Goal: Task Accomplishment & Management: Manage account settings

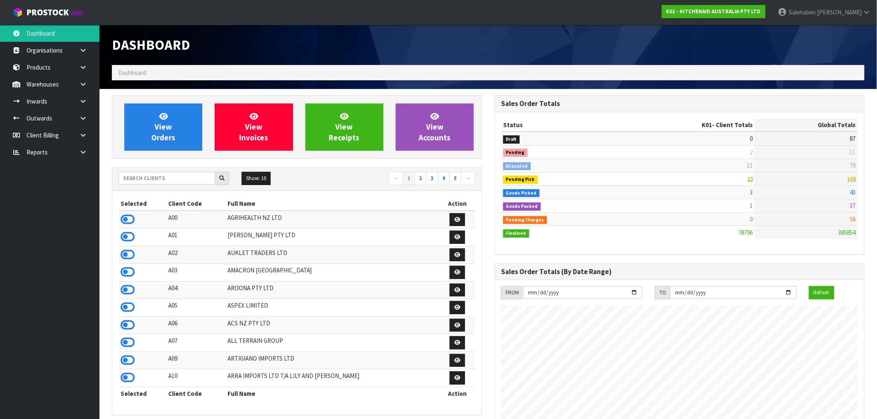
scroll to position [628, 382]
click at [150, 181] on input "text" at bounding box center [167, 178] width 97 height 13
click at [144, 179] on input "text" at bounding box center [167, 178] width 97 height 13
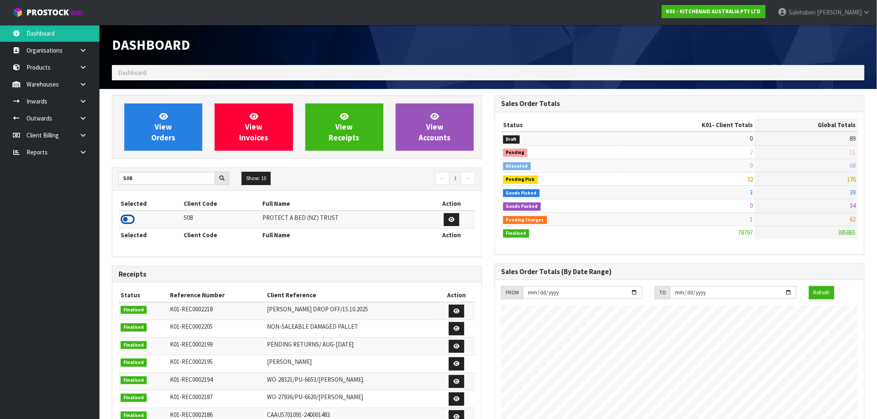
click at [128, 217] on icon at bounding box center [128, 219] width 14 height 12
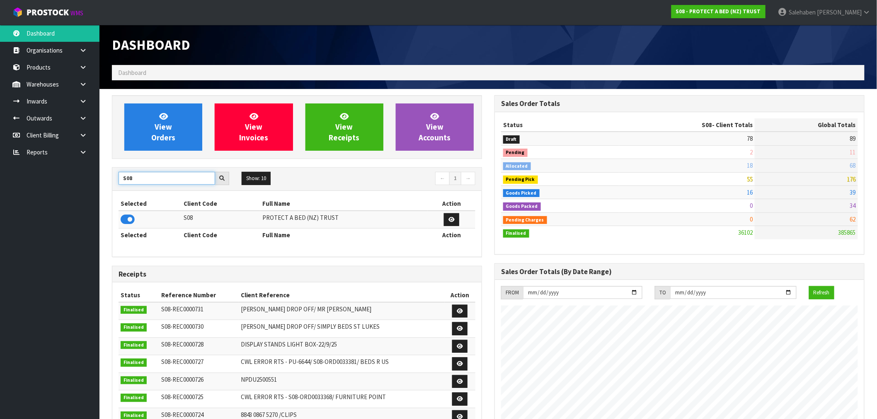
drag, startPoint x: 145, startPoint y: 176, endPoint x: 6, endPoint y: 204, distance: 141.7
click at [42, 196] on body "Toggle navigation ProStock WMS S08 - PROTECT A BED (NZ) TRUST Salehaben Patel L…" at bounding box center [438, 209] width 877 height 419
click at [122, 223] on icon at bounding box center [128, 219] width 14 height 12
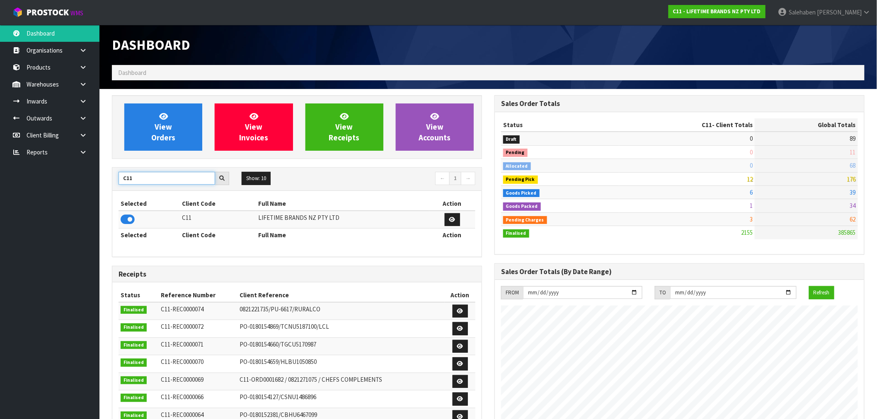
drag, startPoint x: 135, startPoint y: 177, endPoint x: 46, endPoint y: 180, distance: 89.1
click at [89, 184] on body "Toggle navigation ProStock WMS C11 - LIFETIME BRANDS NZ PTY LTD Salehaben Patel…" at bounding box center [438, 209] width 877 height 419
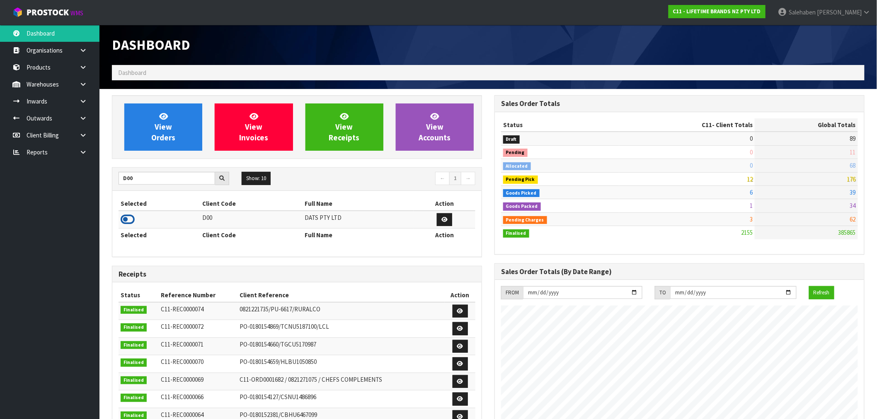
click at [130, 220] on icon at bounding box center [128, 219] width 14 height 12
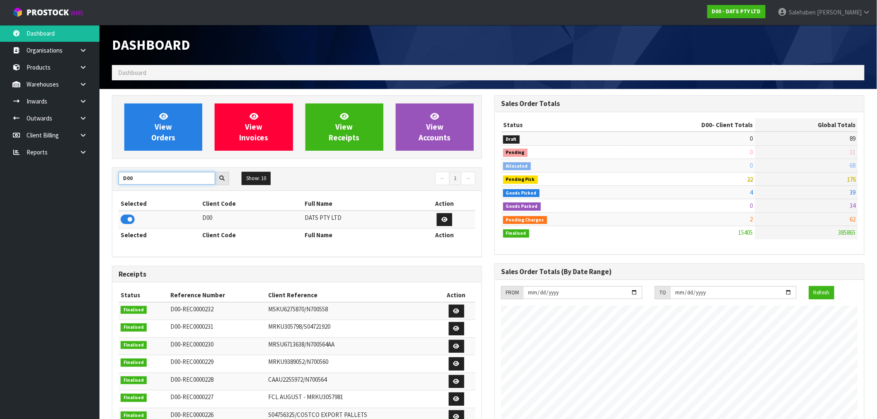
drag, startPoint x: 141, startPoint y: 180, endPoint x: 92, endPoint y: 190, distance: 50.6
click at [107, 191] on div "View Orders View Invoices View Receipts View Accounts D00 Show: 10 5 10 25 50 ←…" at bounding box center [297, 335] width 382 height 481
type input "T01"
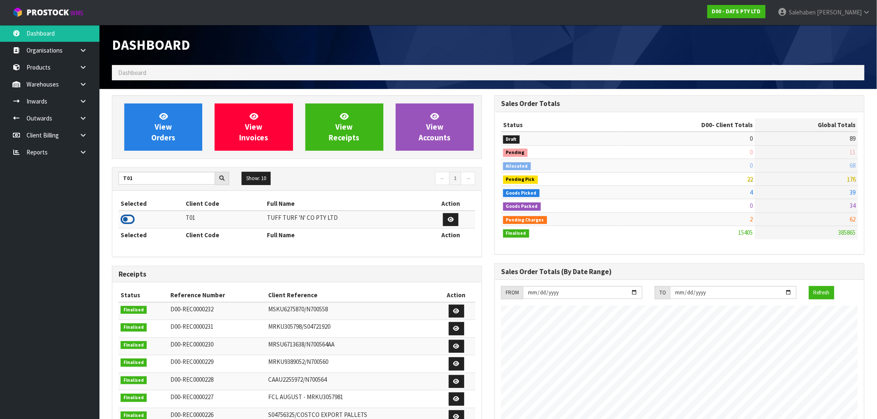
click at [126, 219] on icon at bounding box center [128, 219] width 14 height 12
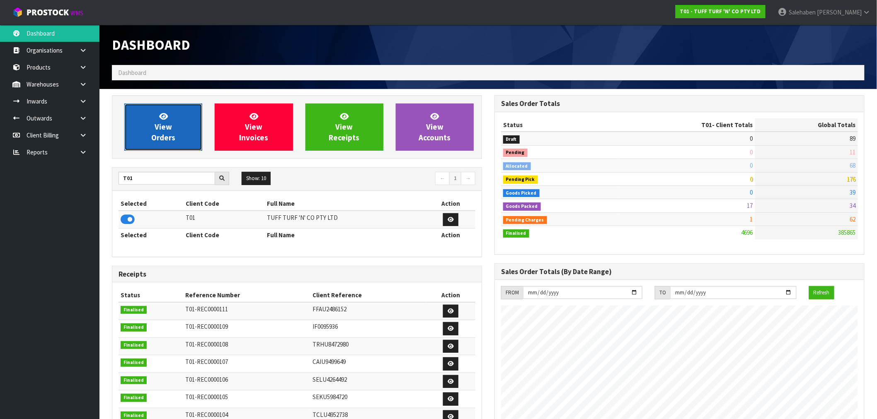
click at [161, 145] on link "View Orders" at bounding box center [163, 127] width 78 height 47
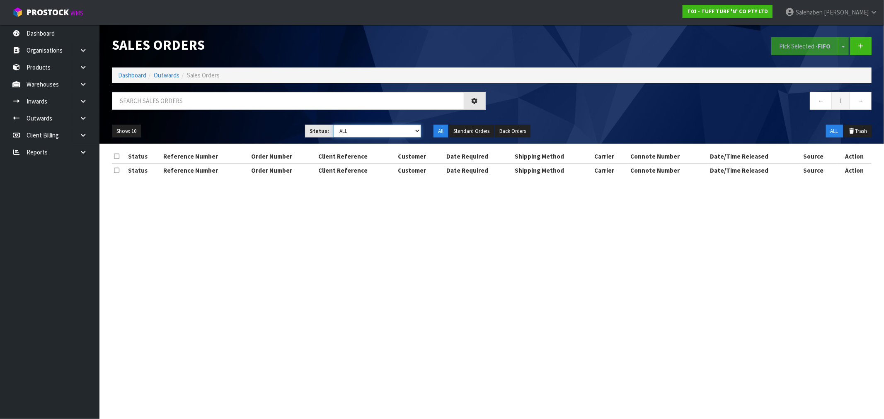
click at [367, 127] on select "Draft Pending Allocated Pending Pick Goods Picked Goods Packed Pending Charges …" at bounding box center [377, 131] width 88 height 13
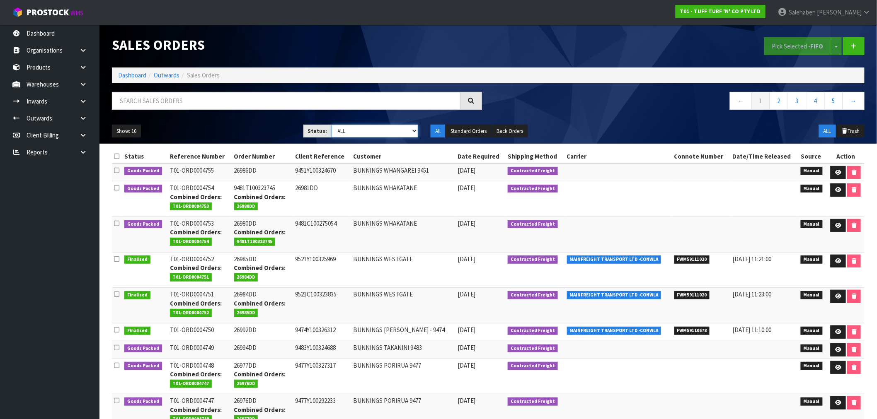
select select "string:5"
click at [331, 125] on select "Draft Pending Allocated Pending Pick Goods Picked Goods Packed Pending Charges …" at bounding box center [374, 131] width 87 height 13
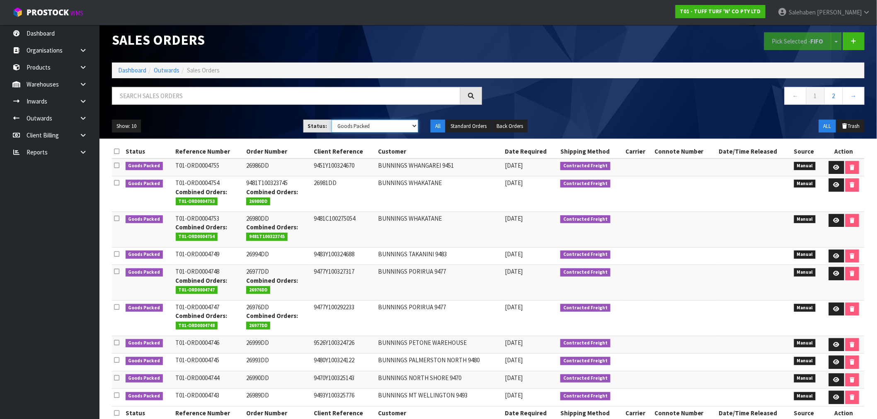
scroll to position [21, 0]
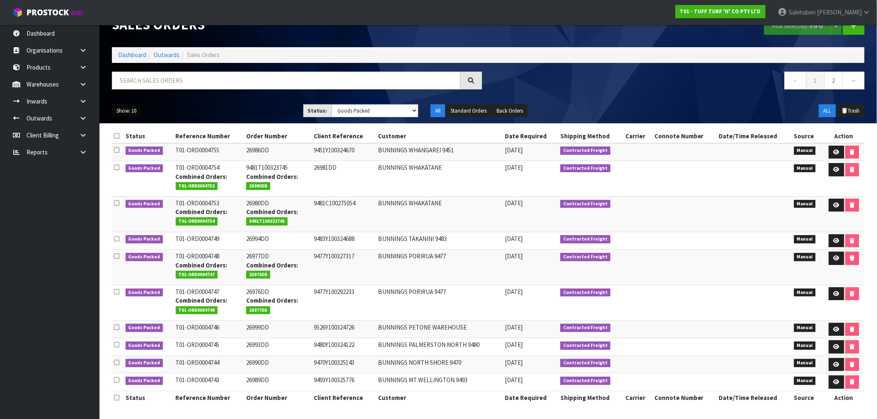
click at [124, 109] on button "Show: 10" at bounding box center [126, 110] width 29 height 13
click at [134, 156] on link "50" at bounding box center [144, 160] width 65 height 11
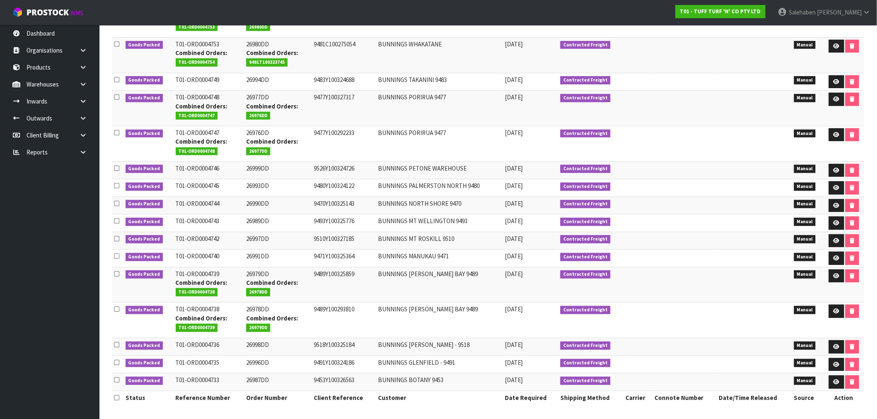
scroll to position [181, 0]
click at [303, 156] on td "26976DD Combined Orders: 26977DD" at bounding box center [277, 144] width 67 height 36
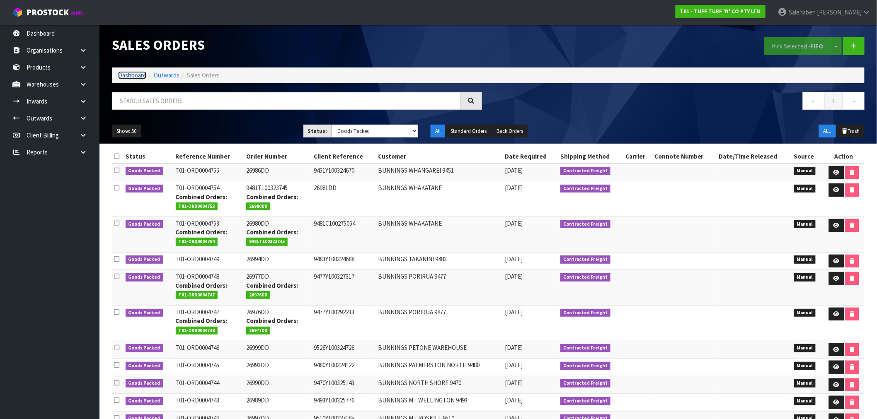
click at [128, 77] on link "Dashboard" at bounding box center [132, 75] width 28 height 8
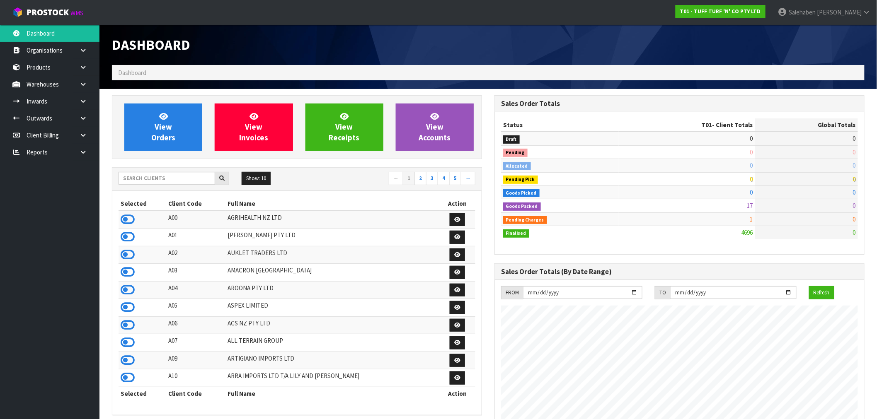
scroll to position [628, 382]
click at [173, 178] on input "text" at bounding box center [167, 178] width 97 height 13
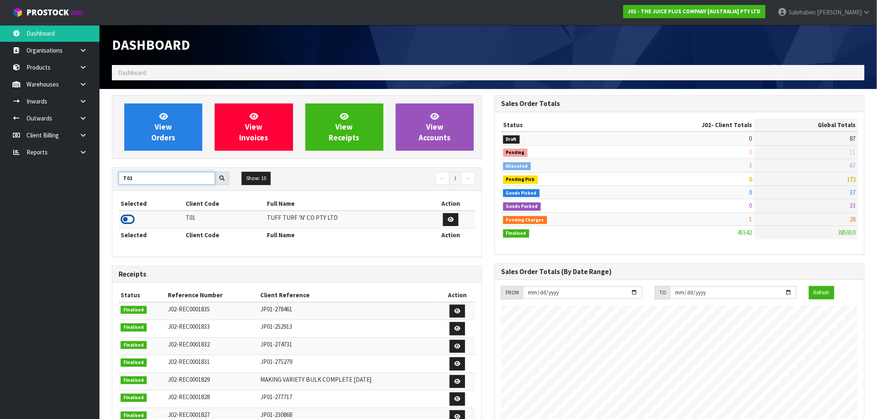
type input "T01"
click at [133, 218] on icon at bounding box center [128, 219] width 14 height 12
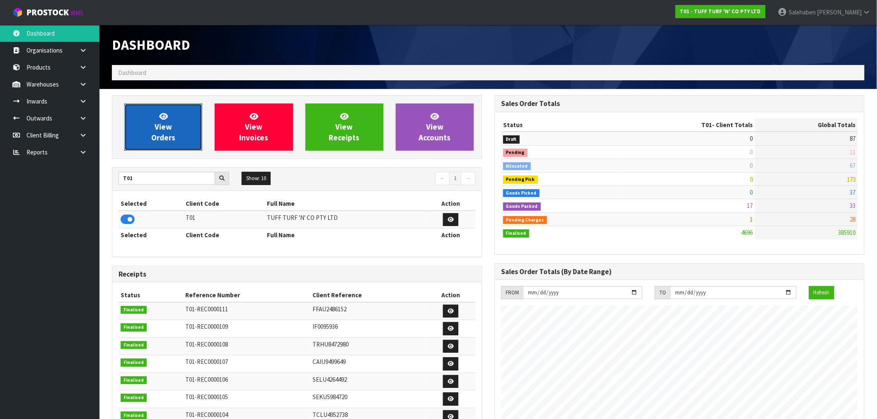
click at [169, 125] on span "View Orders" at bounding box center [163, 126] width 24 height 31
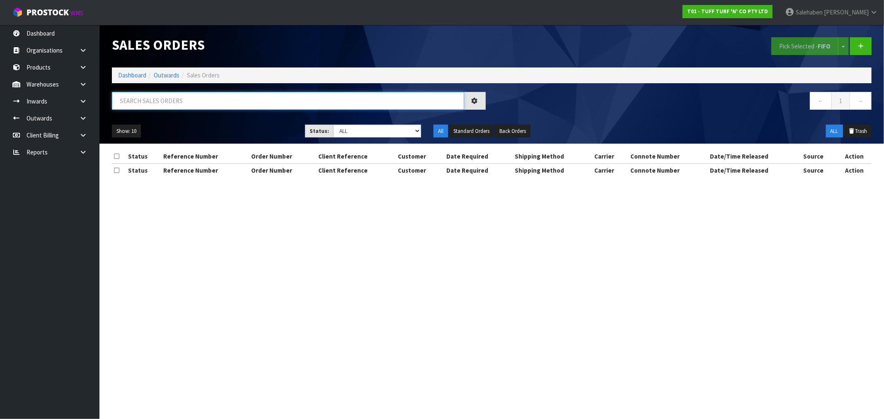
click at [170, 105] on input "text" at bounding box center [288, 101] width 352 height 18
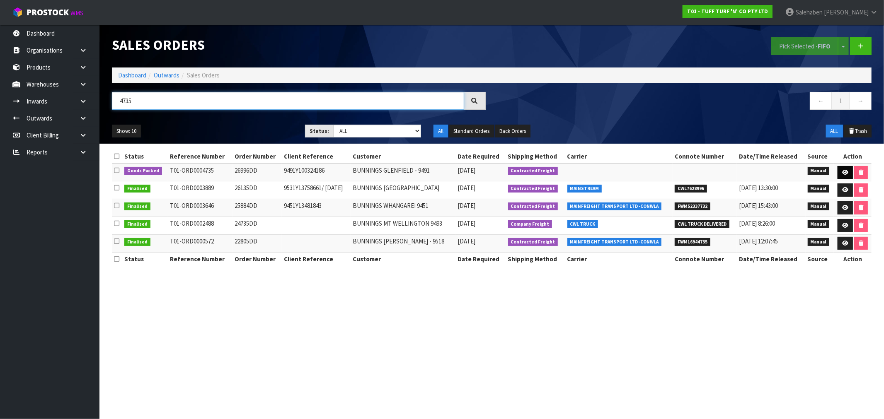
type input "4735"
click at [847, 172] on icon at bounding box center [845, 172] width 6 height 5
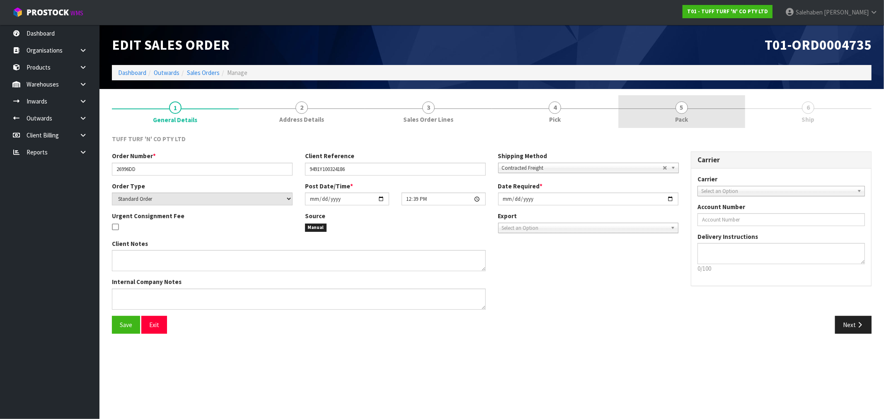
click at [687, 116] on span "Pack" at bounding box center [681, 119] width 13 height 9
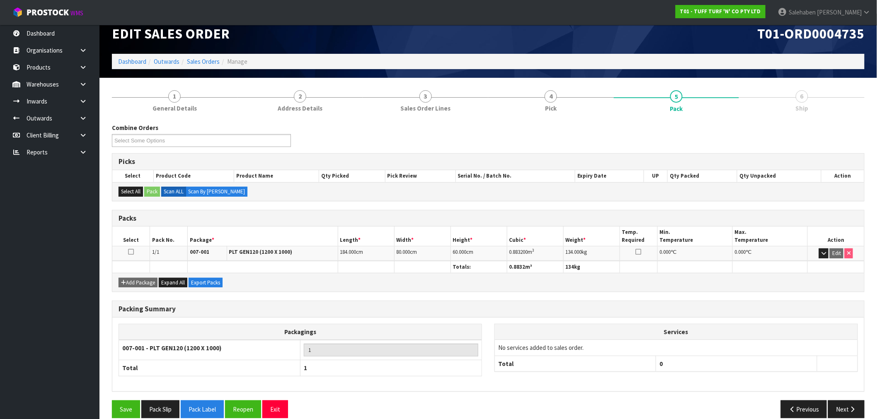
scroll to position [22, 0]
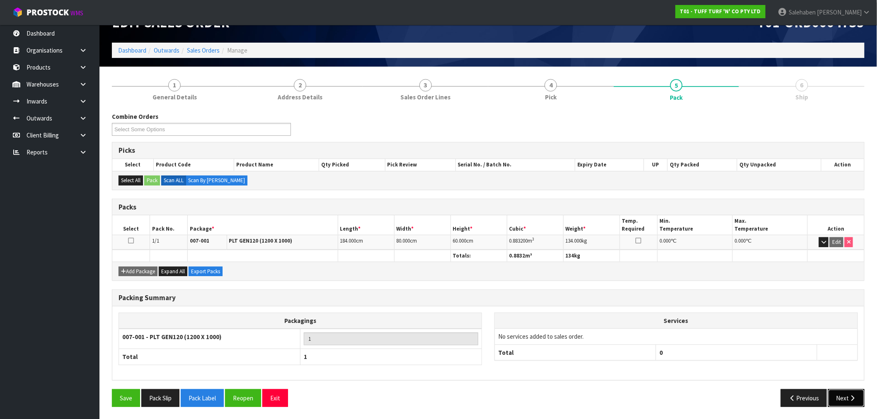
click at [843, 400] on button "Next" at bounding box center [846, 398] width 36 height 18
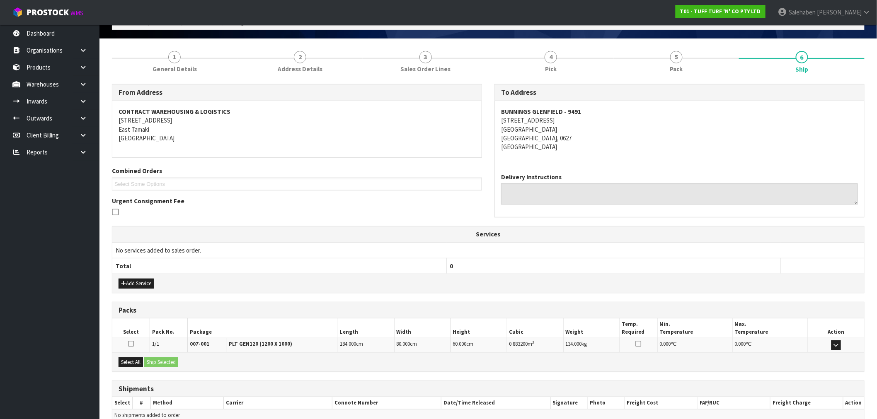
scroll to position [92, 0]
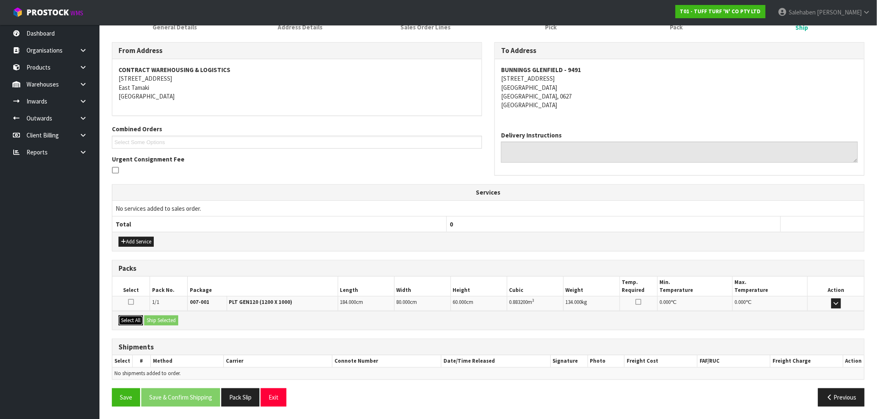
click at [135, 324] on button "Select All" at bounding box center [131, 321] width 24 height 10
click at [162, 321] on button "Ship Selected" at bounding box center [161, 321] width 34 height 10
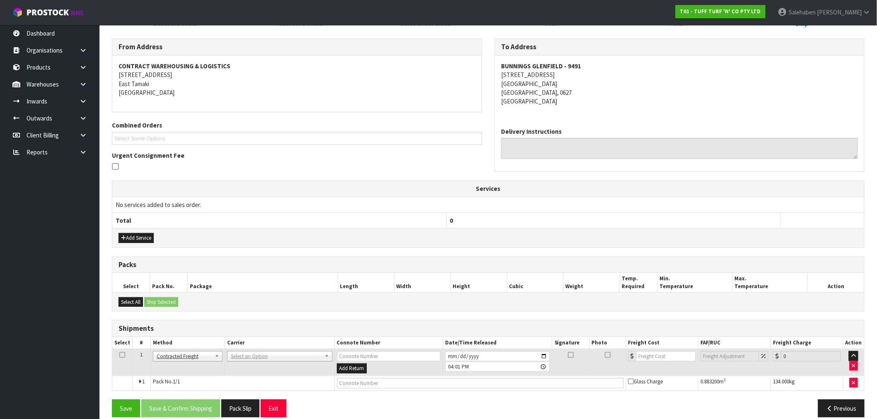
scroll to position [107, 0]
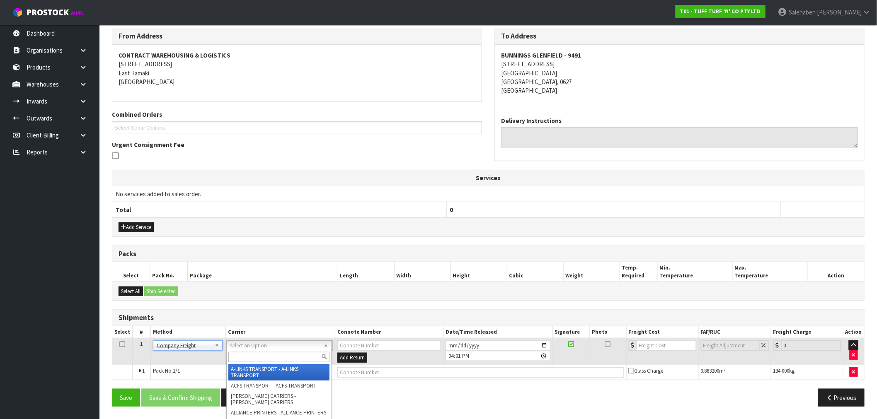
click at [241, 352] on input "text" at bounding box center [278, 357] width 101 height 10
type input "cwl"
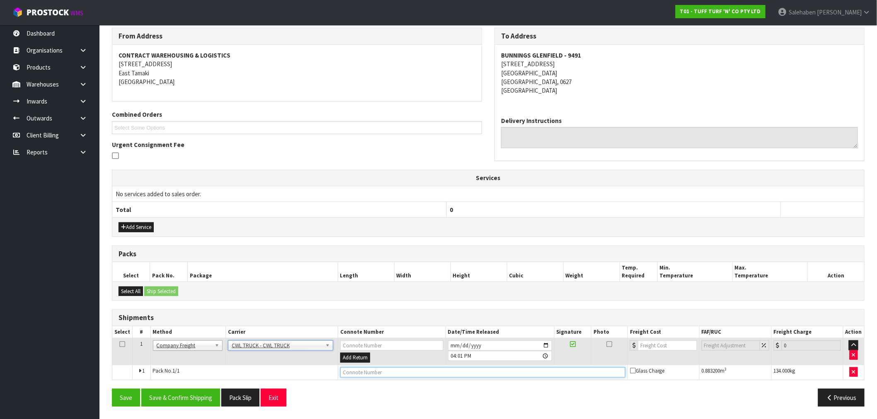
click at [354, 370] on input "text" at bounding box center [482, 373] width 285 height 10
type input "CWL TRUCK DELIVERY"
click at [548, 343] on input "[DATE]" at bounding box center [500, 346] width 104 height 10
type input "2025-10-16"
click at [188, 405] on button "Save & Confirm Shipping" at bounding box center [180, 398] width 79 height 18
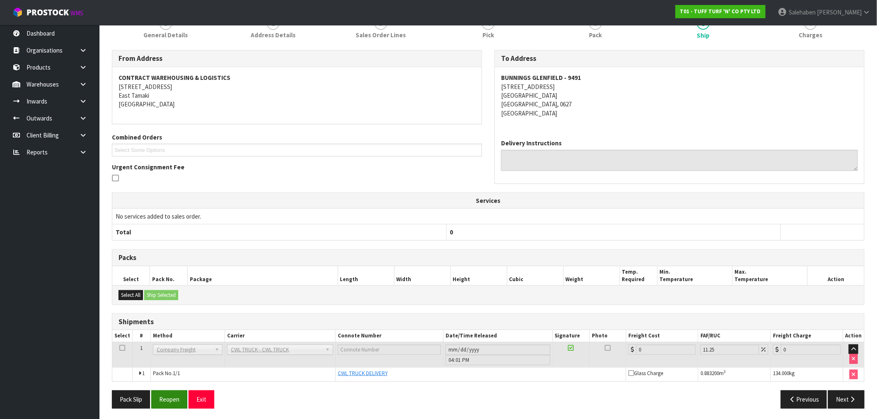
scroll to position [116, 0]
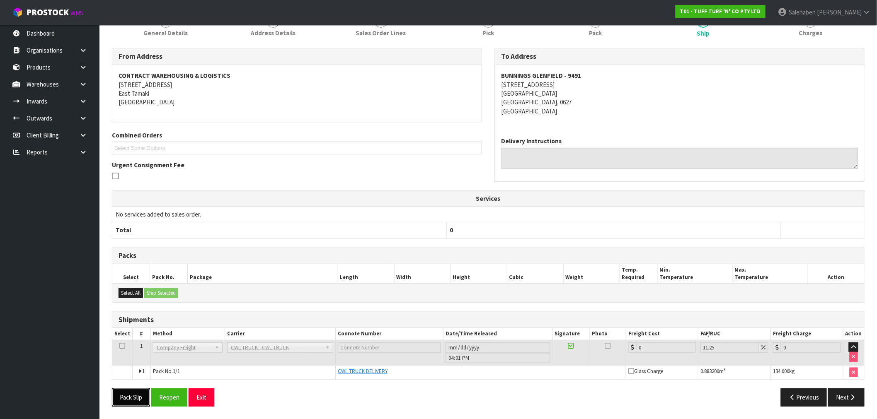
click at [129, 405] on button "Pack Slip" at bounding box center [131, 398] width 38 height 18
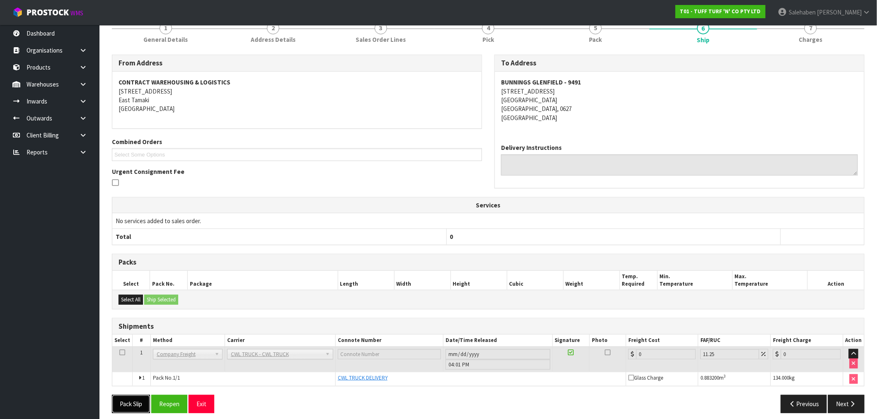
scroll to position [0, 0]
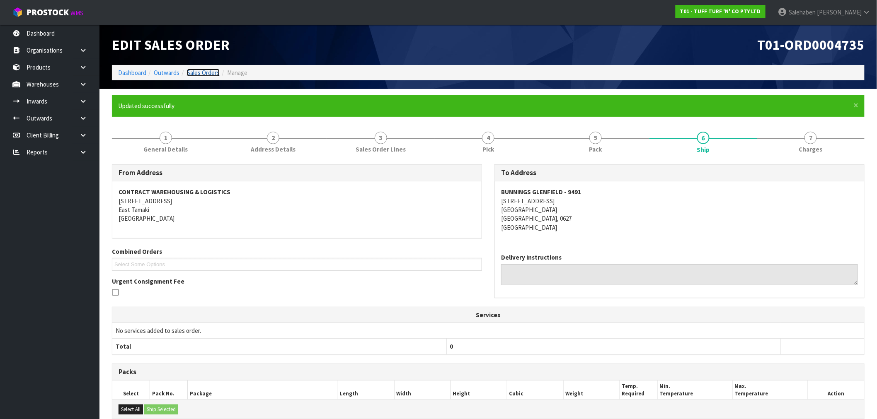
click at [208, 73] on link "Sales Orders" at bounding box center [203, 73] width 33 height 8
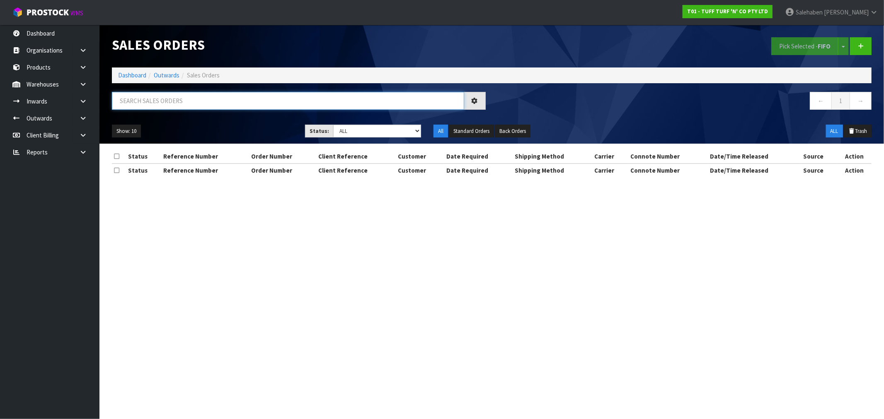
click at [217, 106] on input "text" at bounding box center [288, 101] width 352 height 18
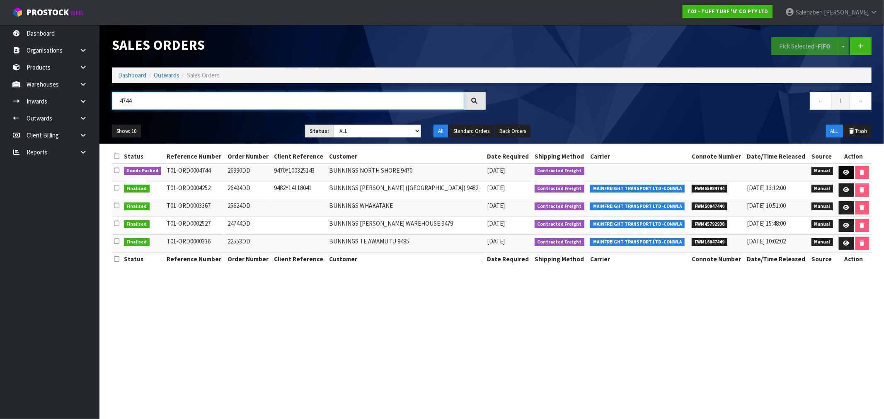
type input "4744"
click at [844, 170] on icon at bounding box center [846, 172] width 6 height 5
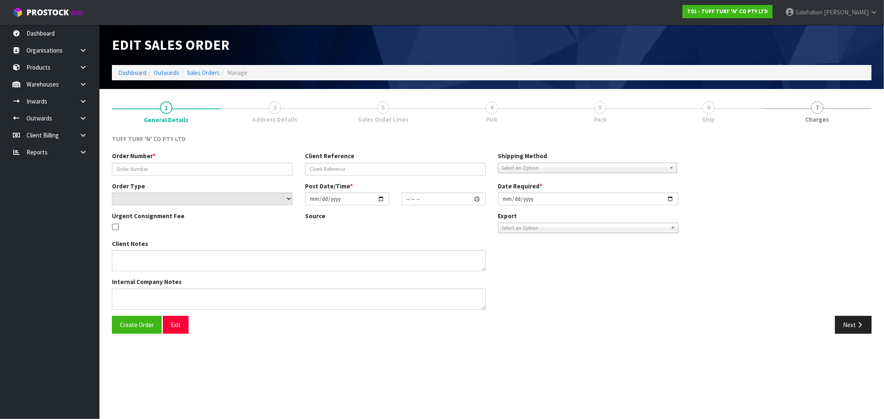
type input "26990DD"
type input "9470Y100325143"
select select "number:0"
type input "2025-10-13"
type input "12:58:00.000"
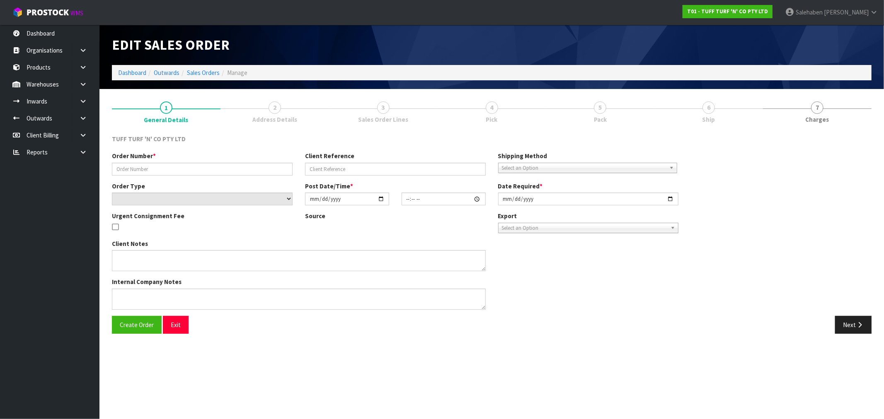
type input "2025-10-14"
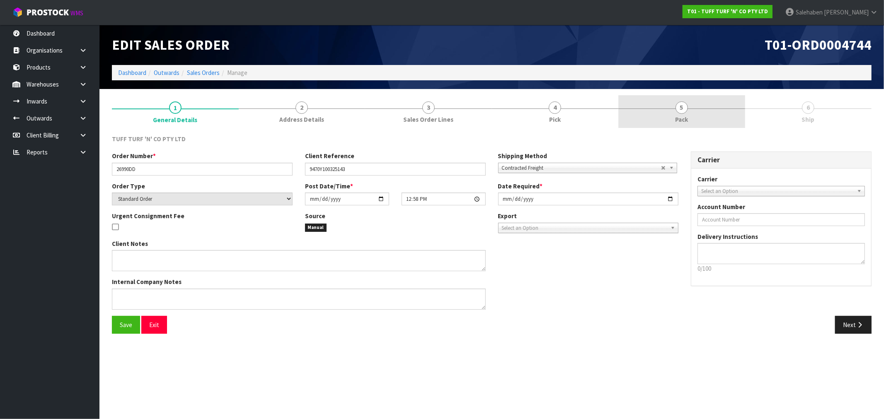
click at [677, 111] on span "5" at bounding box center [681, 108] width 12 height 12
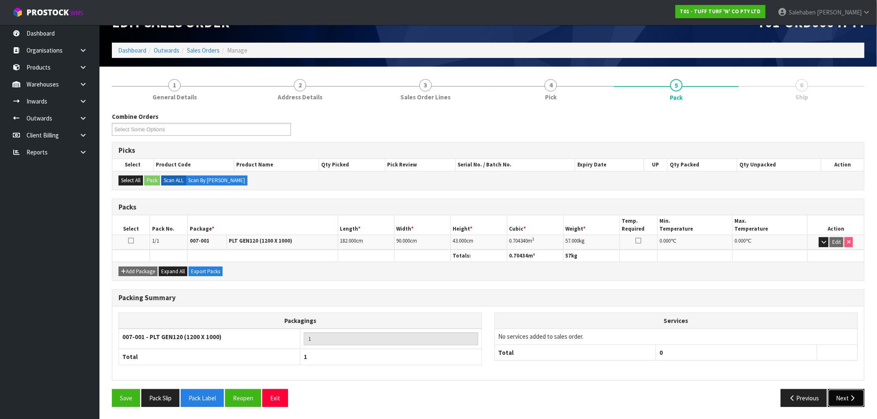
click at [843, 399] on button "Next" at bounding box center [846, 398] width 36 height 18
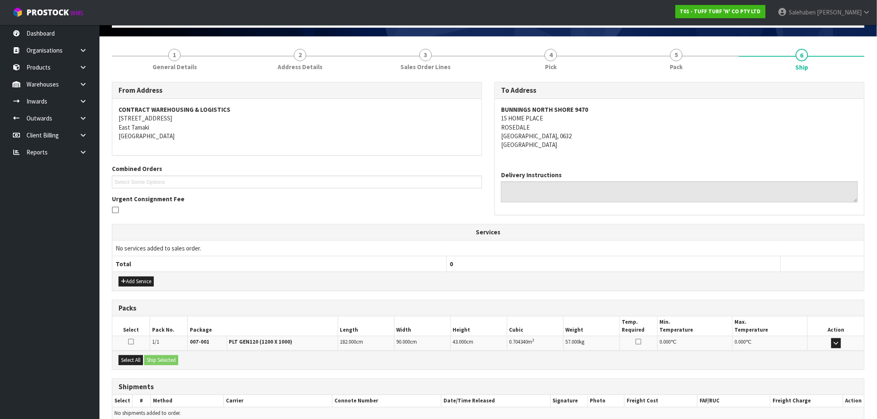
scroll to position [92, 0]
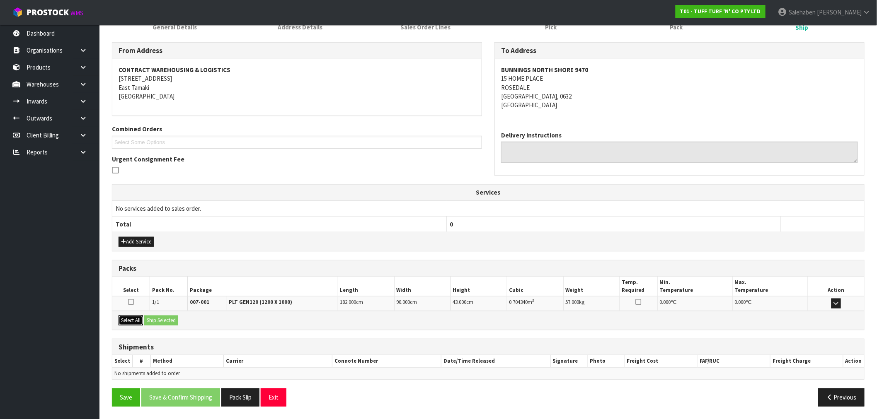
drag, startPoint x: 129, startPoint y: 319, endPoint x: 151, endPoint y: 319, distance: 22.4
click at [131, 318] on button "Select All" at bounding box center [131, 321] width 24 height 10
click at [163, 318] on button "Ship Selected" at bounding box center [161, 321] width 34 height 10
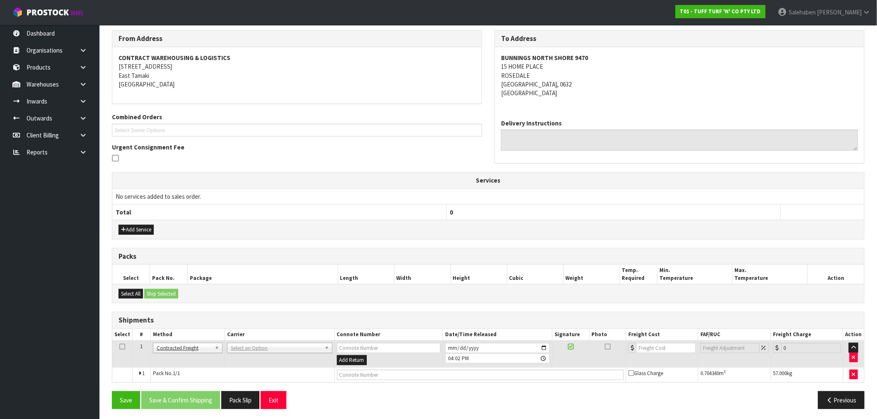
scroll to position [107, 0]
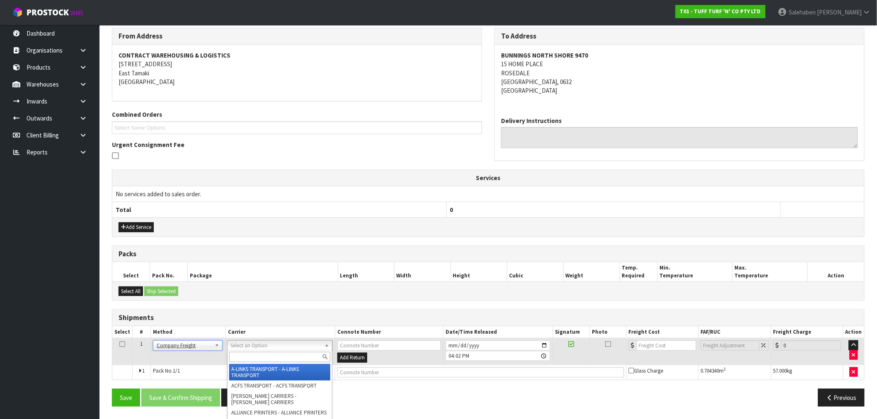
click at [249, 358] on input "text" at bounding box center [279, 357] width 101 height 10
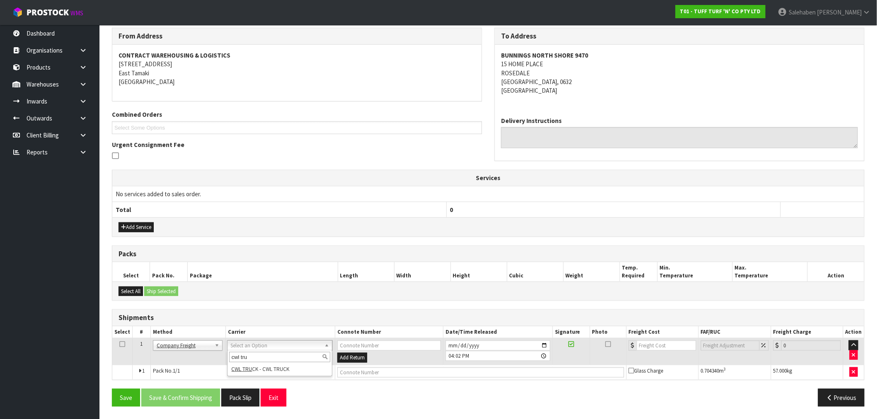
type input "cwl tru"
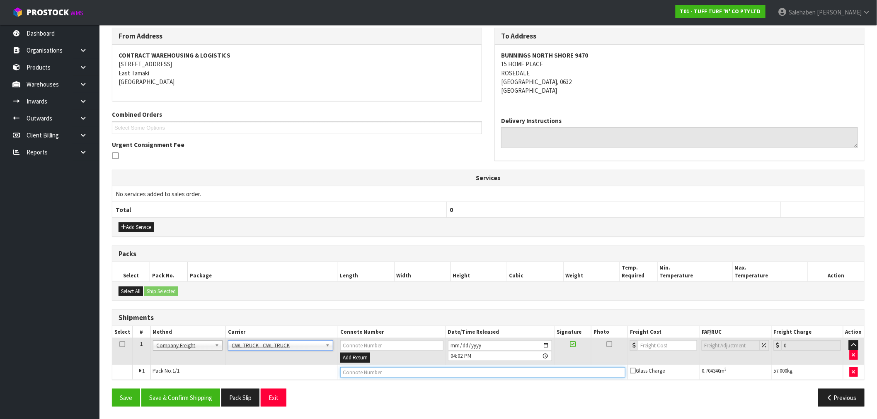
click at [349, 370] on input "text" at bounding box center [482, 373] width 285 height 10
type input "CWL TRUCK DELIVERY"
click at [542, 346] on input "[DATE]" at bounding box center [500, 346] width 104 height 10
type input "2025-10-16"
click at [175, 399] on button "Save & Confirm Shipping" at bounding box center [180, 398] width 79 height 18
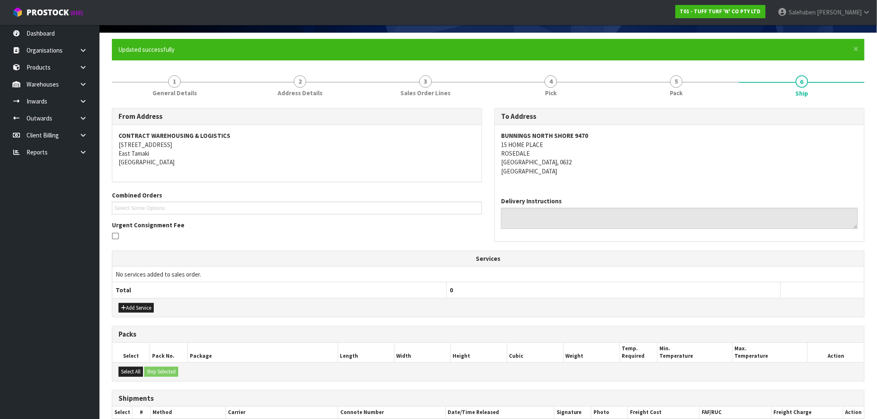
scroll to position [116, 0]
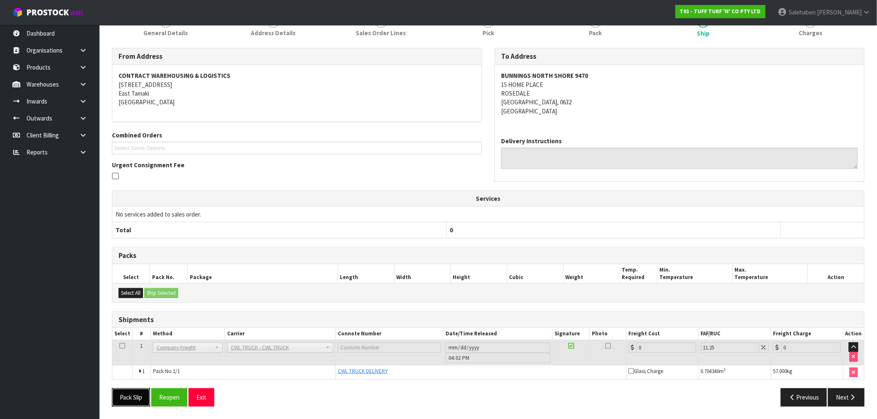
click at [136, 398] on button "Pack Slip" at bounding box center [131, 398] width 38 height 18
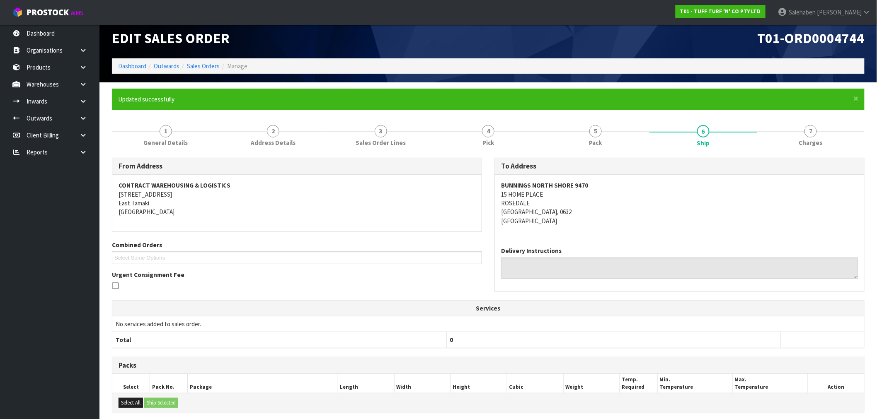
scroll to position [0, 0]
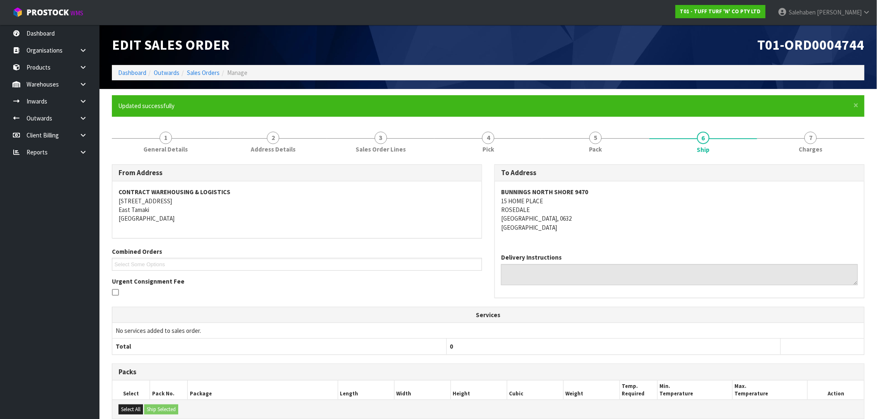
click at [209, 77] on ol "Dashboard Outwards Sales Orders Manage" at bounding box center [488, 72] width 752 height 15
click at [209, 73] on link "Sales Orders" at bounding box center [203, 73] width 33 height 8
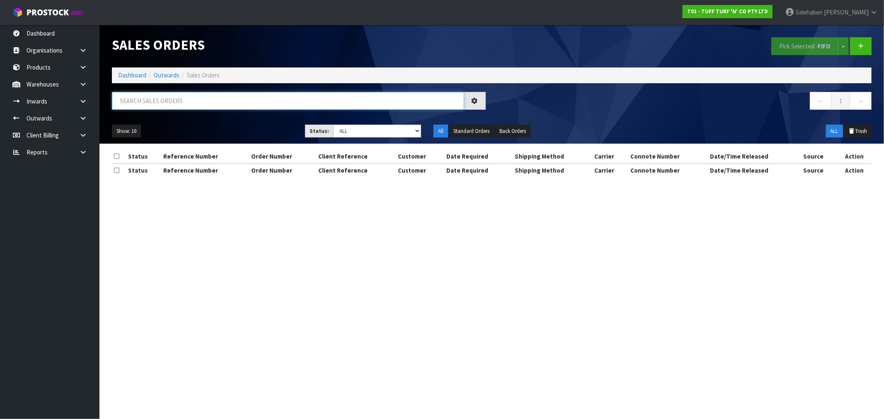
click at [207, 101] on input "text" at bounding box center [288, 101] width 352 height 18
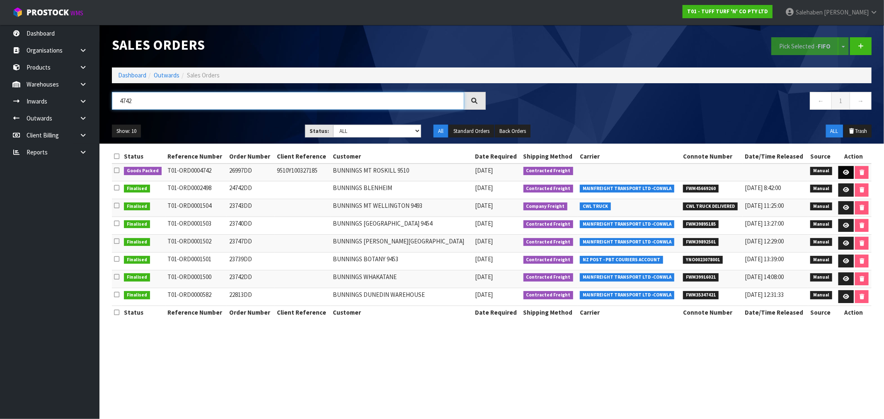
type input "4742"
click at [843, 173] on icon at bounding box center [846, 172] width 6 height 5
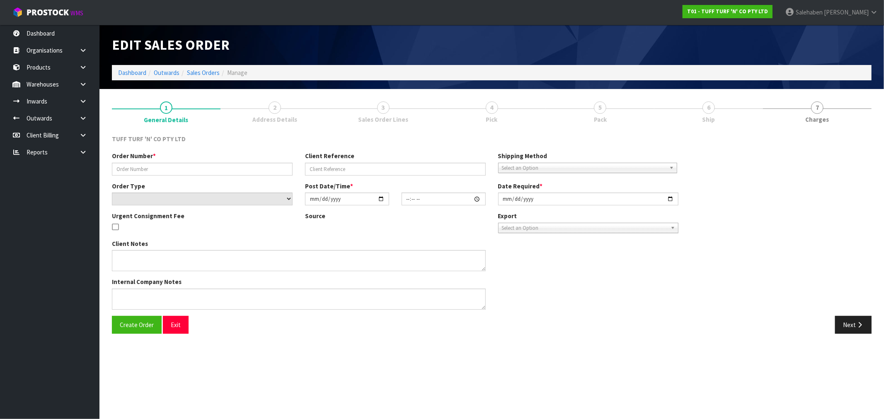
type input "26997DD"
type input "9510Y100327185"
select select "number:0"
type input "2025-10-13"
type input "12:54:00.000"
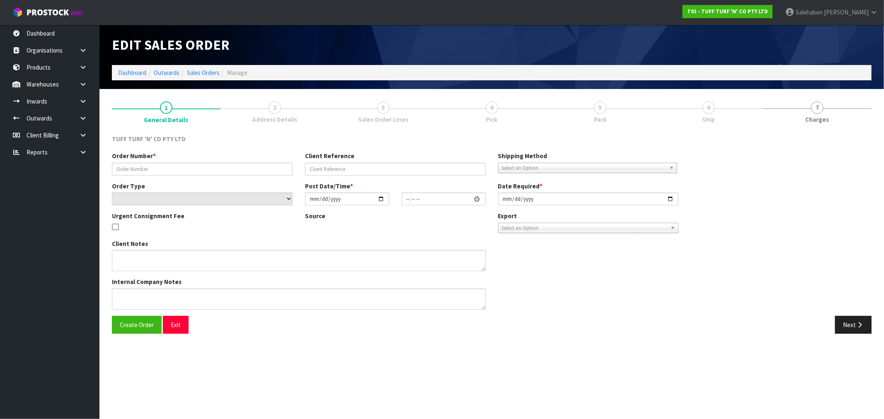
type input "2025-10-14"
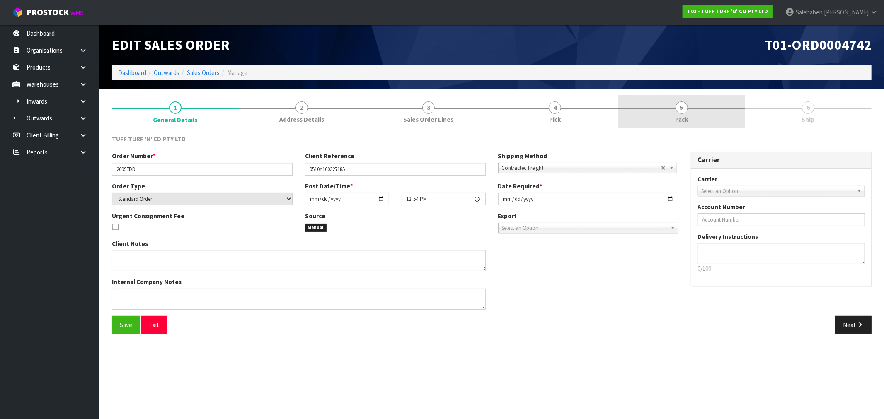
click at [678, 113] on link "5 Pack" at bounding box center [681, 111] width 127 height 33
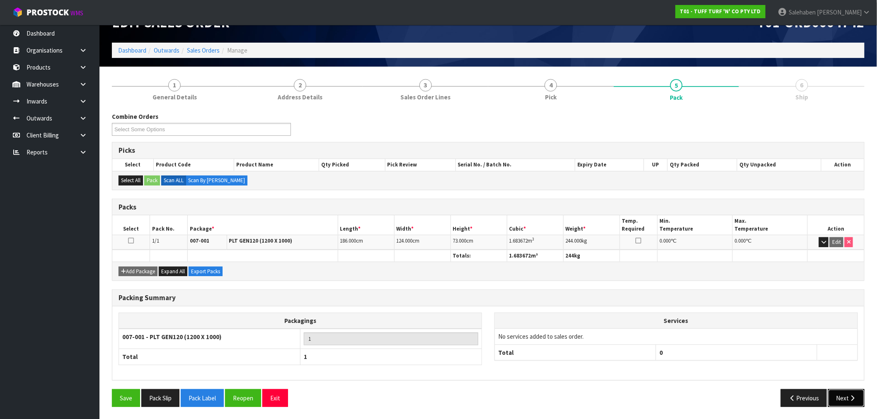
click at [849, 392] on button "Next" at bounding box center [846, 398] width 36 height 18
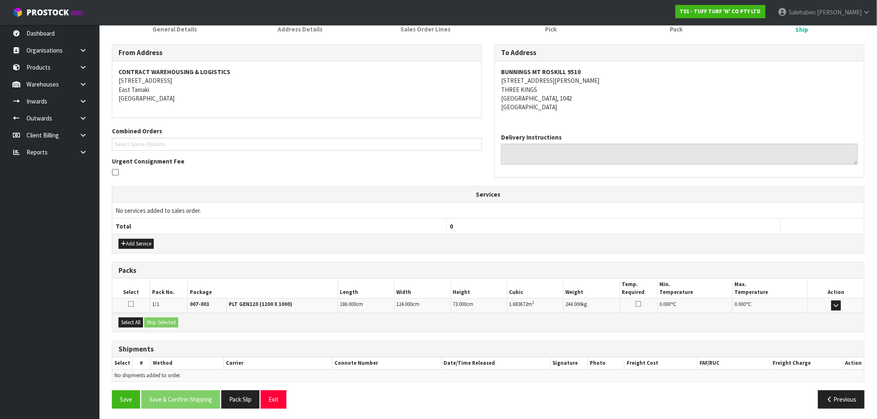
scroll to position [92, 0]
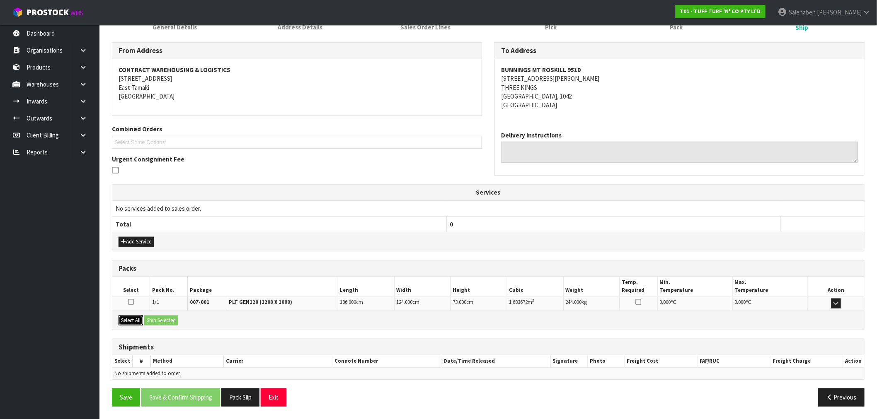
click at [130, 317] on button "Select All" at bounding box center [131, 321] width 24 height 10
click at [163, 319] on button "Ship Selected" at bounding box center [161, 321] width 34 height 10
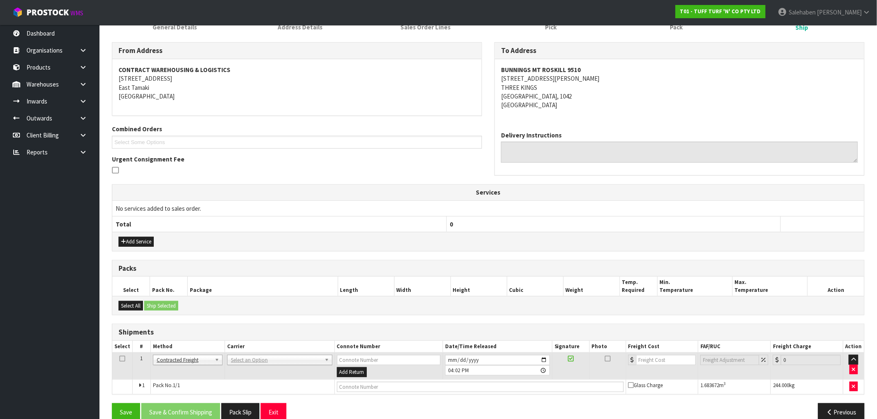
drag, startPoint x: 191, startPoint y: 350, endPoint x: 187, endPoint y: 357, distance: 8.4
click at [190, 352] on th "Method" at bounding box center [187, 347] width 74 height 12
click at [253, 371] on input "text" at bounding box center [279, 372] width 101 height 10
type input "cwl"
click at [350, 387] on input "text" at bounding box center [482, 387] width 285 height 10
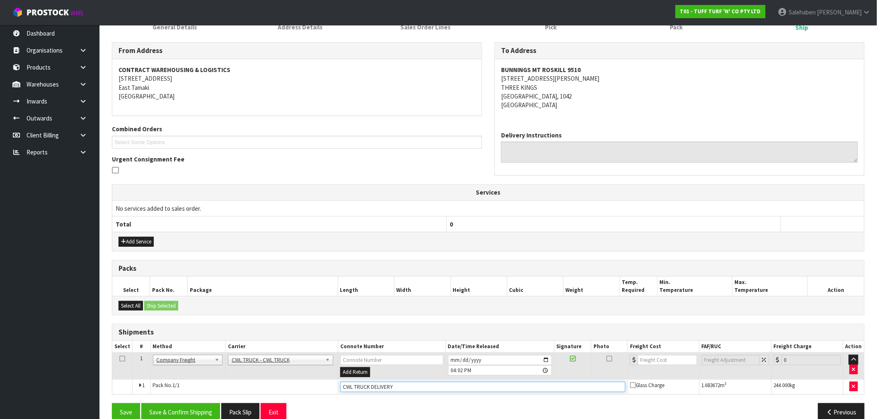
type input "CWL TRUCK DELIVERY"
click at [547, 359] on input "[DATE]" at bounding box center [500, 360] width 104 height 10
click at [547, 358] on input "2025-10-17" at bounding box center [500, 360] width 104 height 10
type input "2025-10-16"
click at [182, 408] on button "Save & Confirm Shipping" at bounding box center [180, 413] width 79 height 18
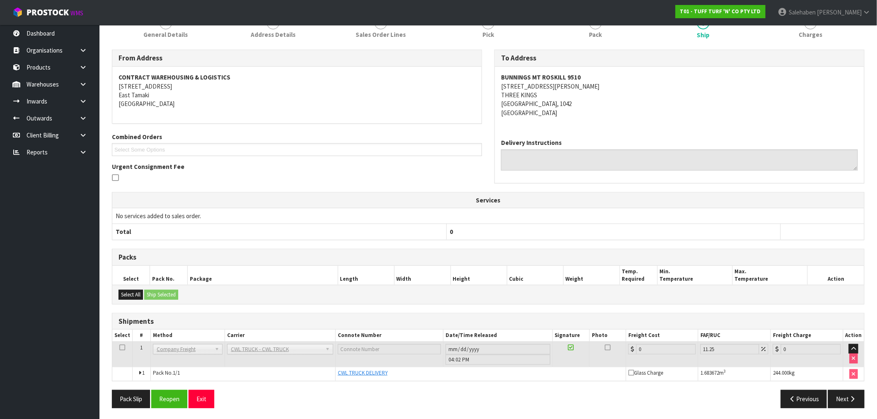
scroll to position [116, 0]
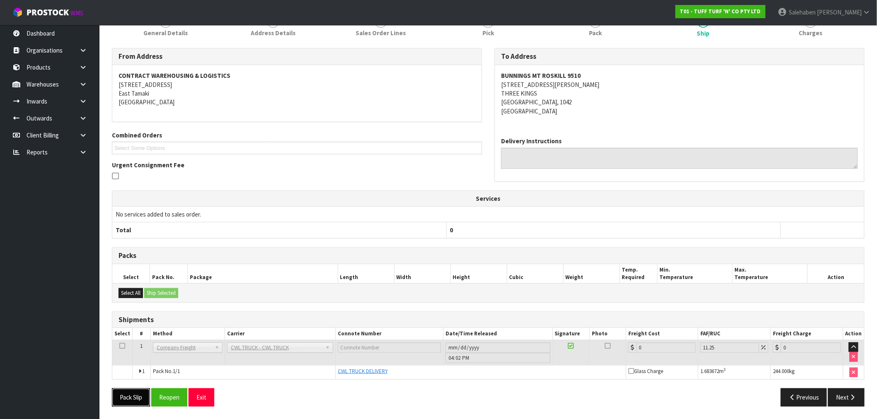
click at [130, 394] on button "Pack Slip" at bounding box center [131, 398] width 38 height 18
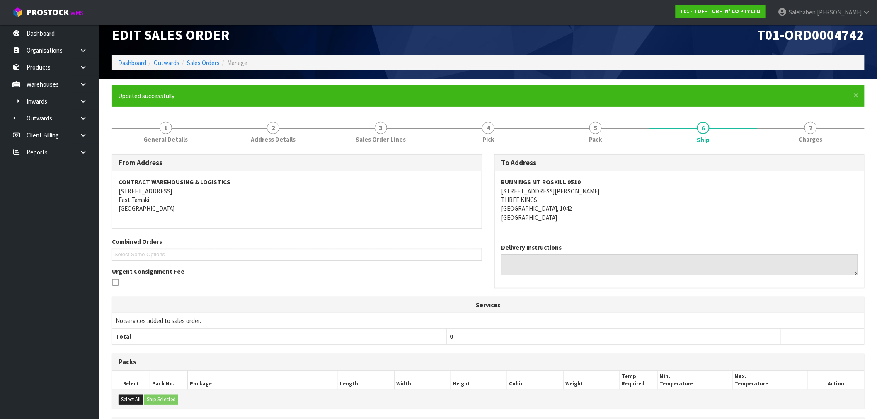
scroll to position [0, 0]
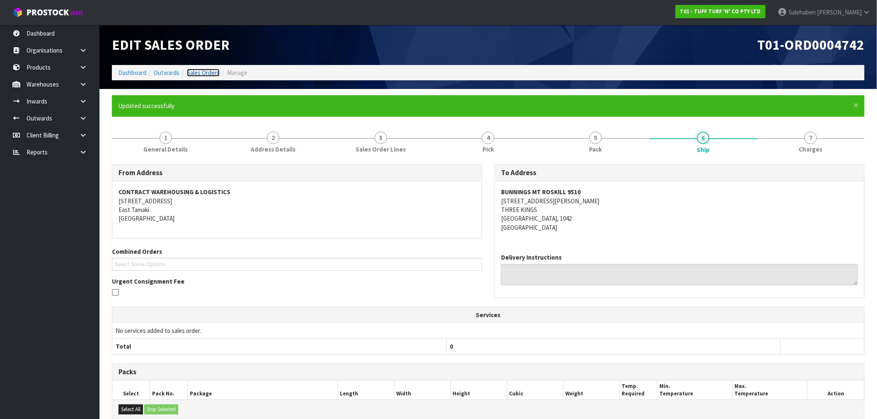
click at [196, 72] on link "Sales Orders" at bounding box center [203, 73] width 33 height 8
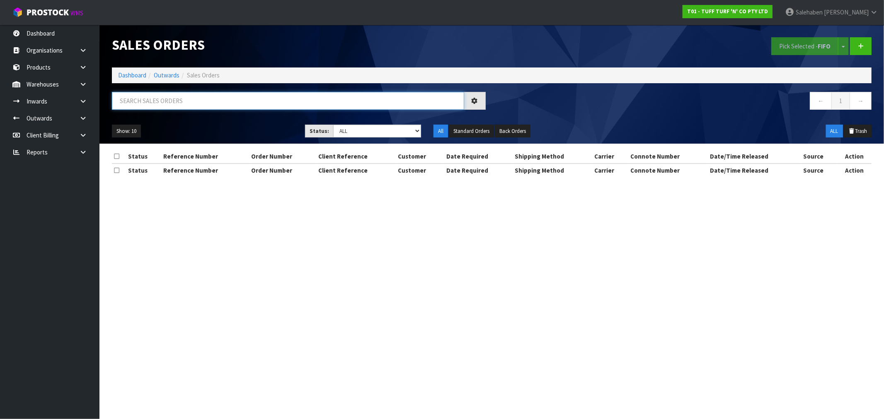
click at [163, 102] on input "text" at bounding box center [288, 101] width 352 height 18
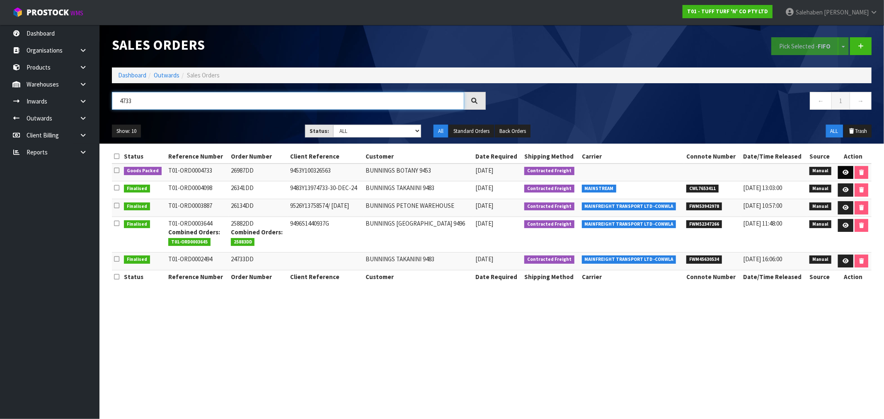
type input "4733"
click at [844, 175] on link at bounding box center [845, 172] width 15 height 13
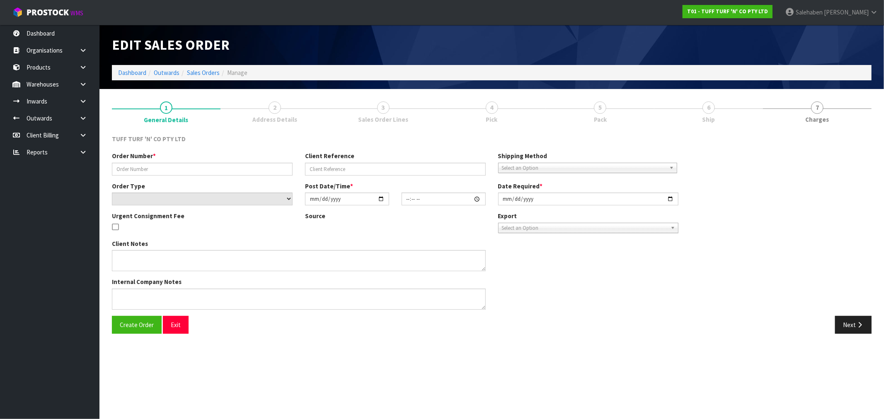
type input "26987DD"
type input "9453Y100326563"
select select "number:0"
type input "2025-10-13"
type input "12:36:00.000"
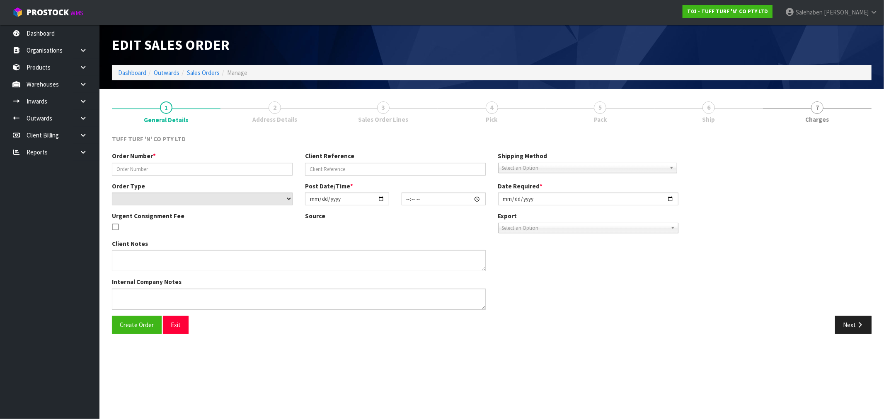
type input "2025-10-14"
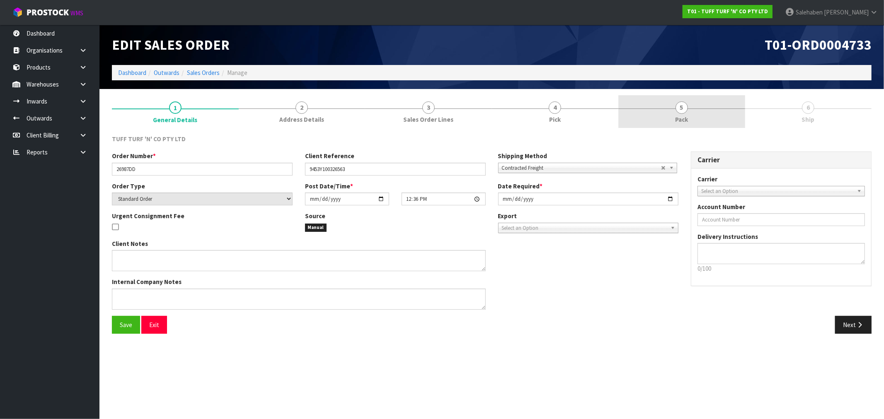
click at [685, 113] on link "5 Pack" at bounding box center [681, 111] width 127 height 33
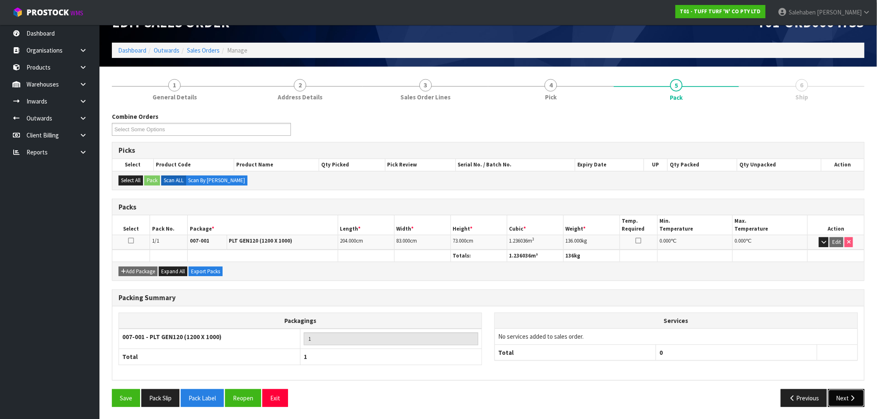
click at [841, 399] on button "Next" at bounding box center [846, 398] width 36 height 18
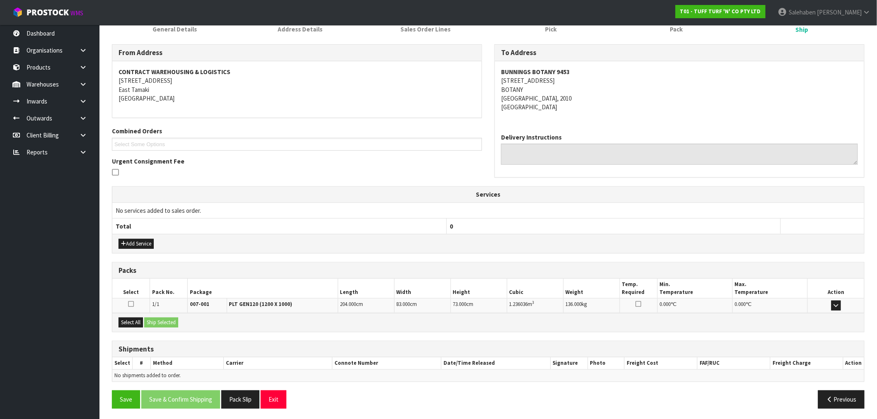
scroll to position [92, 0]
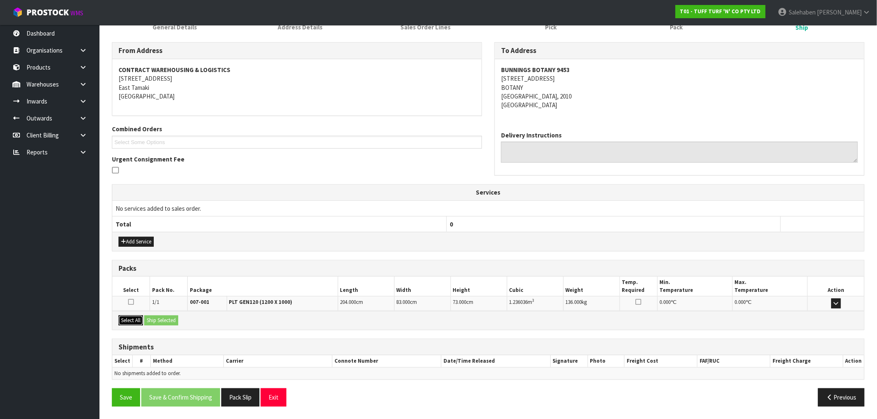
click at [137, 322] on button "Select All" at bounding box center [131, 321] width 24 height 10
click at [162, 320] on button "Ship Selected" at bounding box center [161, 321] width 34 height 10
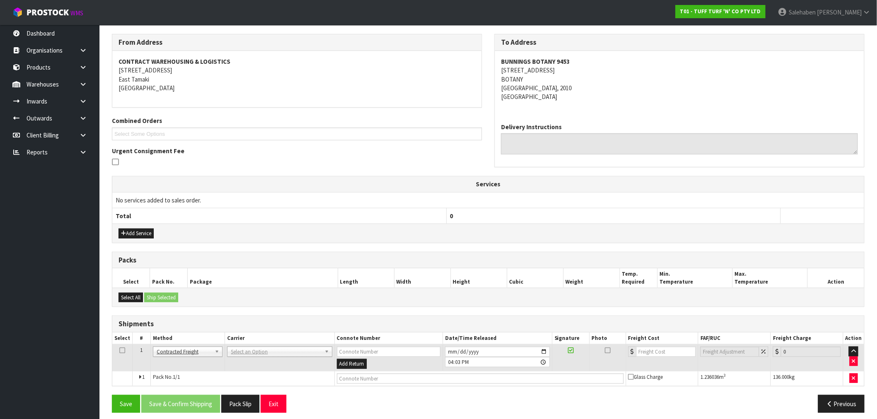
scroll to position [107, 0]
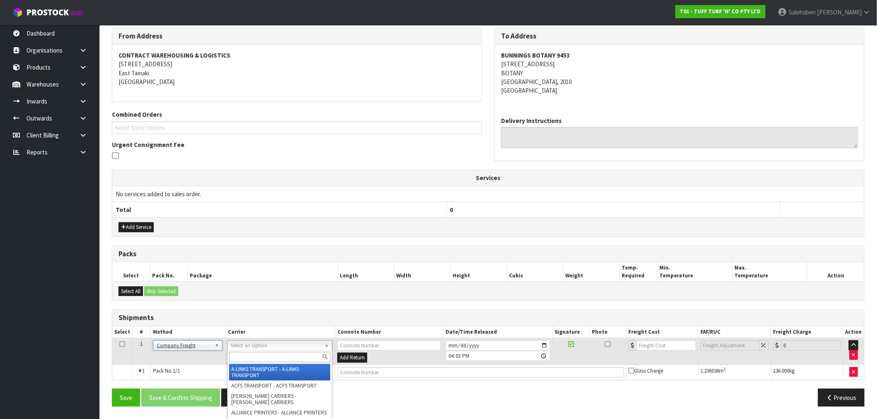
drag, startPoint x: 256, startPoint y: 344, endPoint x: 252, endPoint y: 354, distance: 10.9
click at [252, 354] on input "text" at bounding box center [279, 357] width 101 height 10
type input "cwl"
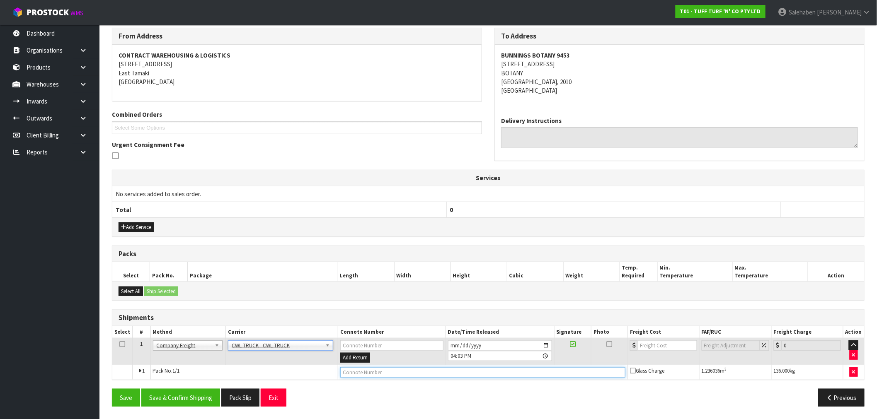
click at [351, 371] on input "text" at bounding box center [482, 373] width 285 height 10
type input "CWL TRUCK DELIVERY"
click at [543, 344] on input "[DATE]" at bounding box center [500, 346] width 104 height 10
type input "2025-10-16"
click at [193, 399] on button "Save & Confirm Shipping" at bounding box center [180, 398] width 79 height 18
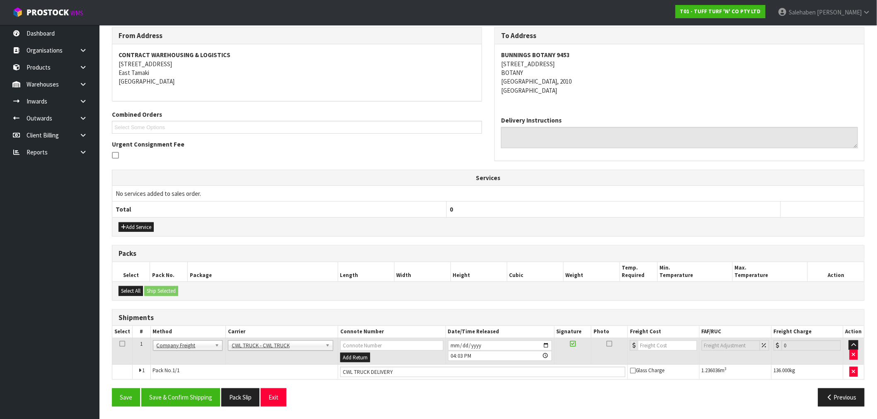
scroll to position [116, 0]
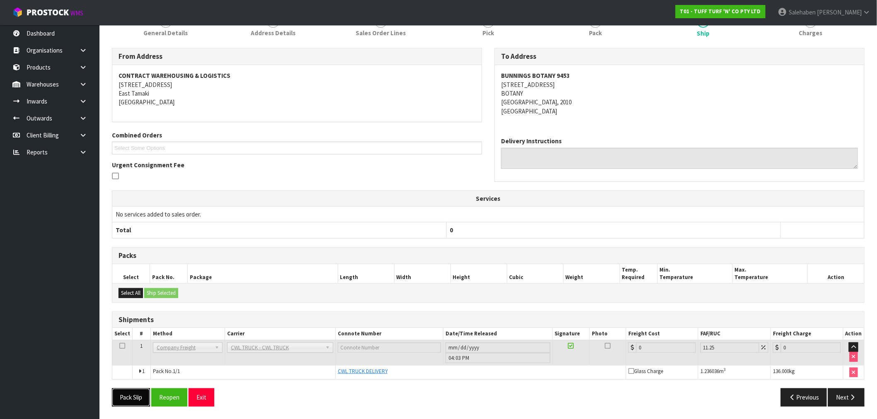
click at [131, 401] on button "Pack Slip" at bounding box center [131, 398] width 38 height 18
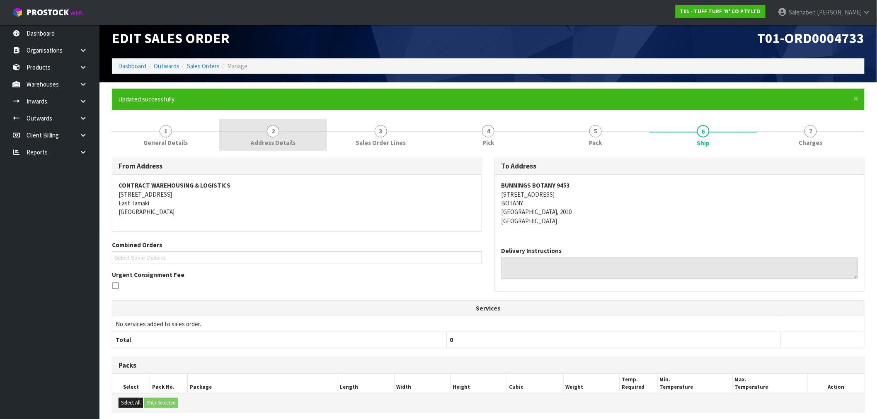
scroll to position [0, 0]
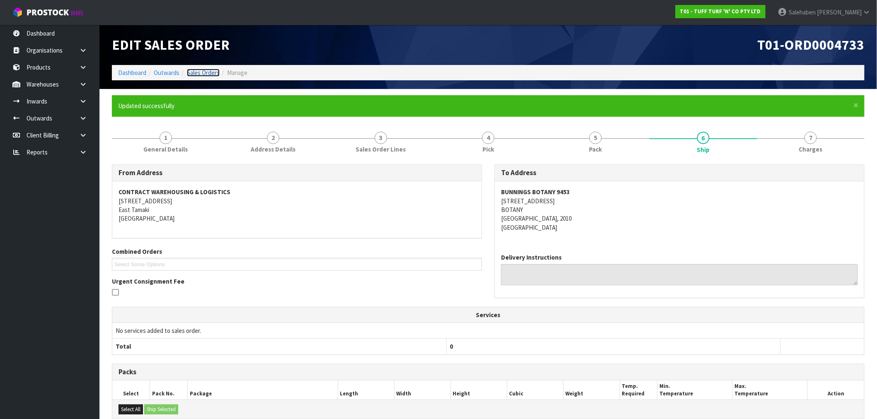
click at [208, 75] on link "Sales Orders" at bounding box center [203, 73] width 33 height 8
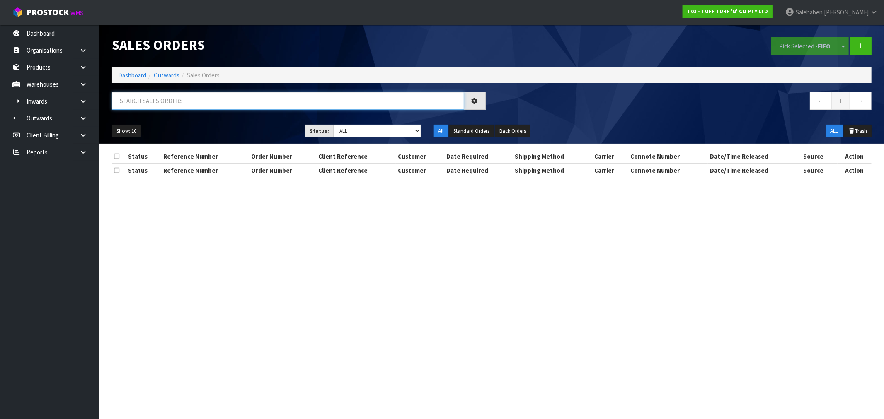
click at [196, 96] on input "text" at bounding box center [288, 101] width 352 height 18
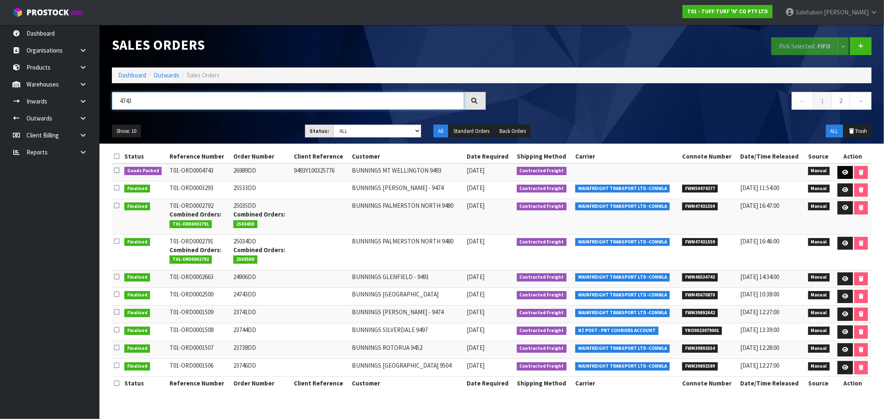
type input "4743"
click at [849, 169] on link at bounding box center [844, 172] width 15 height 13
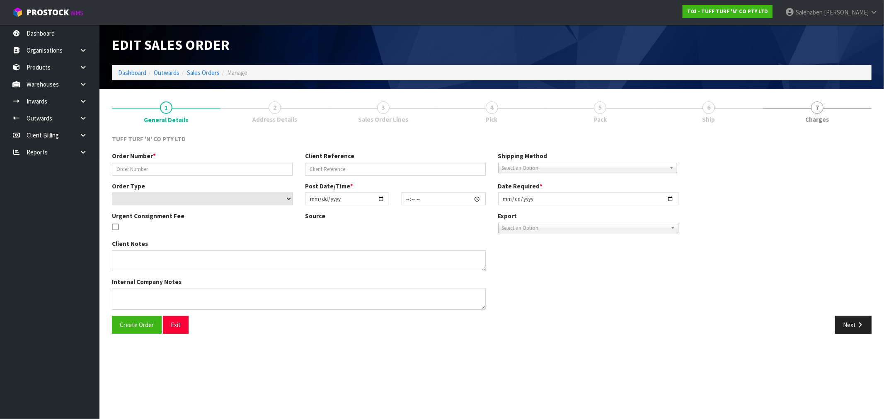
type input "26989DD"
type input "9493Y100325776"
select select "number:0"
type input "2025-10-13"
type input "12:56:00.000"
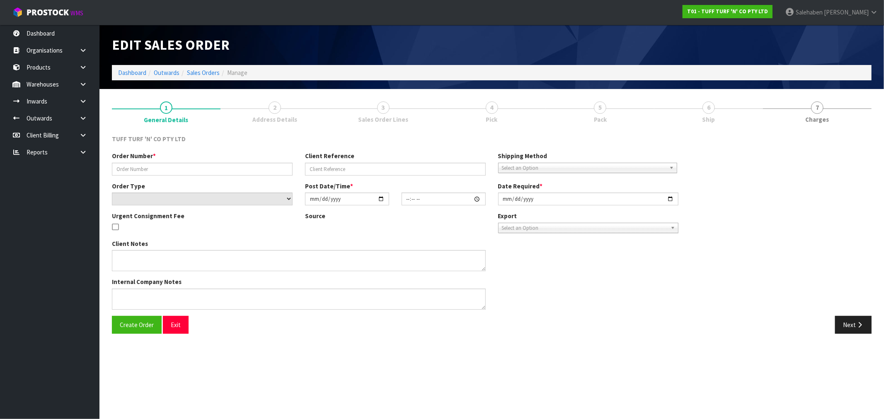
type input "2025-10-14"
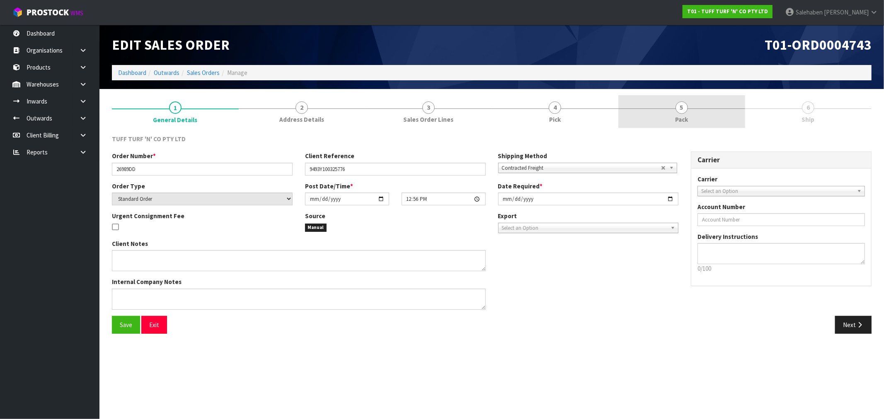
click at [679, 119] on span "Pack" at bounding box center [681, 119] width 13 height 9
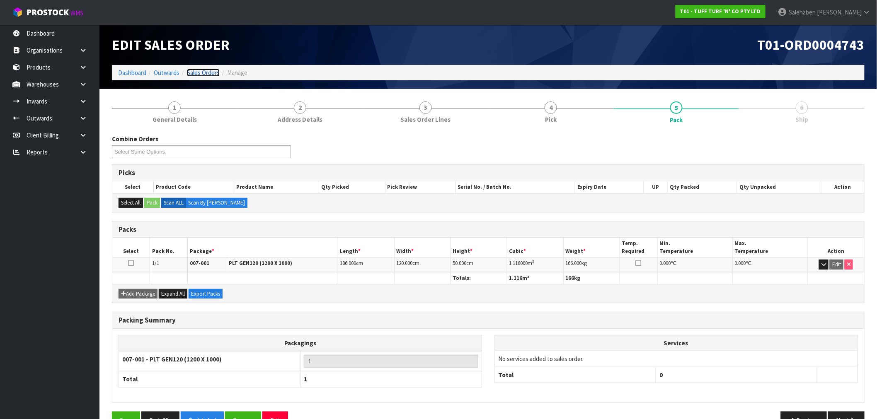
drag, startPoint x: 208, startPoint y: 70, endPoint x: 208, endPoint y: 76, distance: 5.8
click at [208, 71] on link "Sales Orders" at bounding box center [203, 73] width 33 height 8
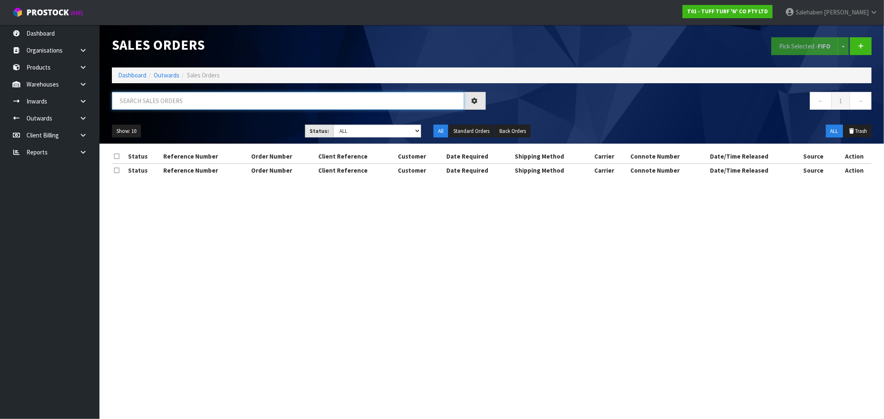
click at [221, 99] on input "text" at bounding box center [288, 101] width 352 height 18
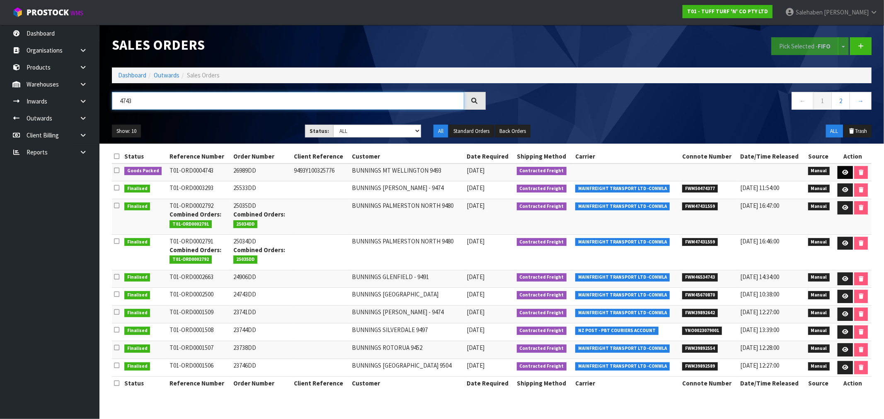
type input "4743"
click at [846, 173] on icon at bounding box center [845, 172] width 6 height 5
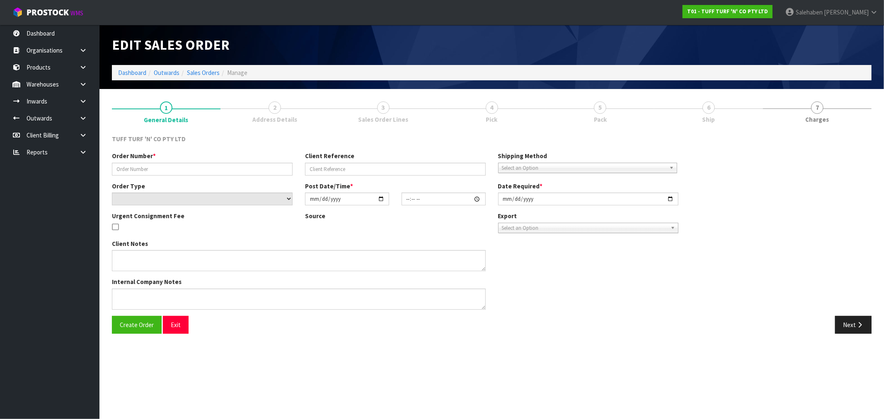
type input "26989DD"
type input "9493Y100325776"
select select "number:0"
type input "2025-10-13"
type input "12:56:00.000"
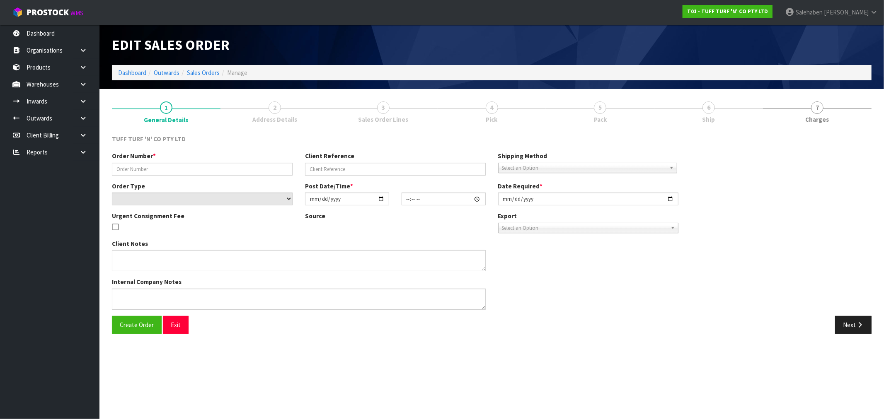
type input "2025-10-14"
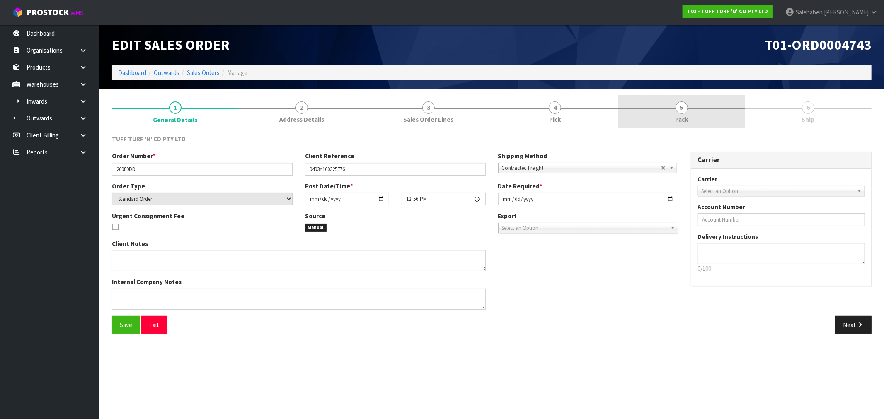
click at [680, 122] on span "Pack" at bounding box center [681, 119] width 13 height 9
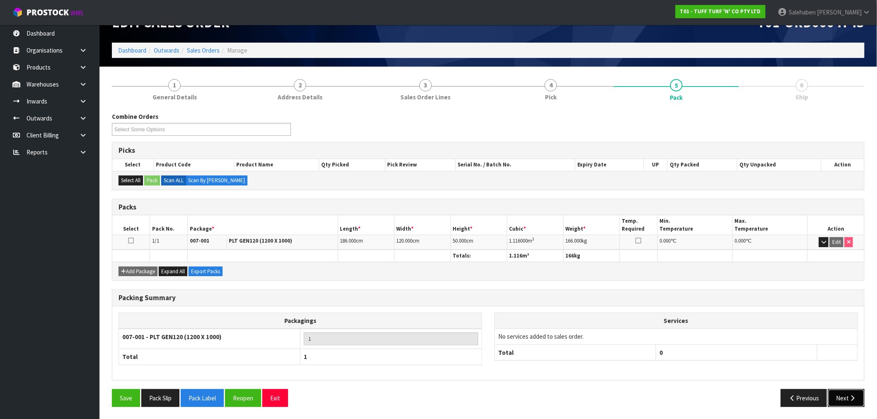
click at [840, 390] on button "Next" at bounding box center [846, 398] width 36 height 18
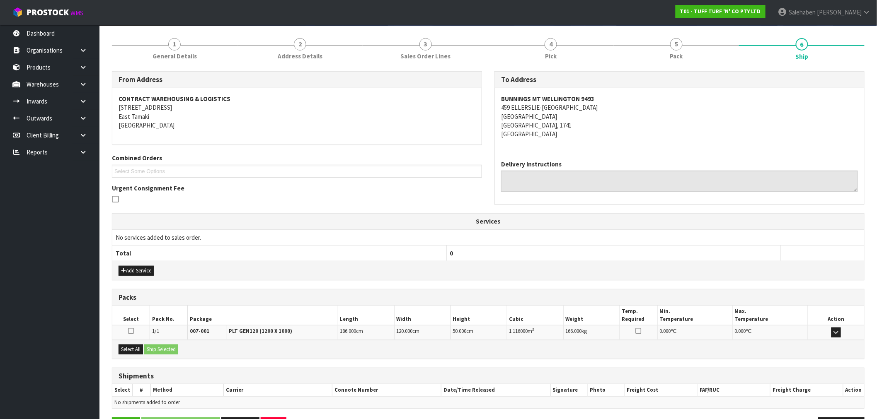
scroll to position [92, 0]
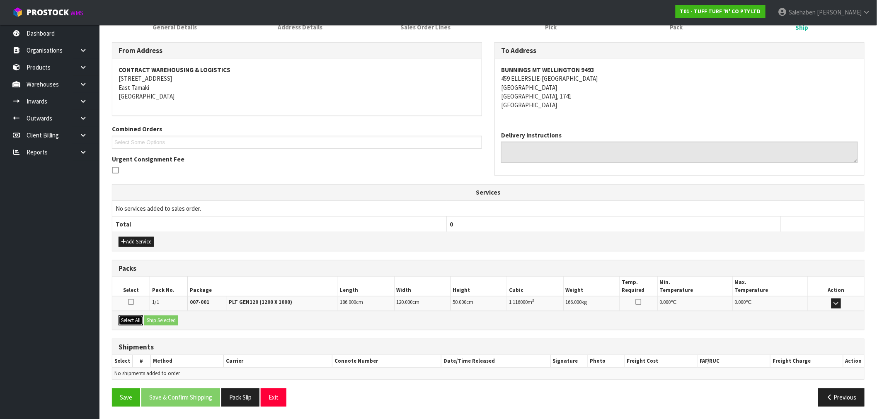
click at [125, 320] on button "Select All" at bounding box center [131, 321] width 24 height 10
click at [157, 320] on button "Ship Selected" at bounding box center [161, 321] width 34 height 10
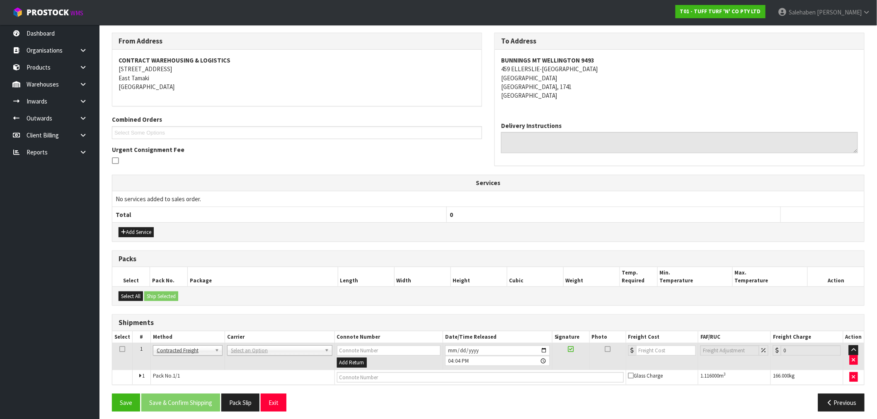
scroll to position [107, 0]
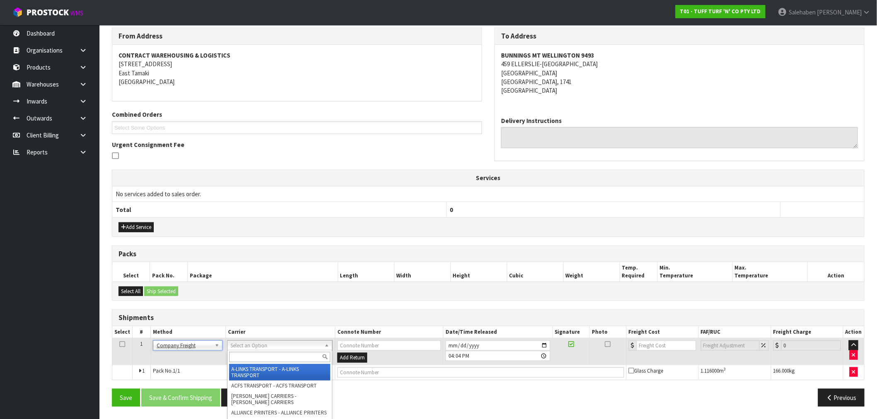
click at [247, 362] on div at bounding box center [279, 358] width 104 height 14
click at [257, 356] on input "text" at bounding box center [279, 357] width 101 height 10
type input "cwl truc"
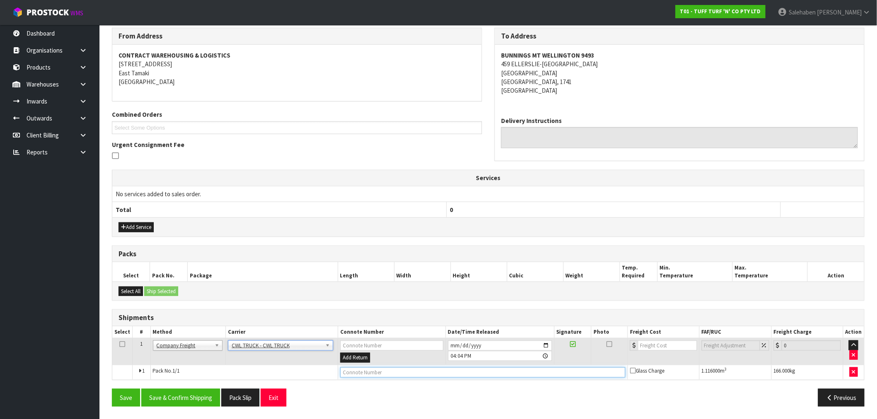
click at [361, 375] on input "text" at bounding box center [482, 373] width 285 height 10
type input "CWL TRUCK DELIVERY"
click at [545, 346] on input "[DATE]" at bounding box center [500, 346] width 104 height 10
type input "2025-10-16"
click at [198, 395] on button "Save & Confirm Shipping" at bounding box center [180, 398] width 79 height 18
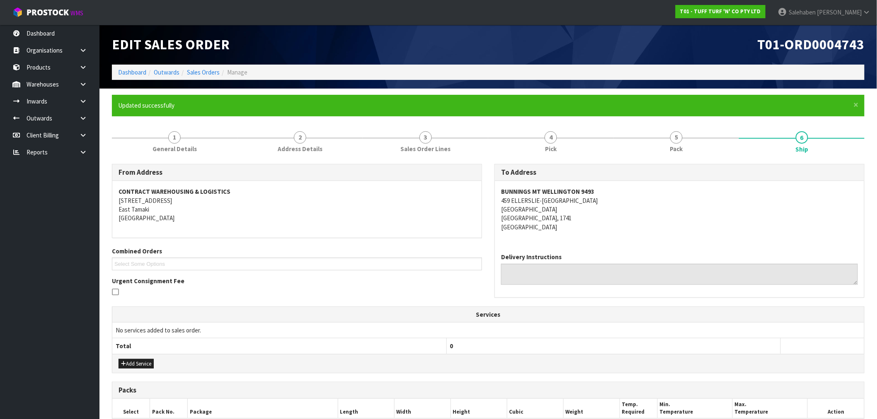
scroll to position [116, 0]
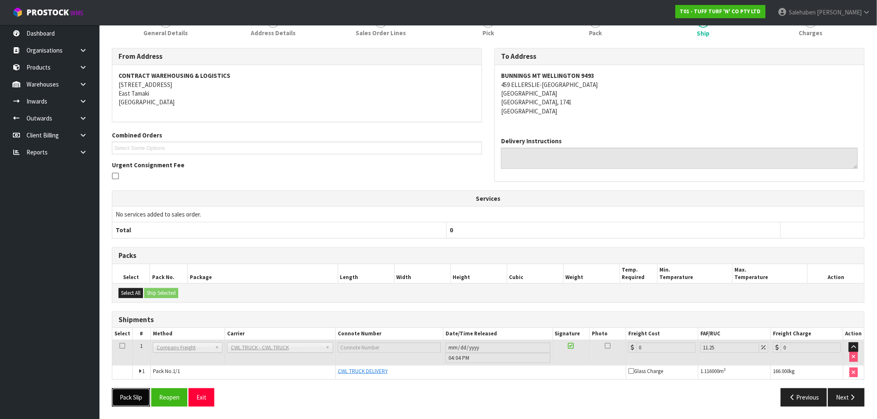
click at [133, 398] on button "Pack Slip" at bounding box center [131, 398] width 38 height 18
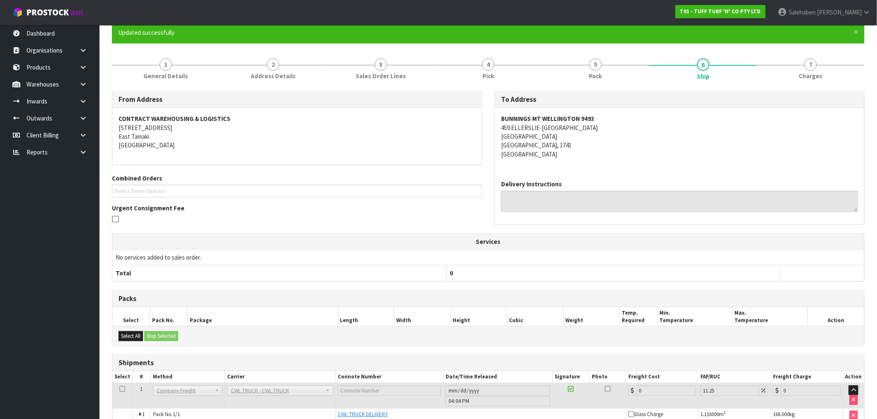
scroll to position [0, 0]
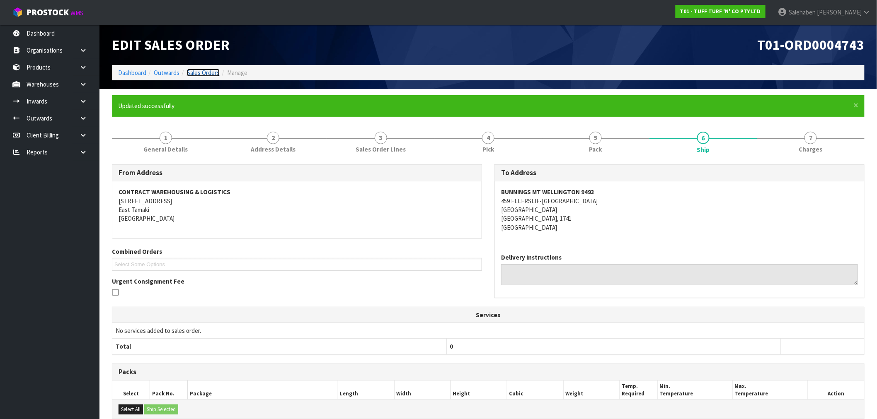
click at [200, 73] on link "Sales Orders" at bounding box center [203, 73] width 33 height 8
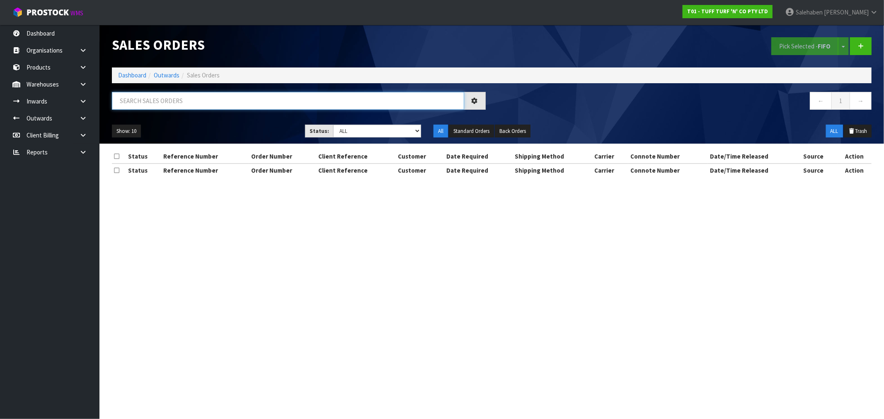
click at [189, 101] on input "text" at bounding box center [288, 101] width 352 height 18
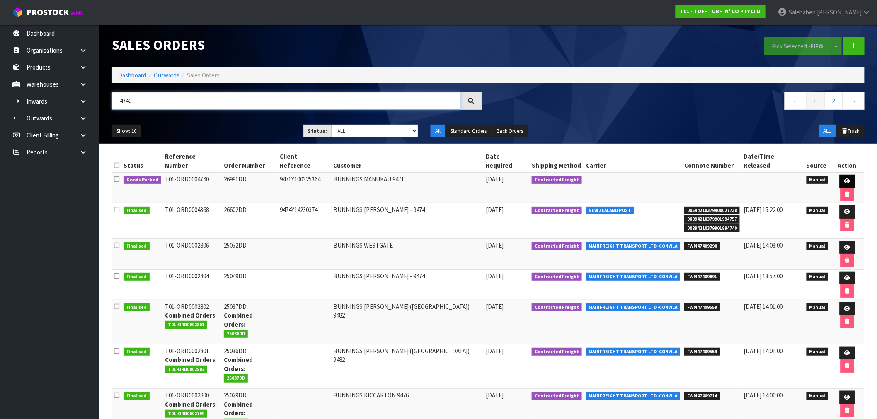
type input "4740"
click at [844, 179] on icon at bounding box center [847, 181] width 6 height 5
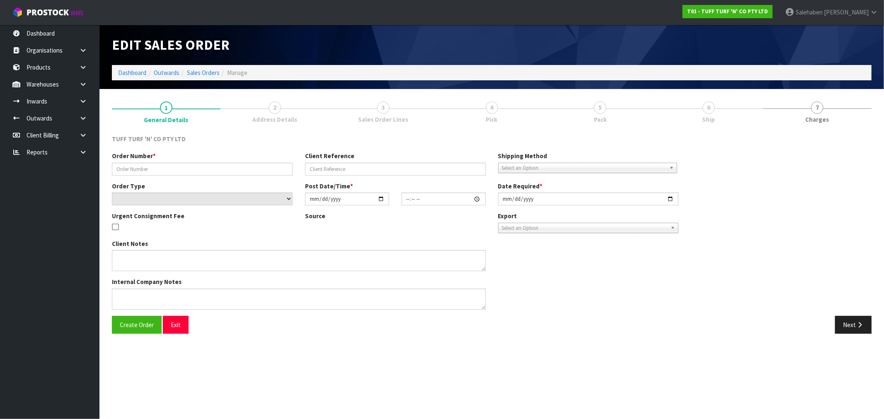
type input "26991DD"
type input "9471Y100325364"
select select "number:0"
type input "2025-10-13"
type input "12:47:00.000"
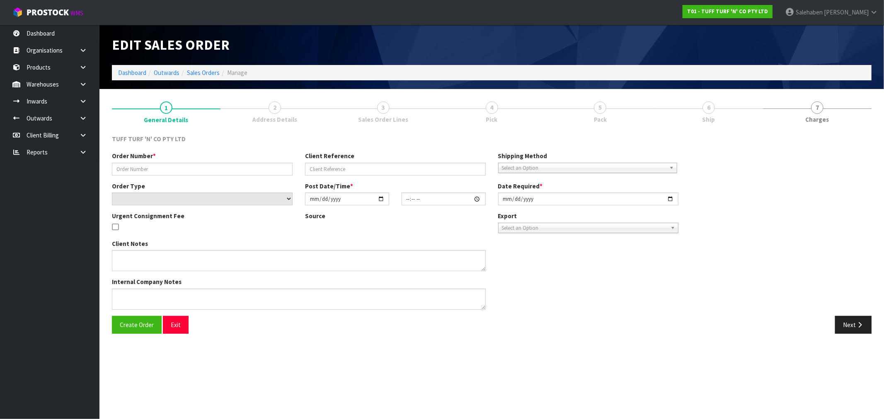
type input "2025-10-14"
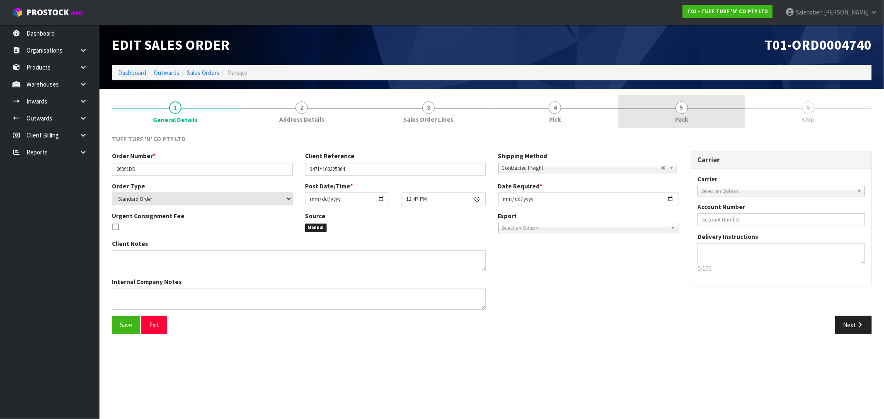
click at [680, 121] on span "Pack" at bounding box center [681, 119] width 13 height 9
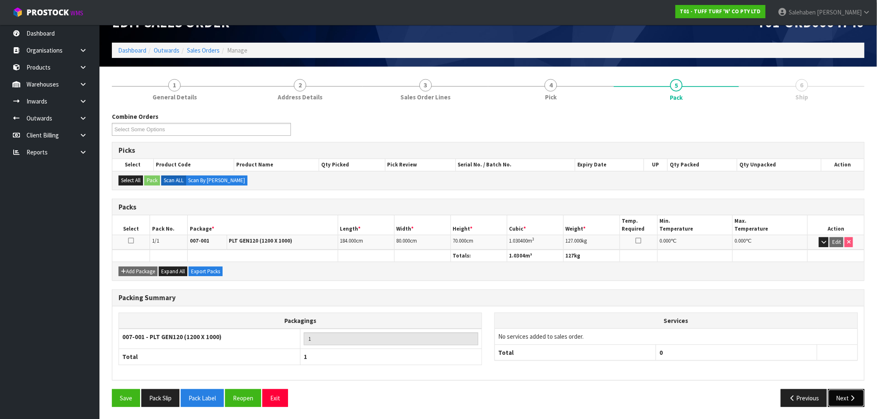
click at [836, 390] on button "Next" at bounding box center [846, 398] width 36 height 18
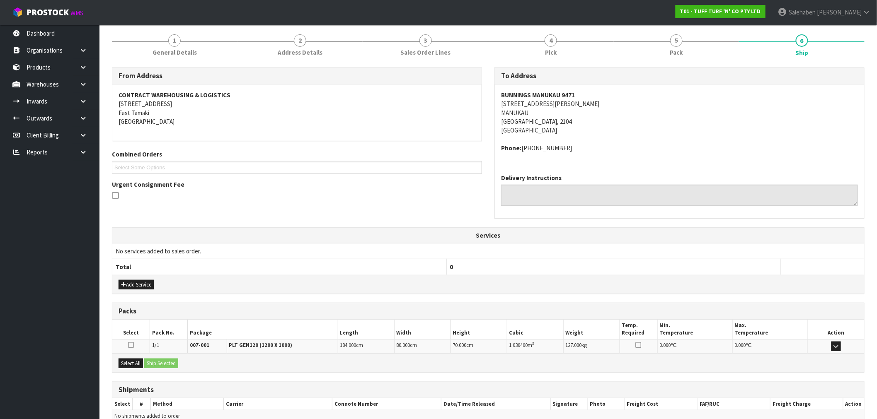
scroll to position [110, 0]
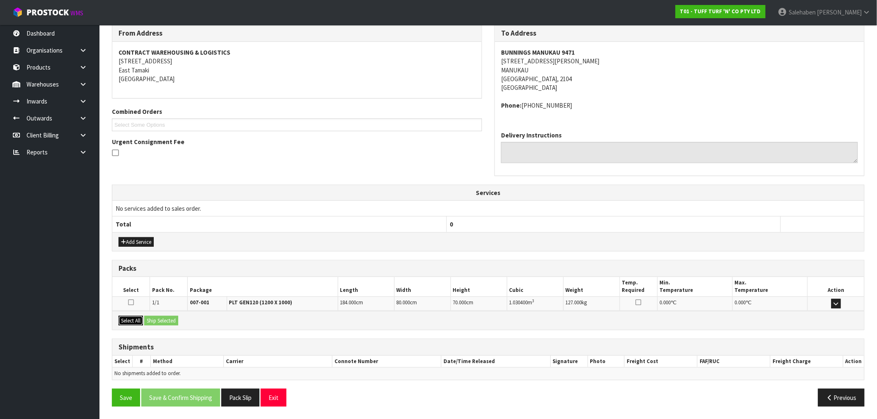
drag, startPoint x: 135, startPoint y: 318, endPoint x: 157, endPoint y: 319, distance: 21.2
click at [137, 318] on button "Select All" at bounding box center [131, 321] width 24 height 10
click at [157, 319] on button "Ship Selected" at bounding box center [161, 321] width 34 height 10
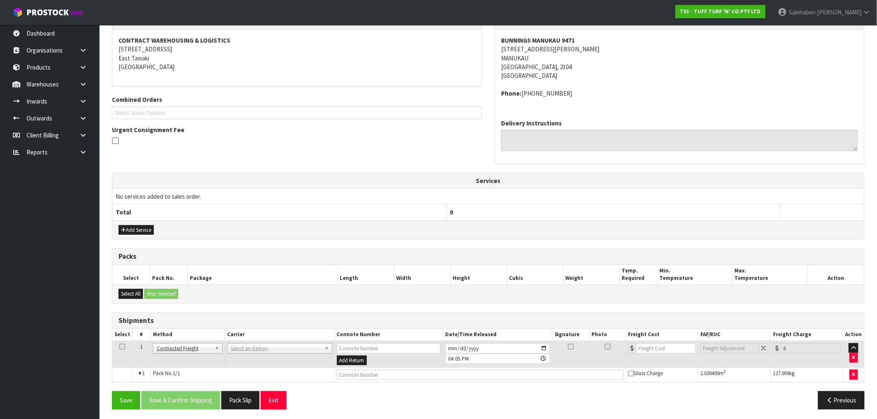
scroll to position [125, 0]
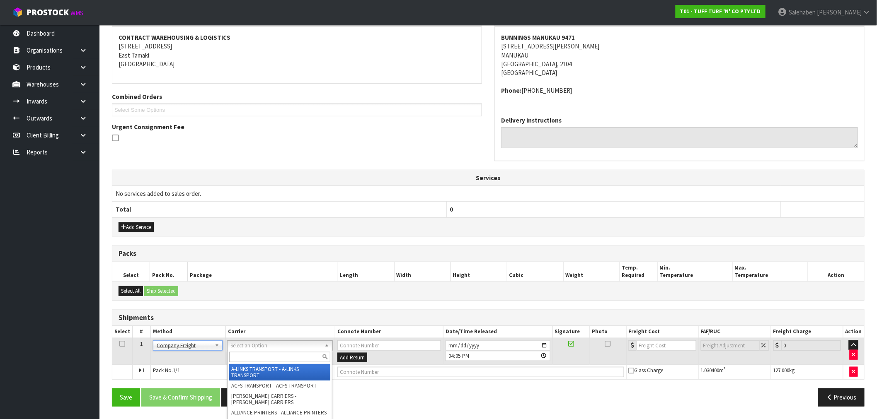
click at [253, 356] on input "text" at bounding box center [279, 357] width 101 height 10
type input "cwl"
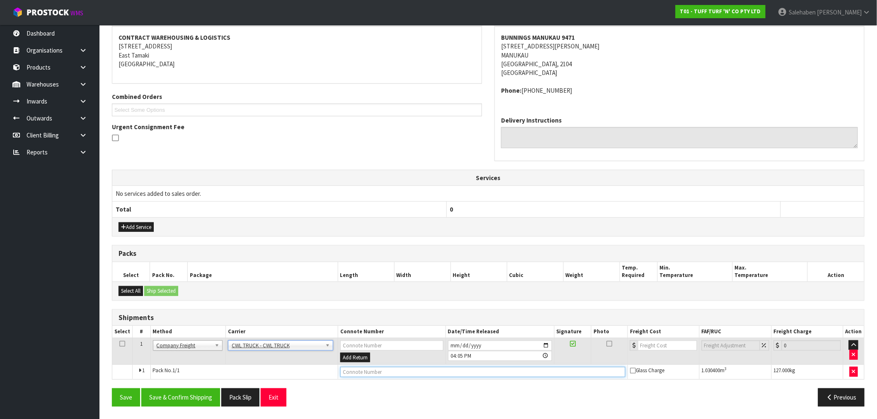
click at [355, 374] on input "text" at bounding box center [482, 372] width 285 height 10
type input "CWL TRUCK DELIVERY"
click at [547, 344] on input "[DATE]" at bounding box center [500, 346] width 104 height 10
type input "2025-10-16"
drag, startPoint x: 197, startPoint y: 398, endPoint x: 193, endPoint y: 399, distance: 4.2
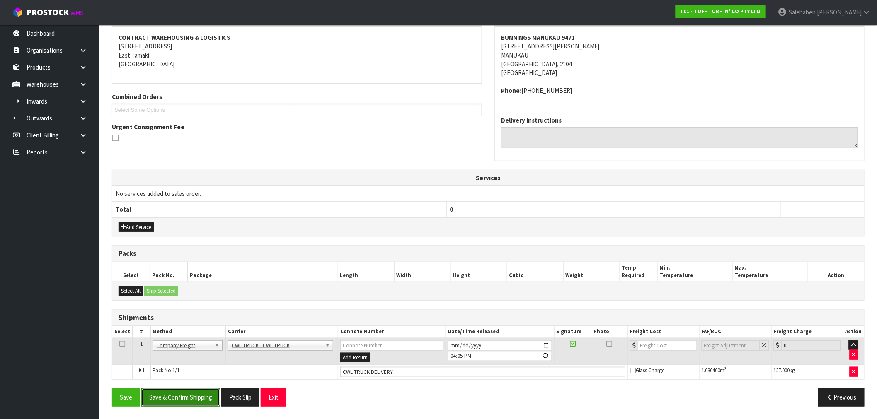
click at [197, 398] on button "Save & Confirm Shipping" at bounding box center [180, 398] width 79 height 18
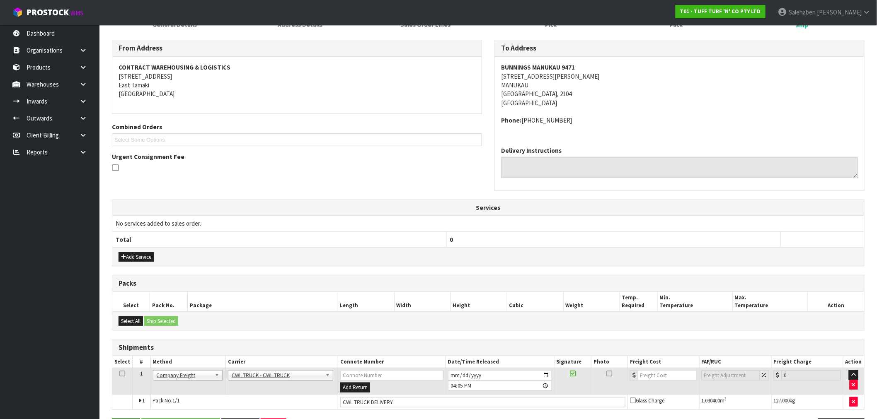
scroll to position [0, 0]
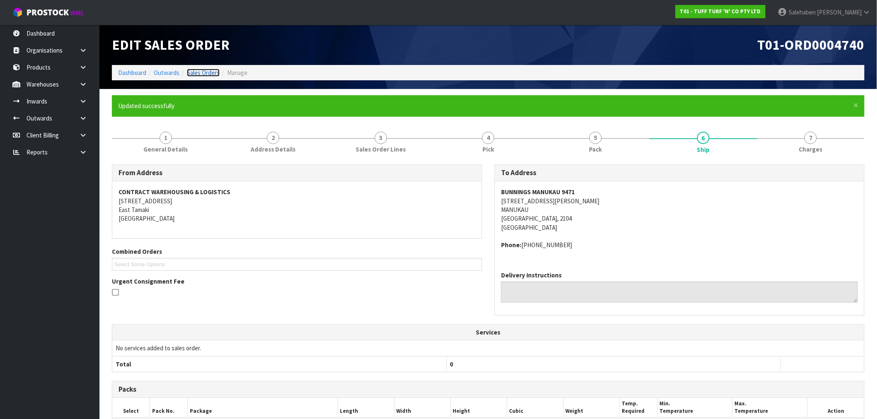
click at [206, 72] on link "Sales Orders" at bounding box center [203, 73] width 33 height 8
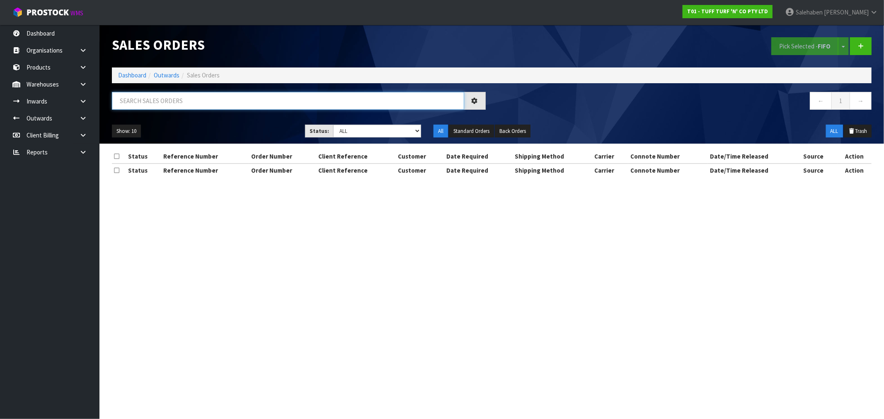
click at [202, 99] on input "text" at bounding box center [288, 101] width 352 height 18
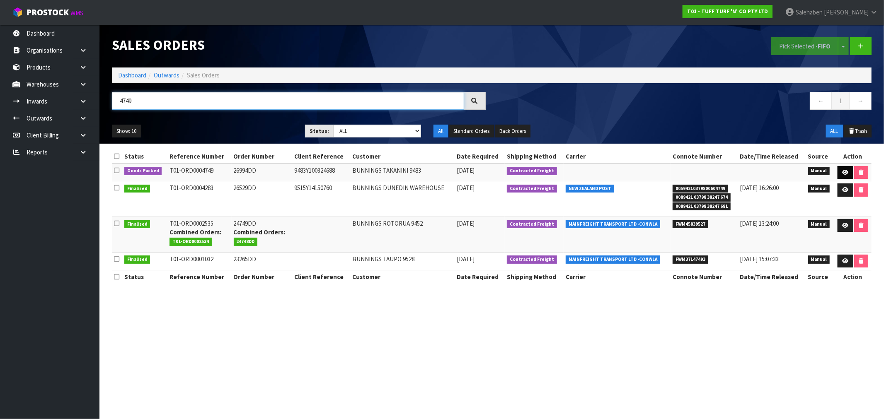
type input "4749"
click at [839, 168] on link at bounding box center [844, 172] width 15 height 13
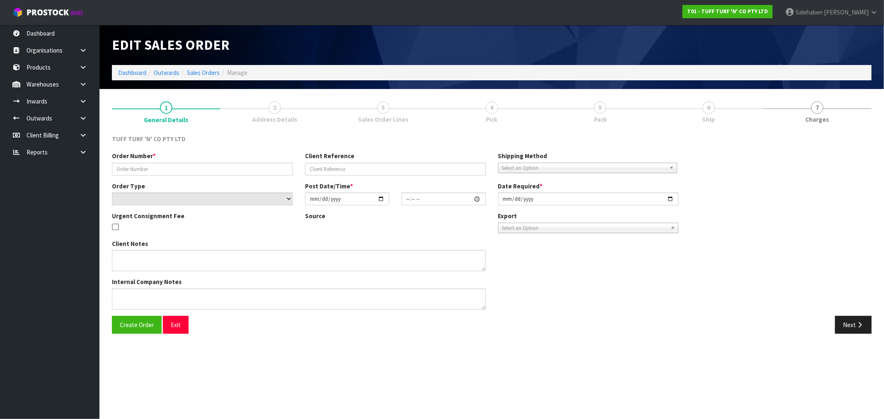
type input "26994DD"
type input "9483Y100324688"
select select "number:0"
type input "2025-10-13"
type input "13:08:00.000"
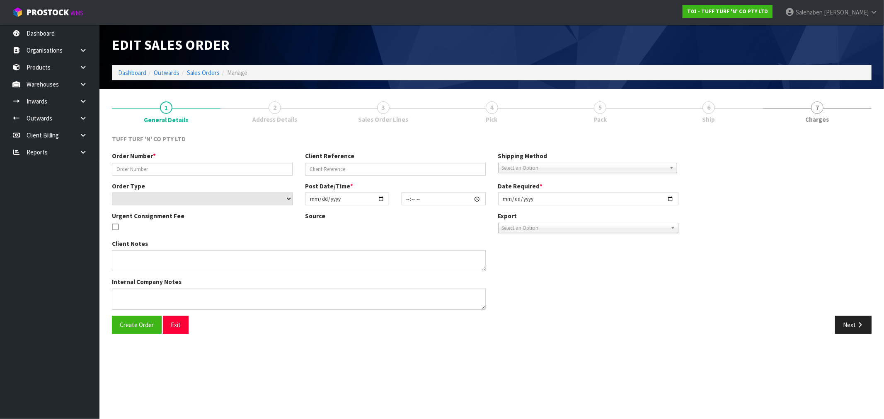
type input "2025-10-14"
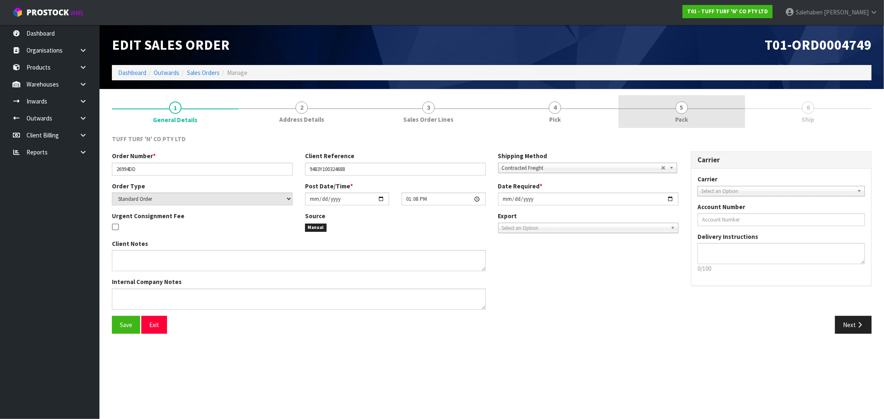
click at [685, 123] on span "Pack" at bounding box center [681, 119] width 13 height 9
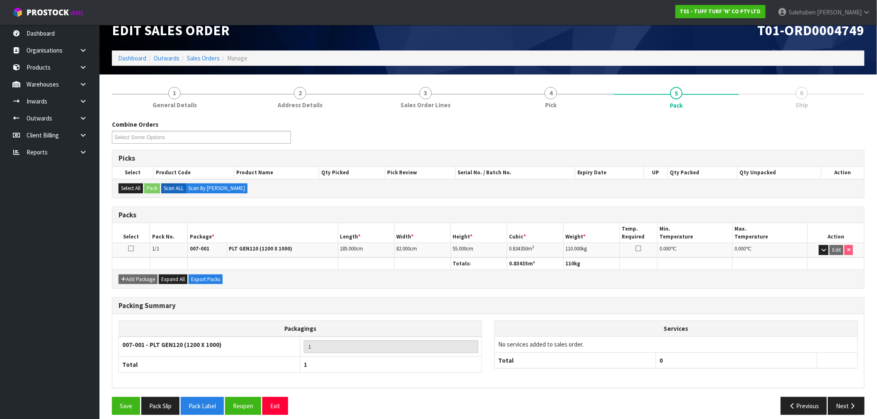
scroll to position [22, 0]
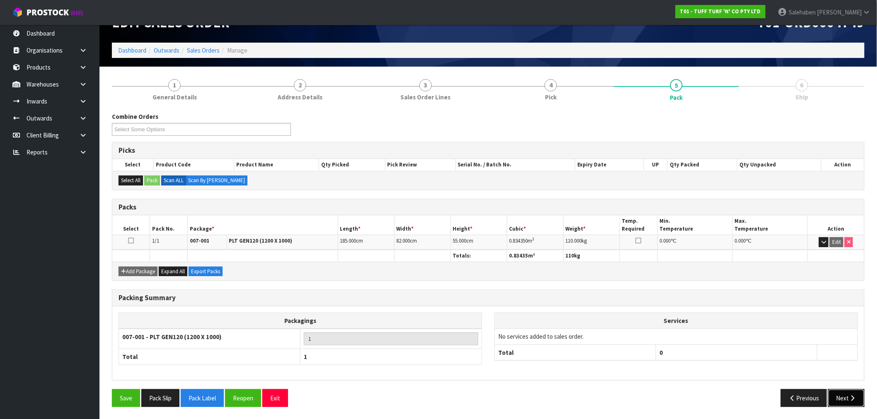
click at [838, 397] on button "Next" at bounding box center [846, 398] width 36 height 18
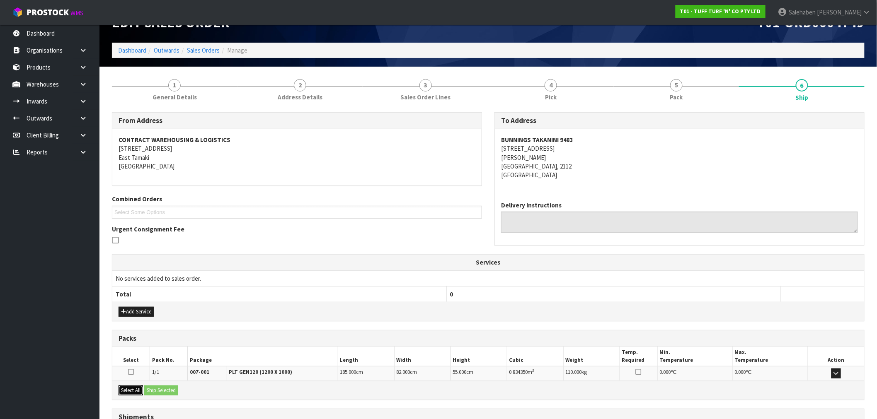
click at [134, 391] on button "Select All" at bounding box center [131, 391] width 24 height 10
click at [172, 387] on button "Ship Selected" at bounding box center [161, 391] width 34 height 10
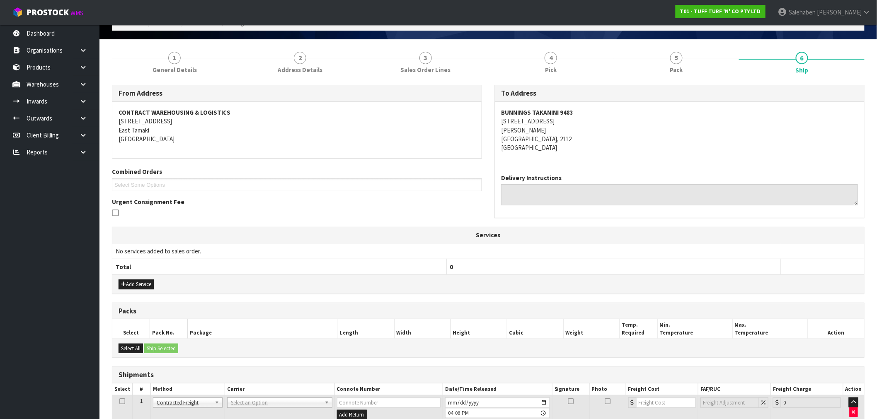
scroll to position [107, 0]
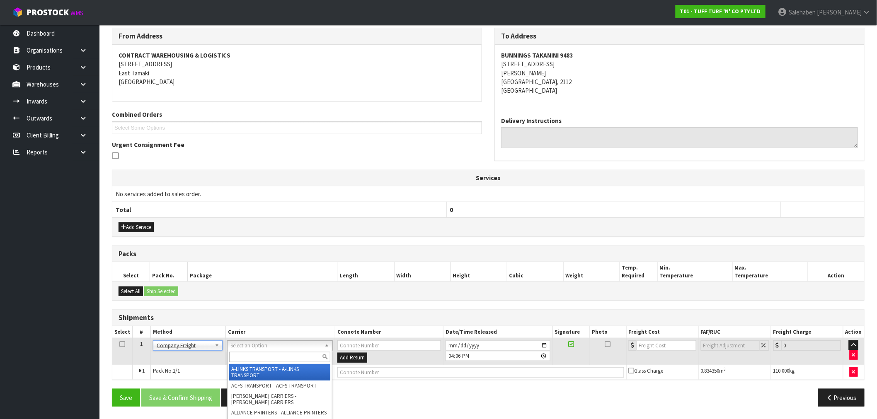
drag, startPoint x: 240, startPoint y: 344, endPoint x: 241, endPoint y: 350, distance: 6.2
click at [240, 353] on div at bounding box center [279, 358] width 104 height 14
click at [240, 353] on input "text" at bounding box center [279, 357] width 101 height 10
type input "cwl tr"
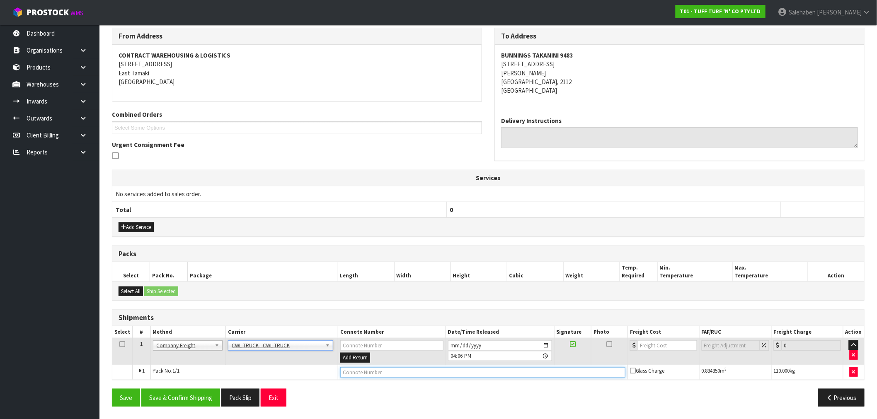
click at [362, 374] on input "text" at bounding box center [482, 373] width 285 height 10
type input "CWL TRUCK DELIVERY"
click at [543, 348] on input "[DATE]" at bounding box center [500, 346] width 104 height 10
click at [546, 348] on input "[DATE]" at bounding box center [500, 346] width 104 height 10
type input "2025-10-16"
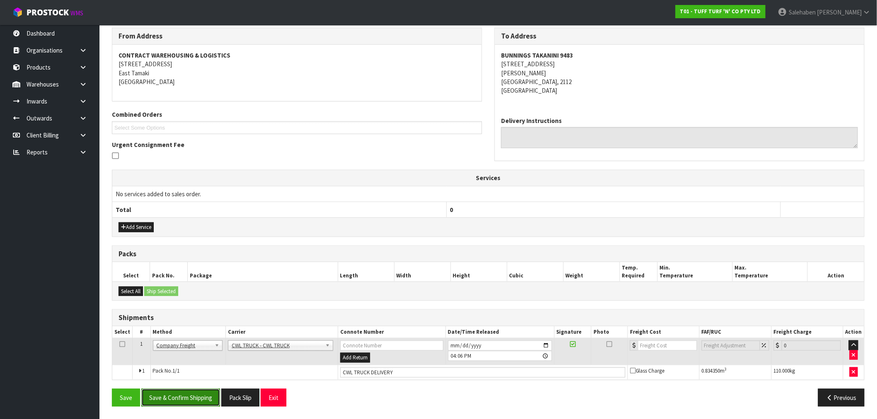
click at [199, 393] on button "Save & Confirm Shipping" at bounding box center [180, 398] width 79 height 18
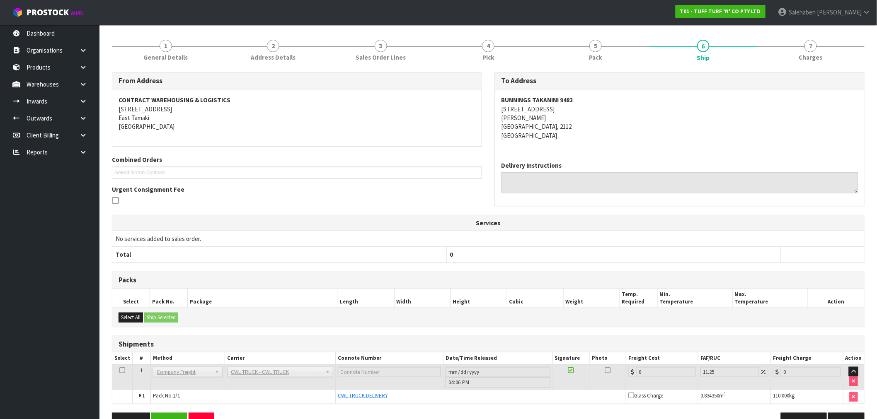
scroll to position [116, 0]
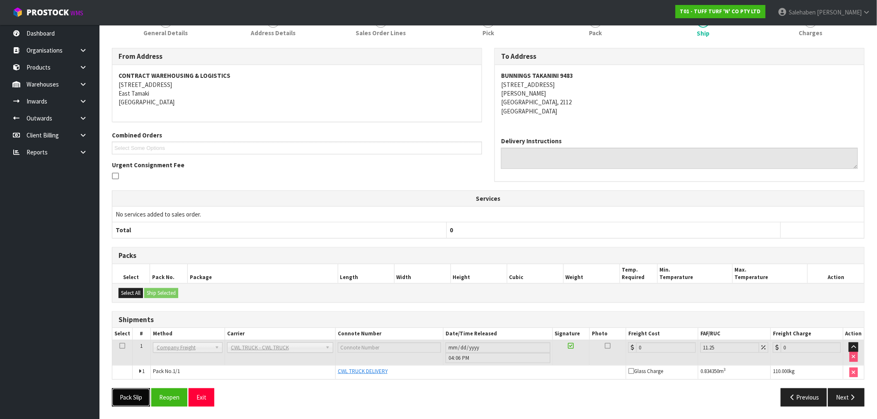
click at [136, 400] on button "Pack Slip" at bounding box center [131, 398] width 38 height 18
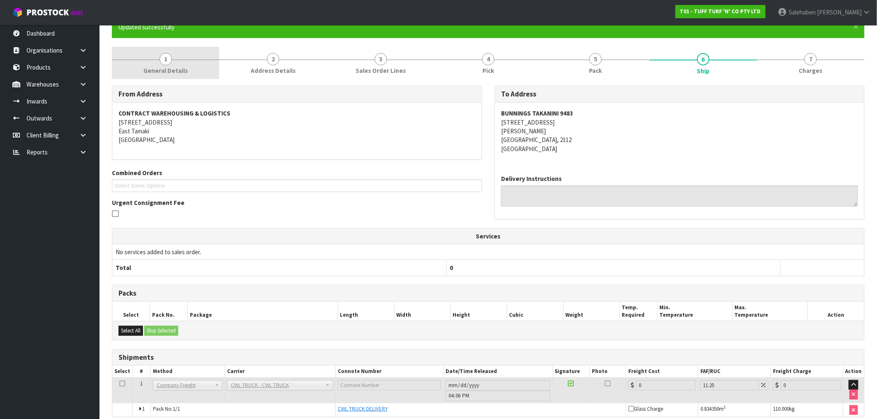
scroll to position [0, 0]
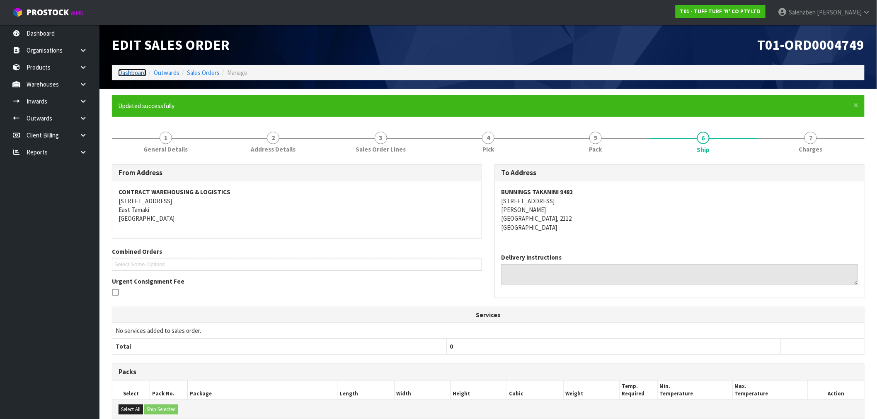
click at [131, 75] on link "Dashboard" at bounding box center [132, 73] width 28 height 8
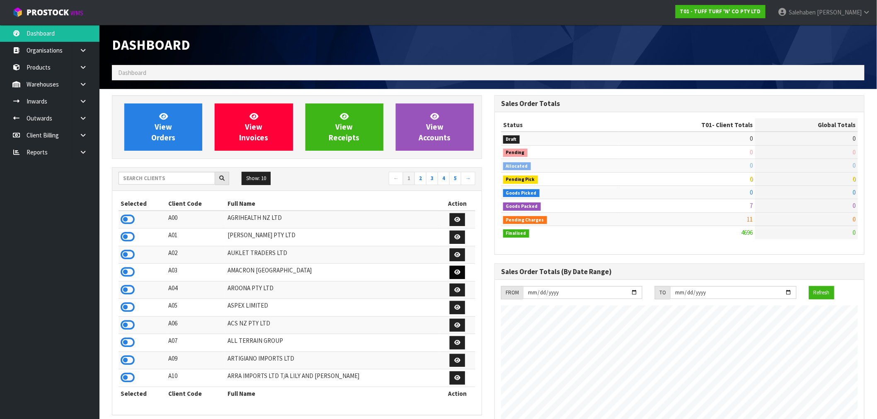
scroll to position [628, 382]
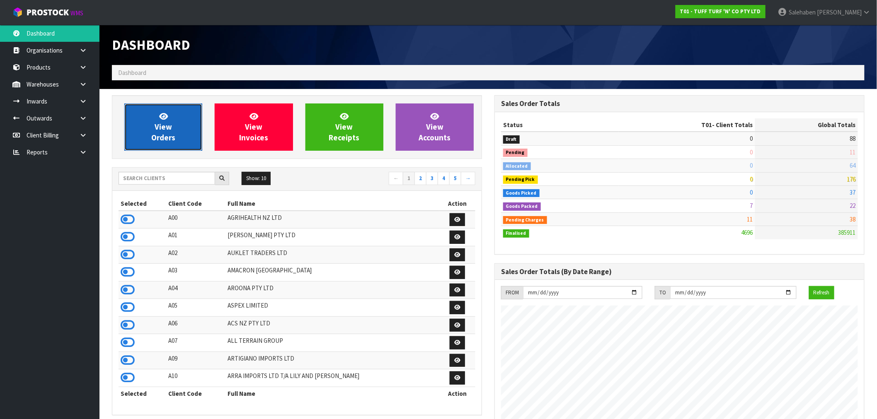
click at [150, 131] on link "View Orders" at bounding box center [163, 127] width 78 height 47
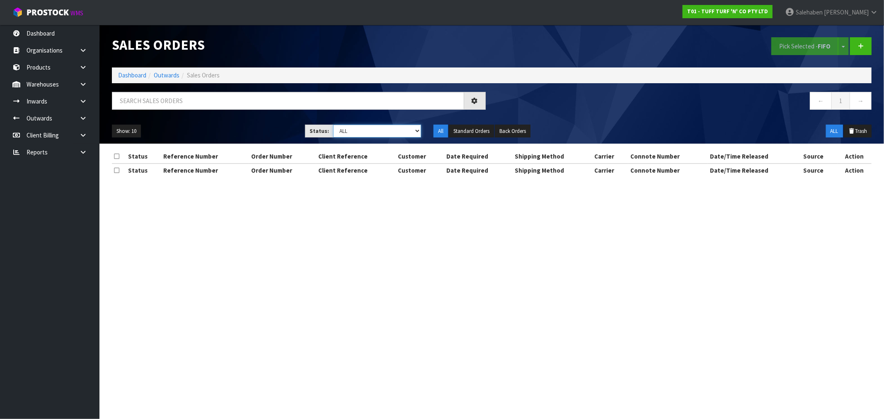
click at [358, 127] on select "Draft Pending Allocated Pending Pick Goods Picked Goods Packed Pending Charges …" at bounding box center [377, 131] width 88 height 13
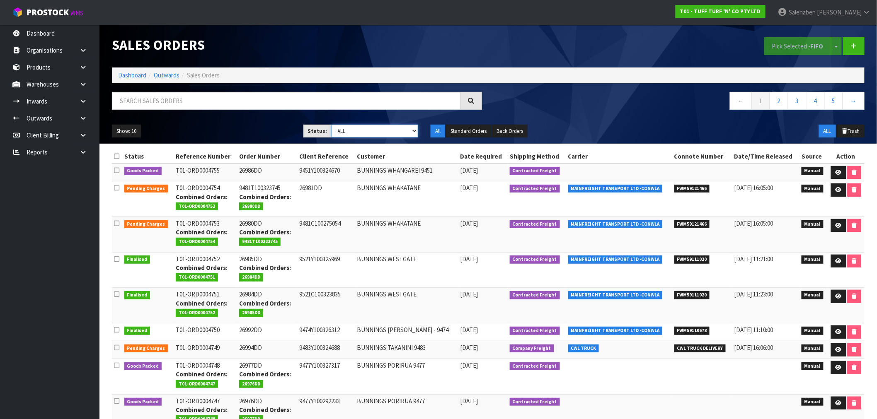
select select "string:5"
click at [331, 125] on select "Draft Pending Allocated Pending Pick Goods Picked Goods Packed Pending Charges …" at bounding box center [374, 131] width 87 height 13
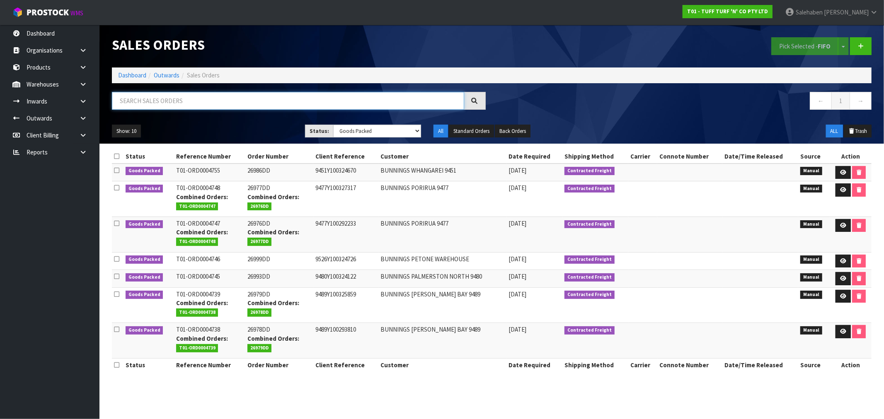
drag, startPoint x: 249, startPoint y: 94, endPoint x: 247, endPoint y: 98, distance: 4.5
click at [248, 96] on input "text" at bounding box center [288, 101] width 352 height 18
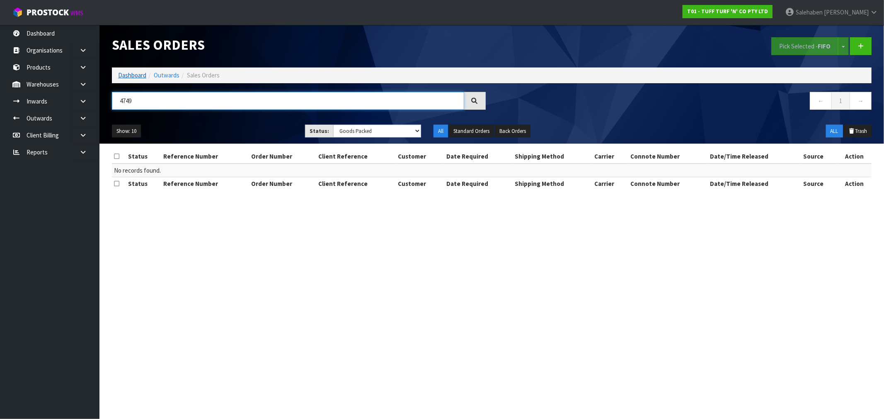
type input "4749"
click at [134, 73] on link "Dashboard" at bounding box center [132, 75] width 28 height 8
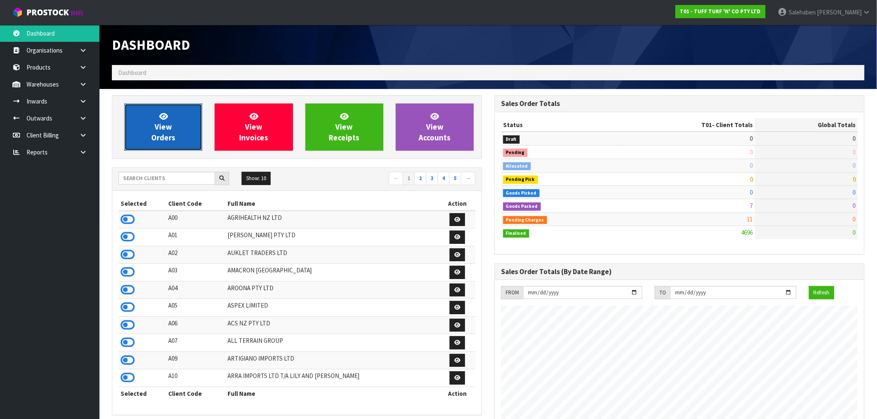
scroll to position [628, 382]
click at [161, 133] on span "View Orders" at bounding box center [163, 126] width 24 height 31
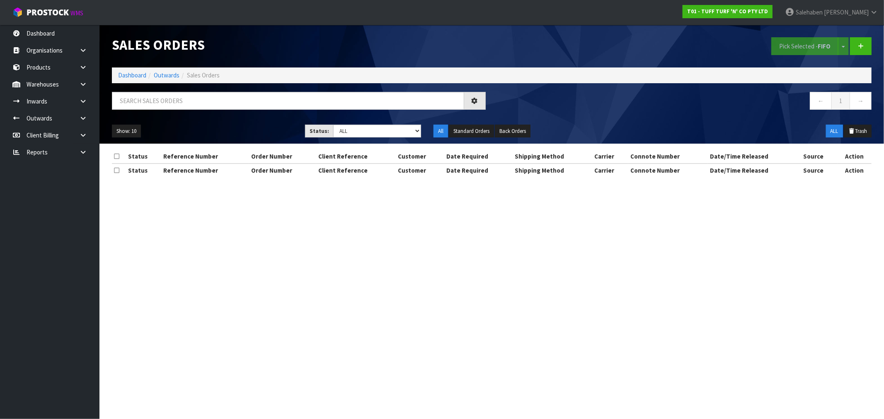
click at [243, 111] on div at bounding box center [299, 104] width 386 height 24
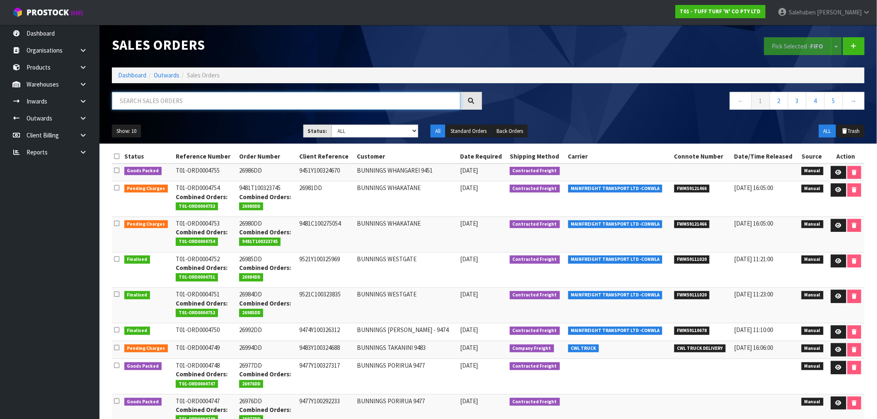
click at [246, 100] on input "text" at bounding box center [286, 101] width 348 height 18
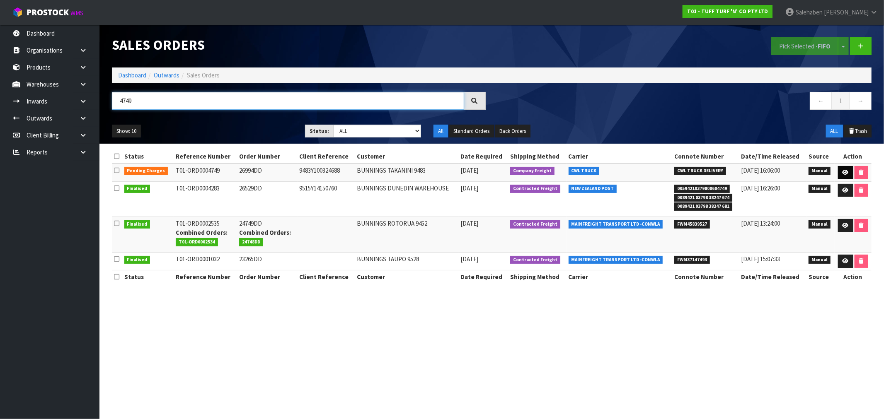
type input "4749"
click at [845, 173] on icon at bounding box center [845, 172] width 6 height 5
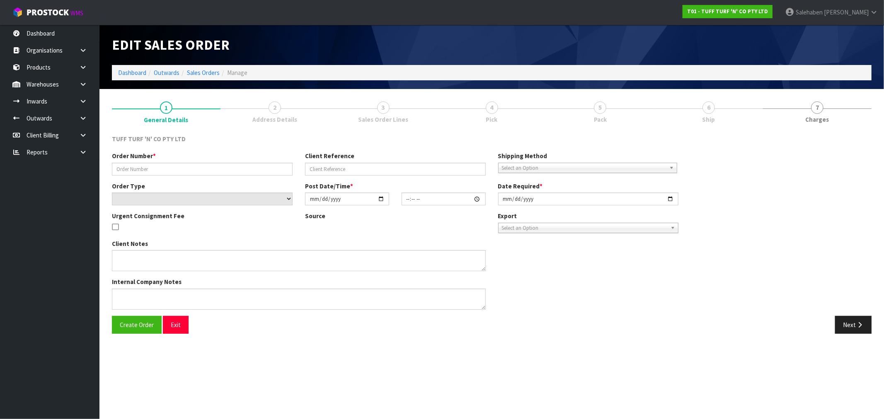
type input "26994DD"
type input "9483Y100324688"
select select "number:0"
type input "2025-10-13"
type input "13:08:00.000"
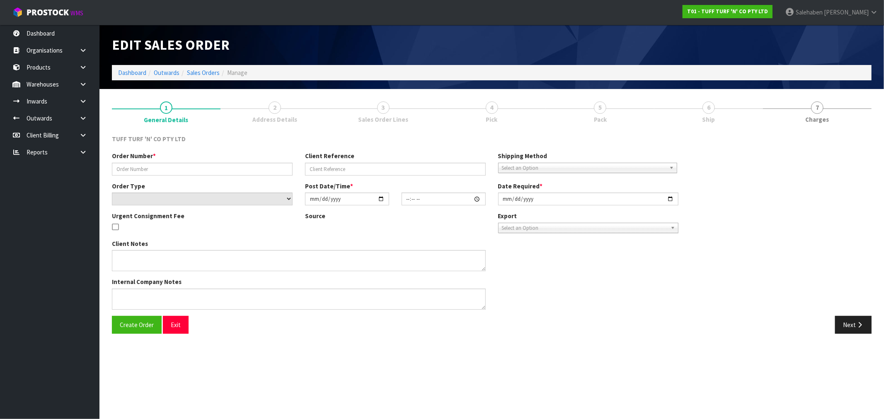
type input "2025-10-14"
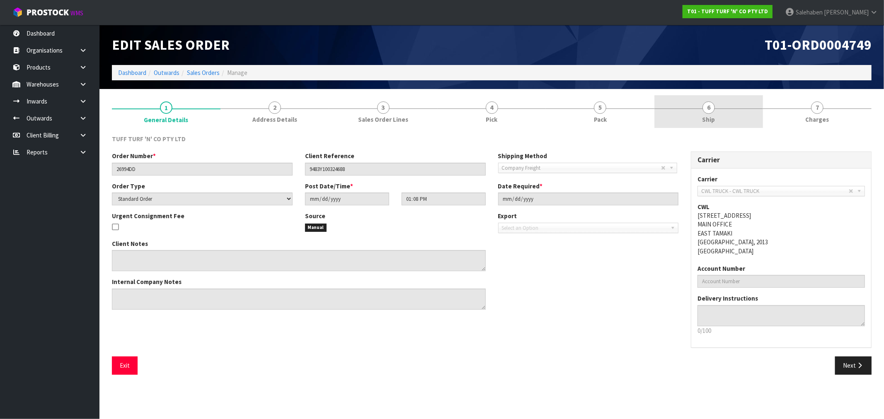
click at [705, 119] on span "Ship" at bounding box center [708, 119] width 13 height 9
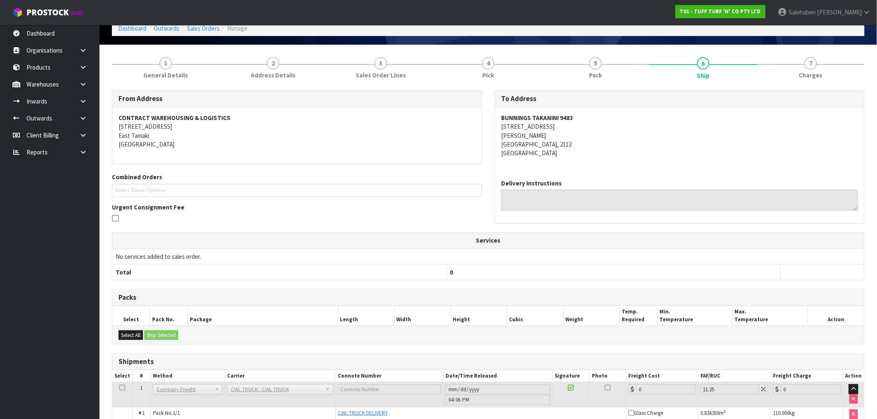
scroll to position [86, 0]
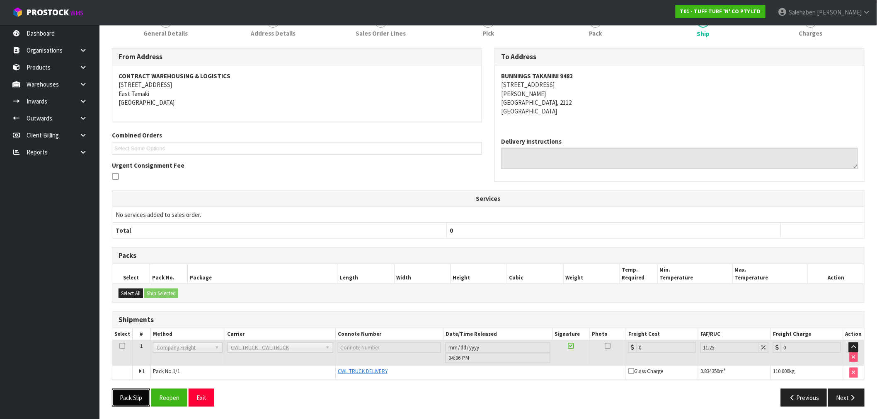
click at [128, 400] on button "Pack Slip" at bounding box center [131, 398] width 38 height 18
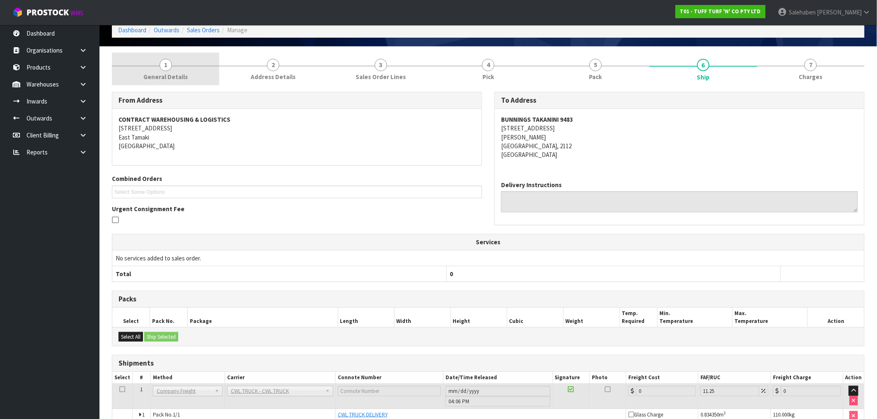
scroll to position [0, 0]
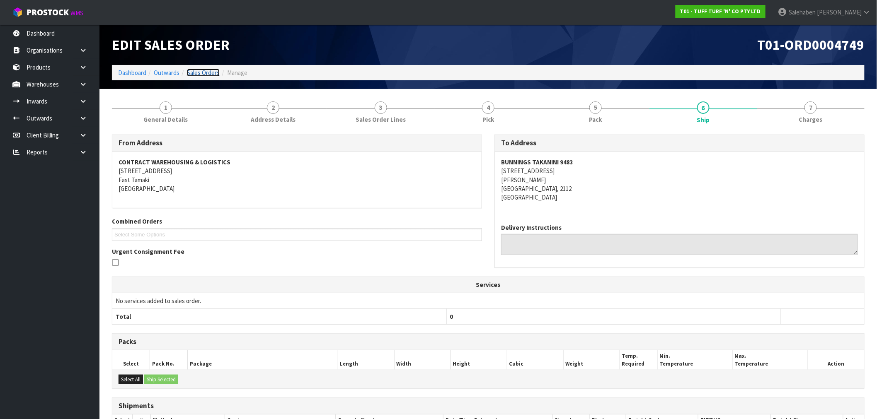
drag, startPoint x: 191, startPoint y: 72, endPoint x: 186, endPoint y: 75, distance: 5.4
click at [191, 72] on link "Sales Orders" at bounding box center [203, 73] width 33 height 8
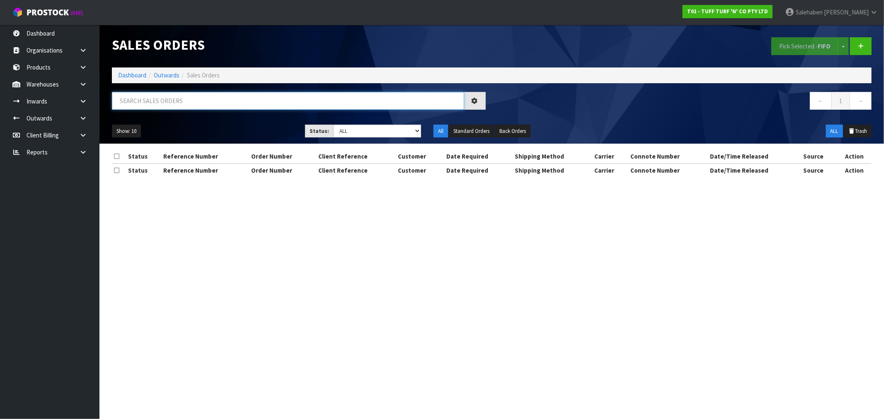
click at [146, 103] on input "text" at bounding box center [288, 101] width 352 height 18
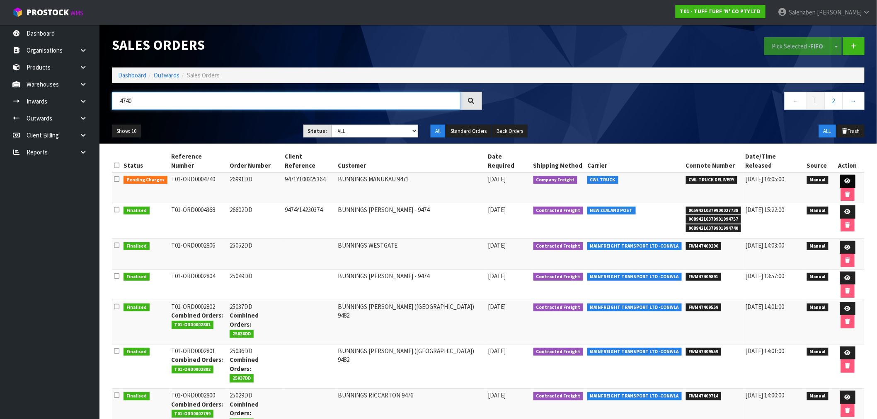
type input "4740"
click at [844, 179] on icon at bounding box center [847, 181] width 6 height 5
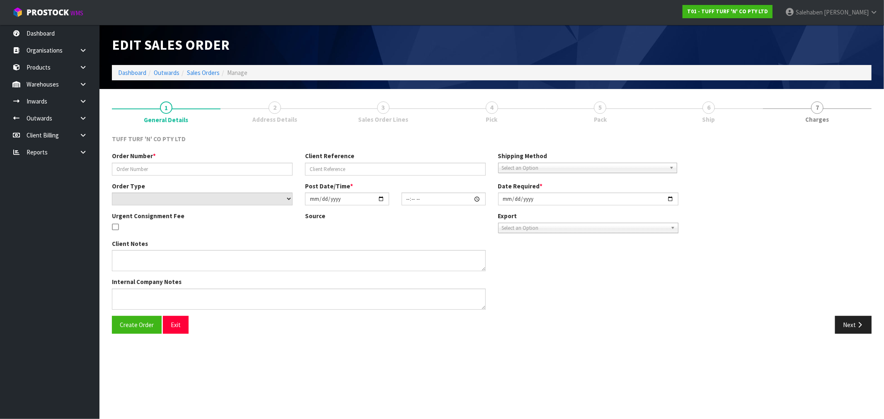
type input "26991DD"
type input "9471Y100325364"
select select "number:0"
type input "2025-10-13"
type input "12:47:00.000"
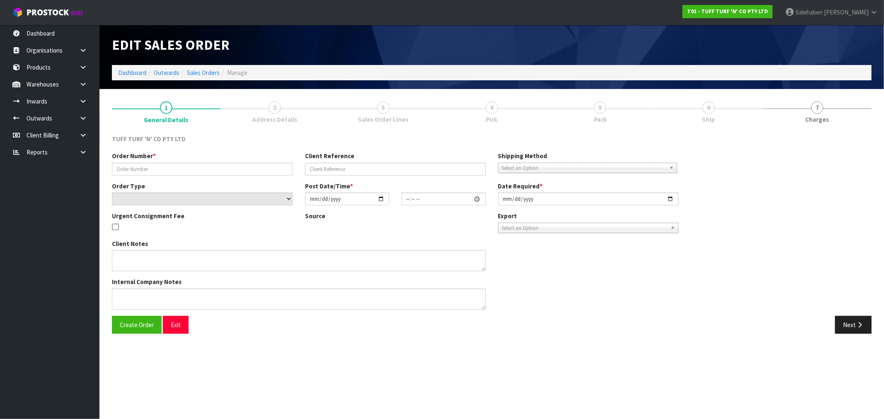
type input "2025-10-14"
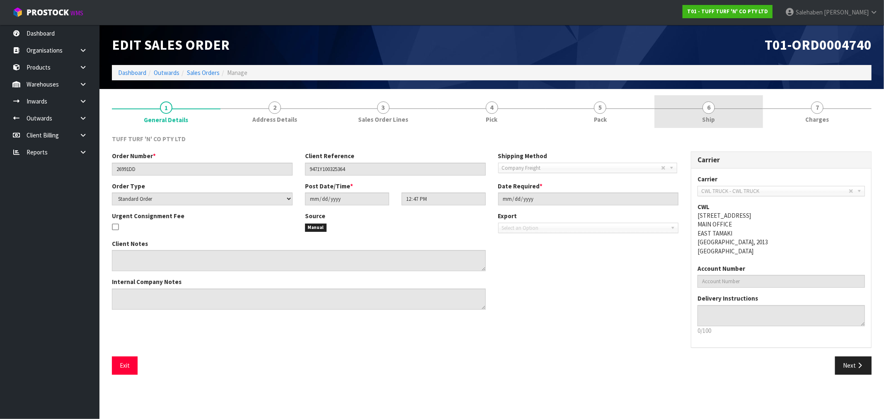
click at [707, 119] on span "Ship" at bounding box center [708, 119] width 13 height 9
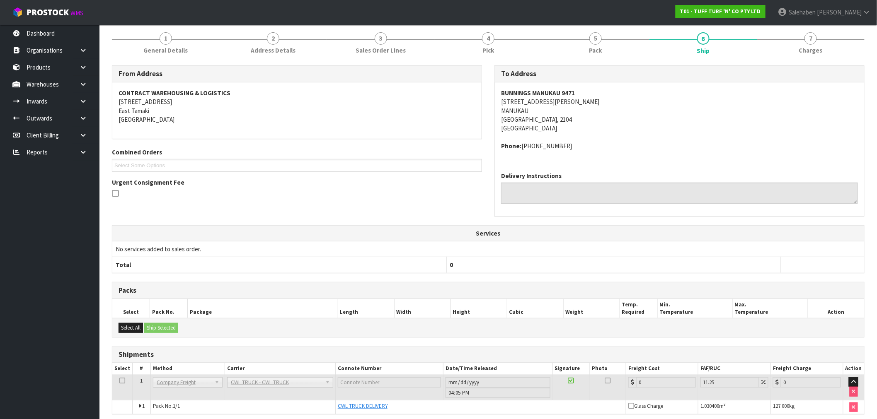
scroll to position [104, 0]
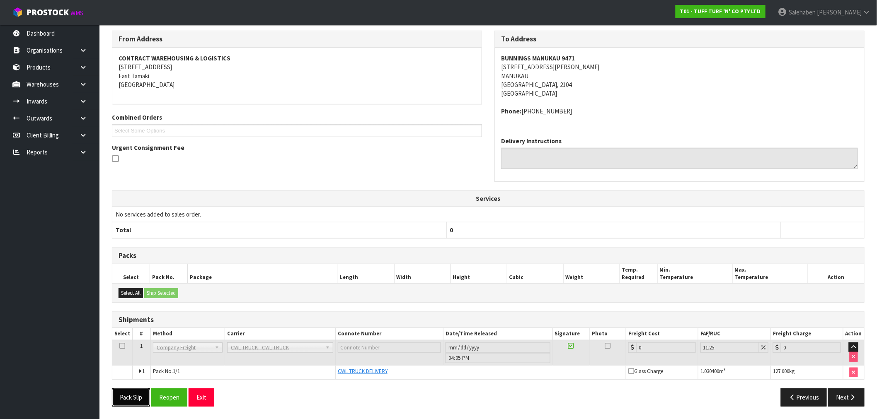
click at [126, 405] on button "Pack Slip" at bounding box center [131, 398] width 38 height 18
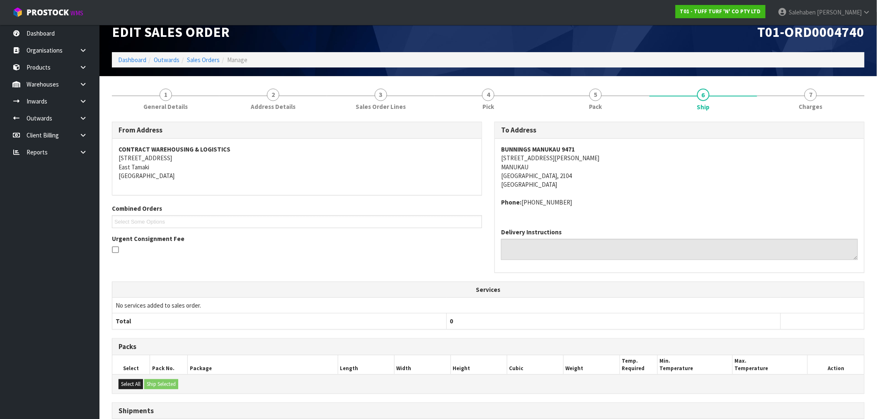
scroll to position [0, 0]
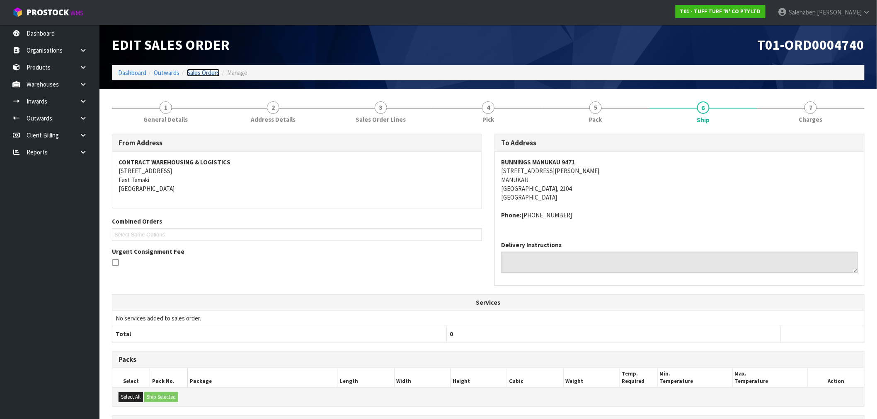
drag, startPoint x: 198, startPoint y: 73, endPoint x: 197, endPoint y: 79, distance: 5.4
click at [198, 73] on link "Sales Orders" at bounding box center [203, 73] width 33 height 8
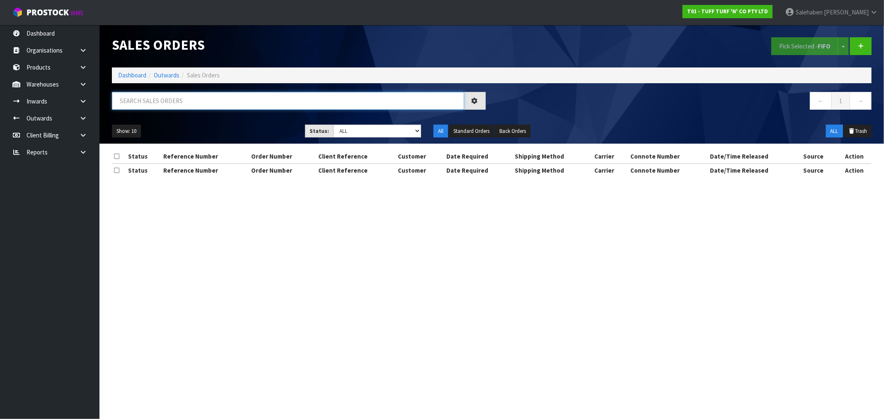
click at [147, 101] on input "text" at bounding box center [288, 101] width 352 height 18
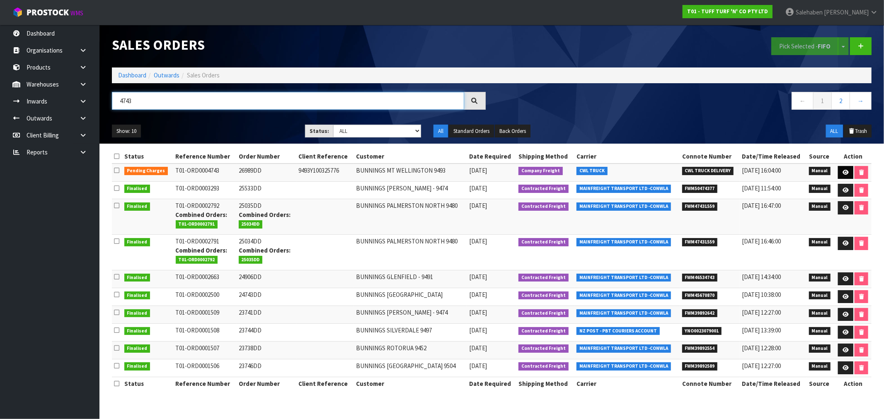
type input "4743"
click at [844, 172] on icon at bounding box center [845, 172] width 6 height 5
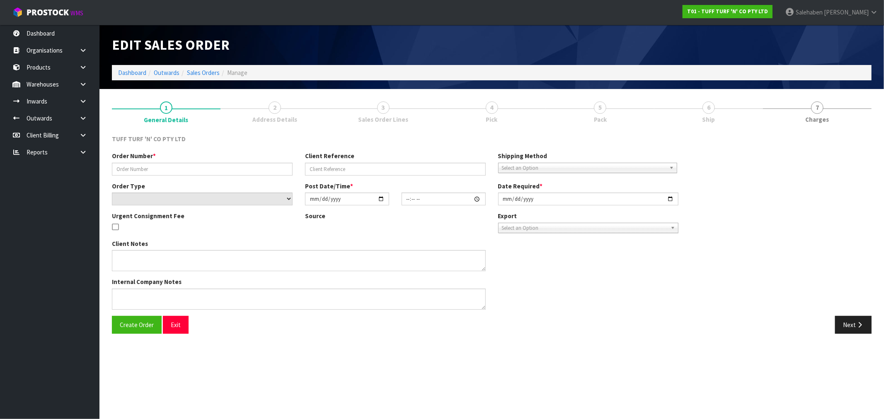
type input "26989DD"
type input "9493Y100325776"
select select "number:0"
type input "2025-10-13"
type input "12:56:00.000"
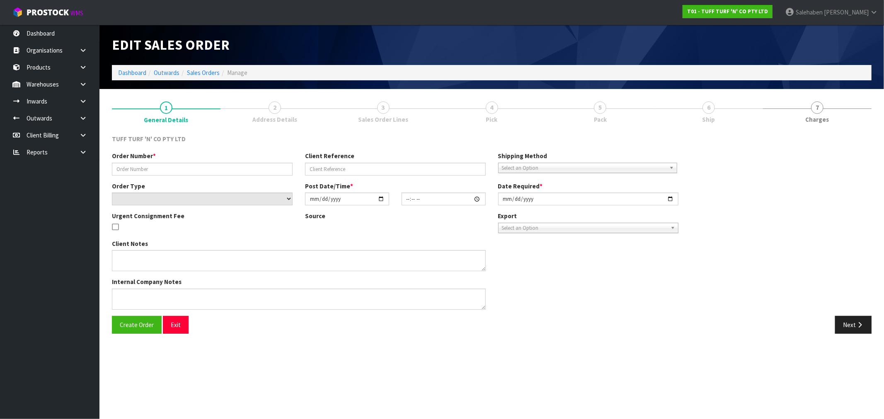
type input "2025-10-14"
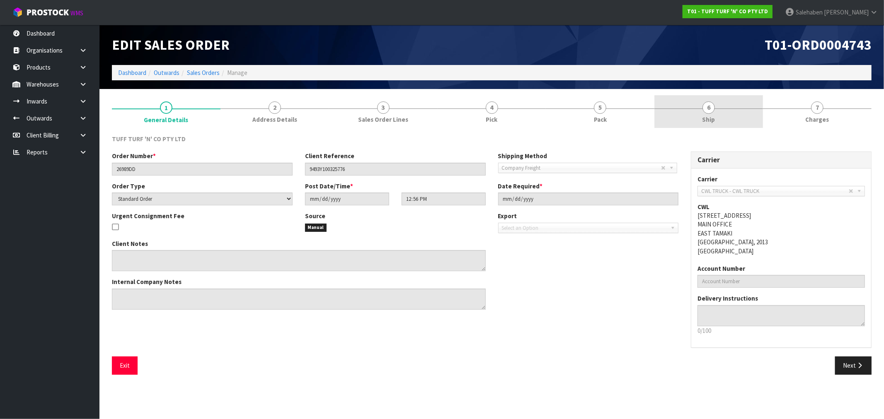
click at [704, 123] on span "Ship" at bounding box center [708, 119] width 13 height 9
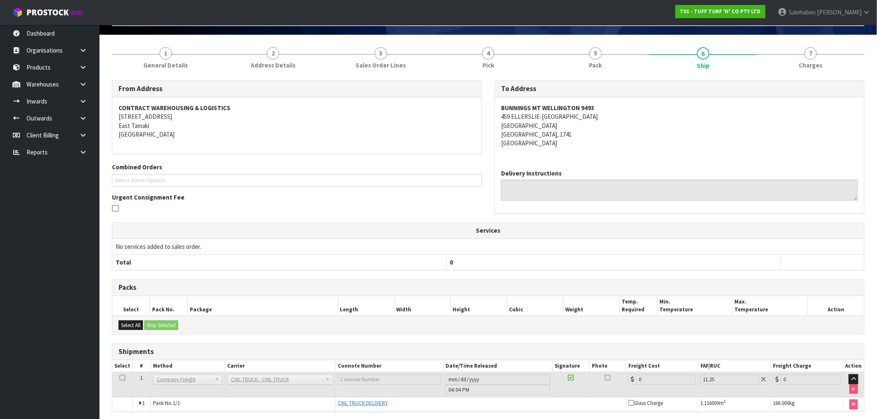
scroll to position [86, 0]
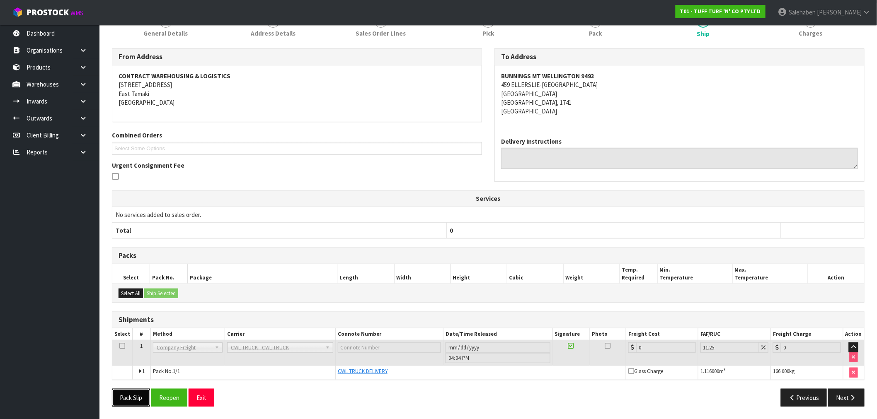
click at [123, 396] on button "Pack Slip" at bounding box center [131, 398] width 38 height 18
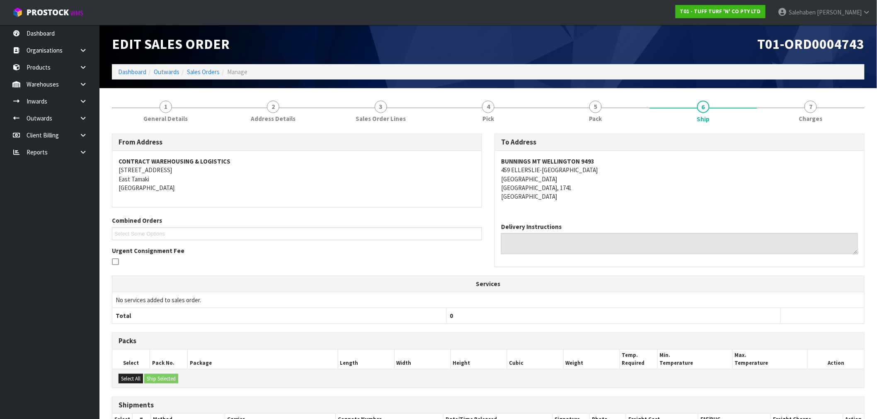
scroll to position [0, 0]
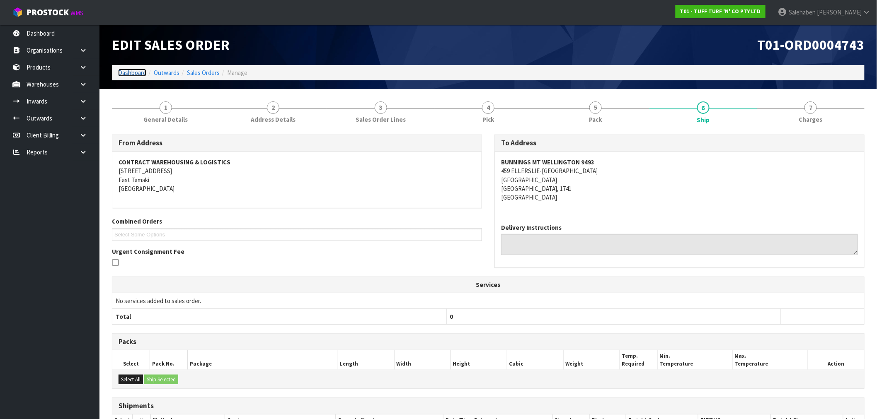
click at [131, 69] on link "Dashboard" at bounding box center [132, 73] width 28 height 8
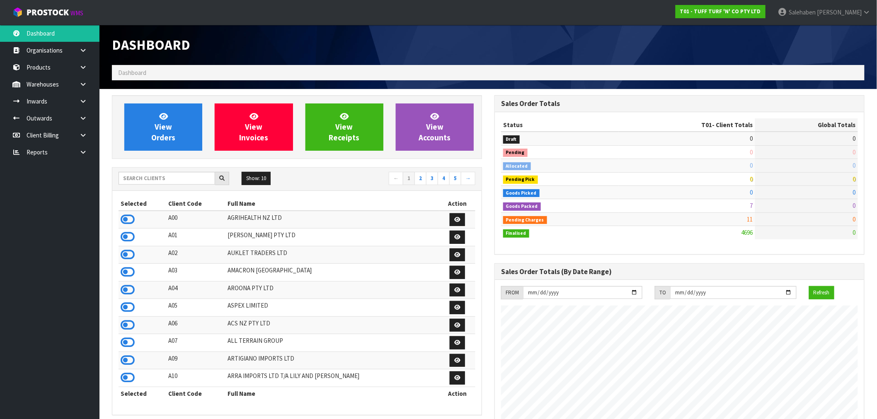
scroll to position [628, 382]
click at [153, 176] on input "text" at bounding box center [167, 178] width 97 height 13
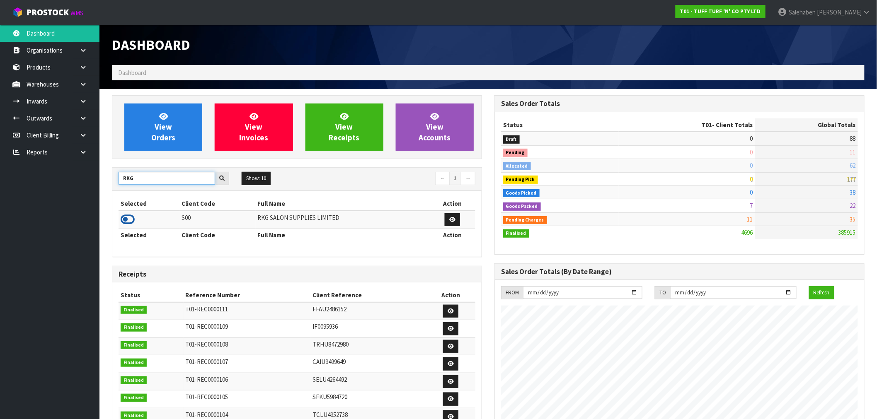
type input "RKG"
click at [126, 223] on icon at bounding box center [128, 219] width 14 height 12
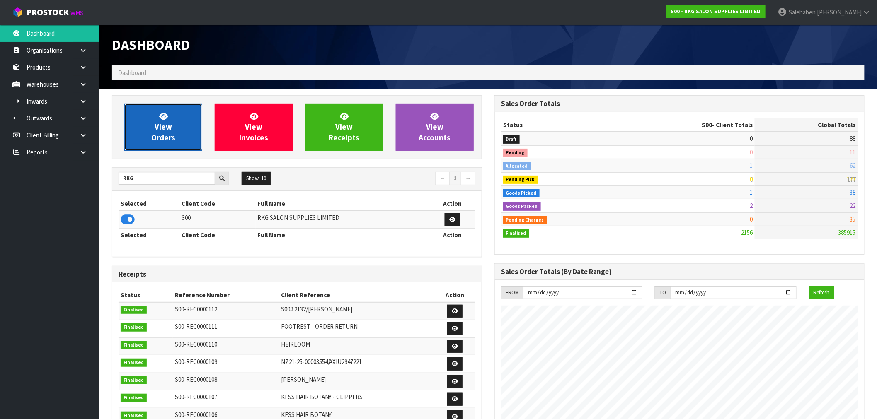
click at [164, 135] on span "View Orders" at bounding box center [163, 126] width 24 height 31
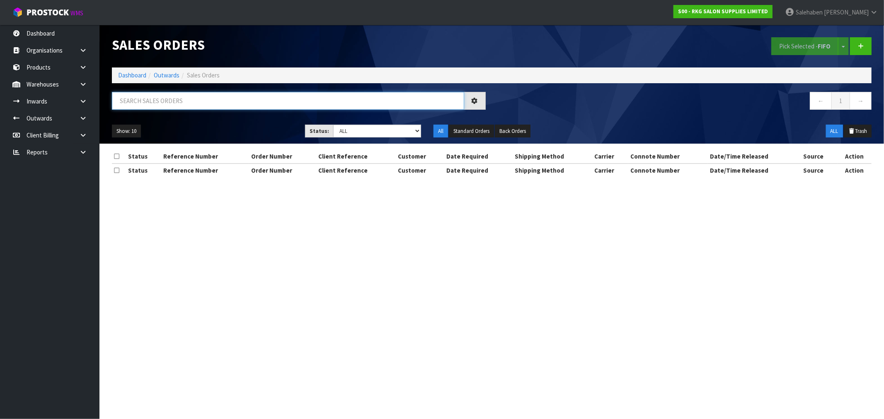
click at [187, 94] on input "text" at bounding box center [288, 101] width 352 height 18
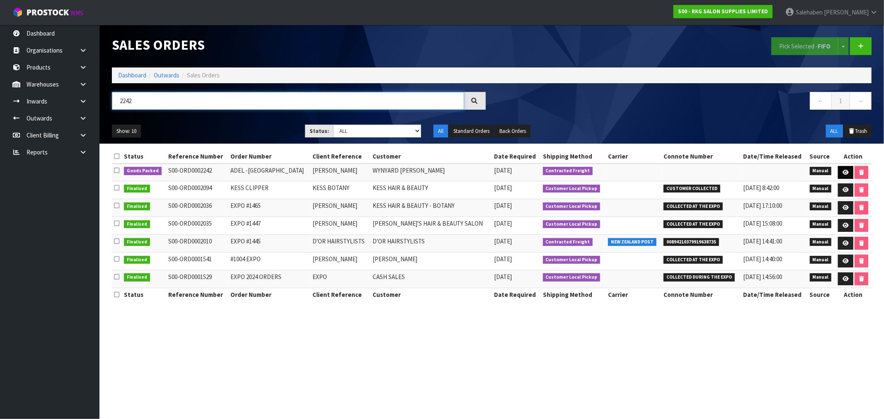
type input "2242"
click at [845, 170] on icon at bounding box center [845, 172] width 6 height 5
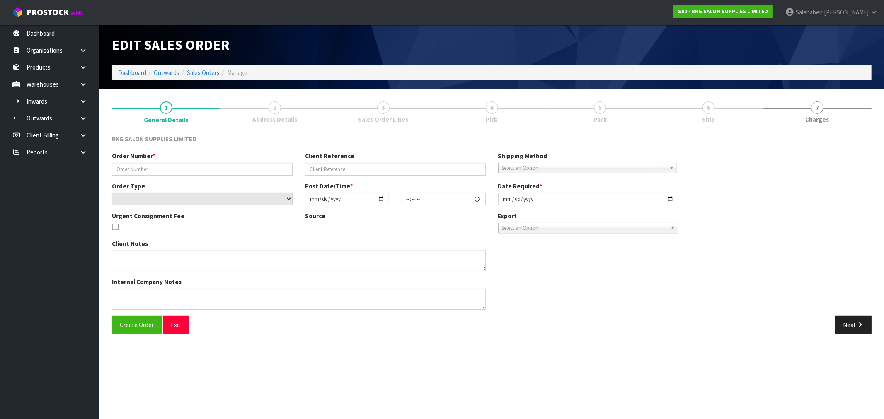
type input "ADEL -WYNYARD"
type input "ADEL AL-OMOUSH"
select select "number:0"
type input "2025-10-13"
type input "00:00:00.000"
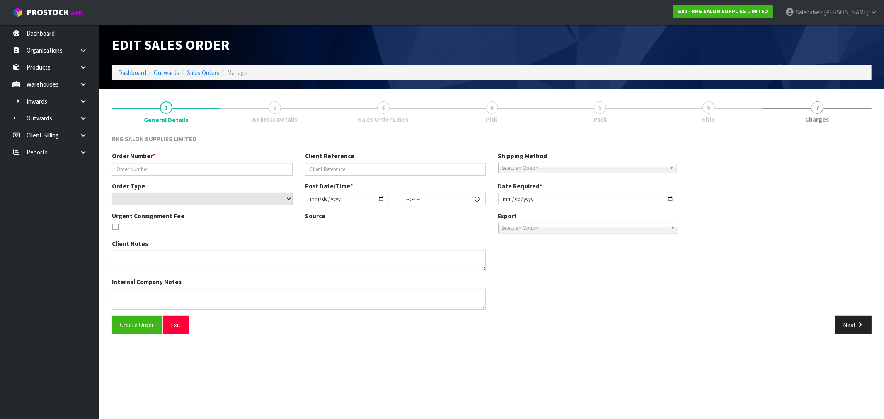
type input "2025-10-14"
type textarea "CHECK FIRST WHICH IS CHEAPER TO SEND"
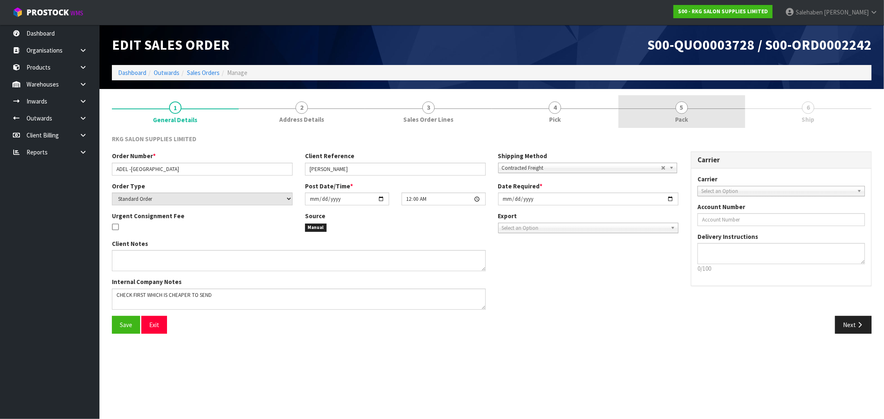
click at [679, 117] on span "Pack" at bounding box center [681, 119] width 13 height 9
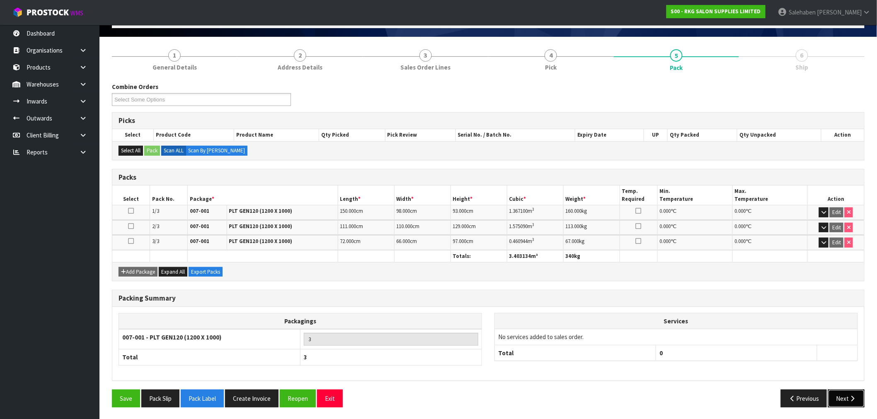
click at [843, 399] on button "Next" at bounding box center [846, 399] width 36 height 18
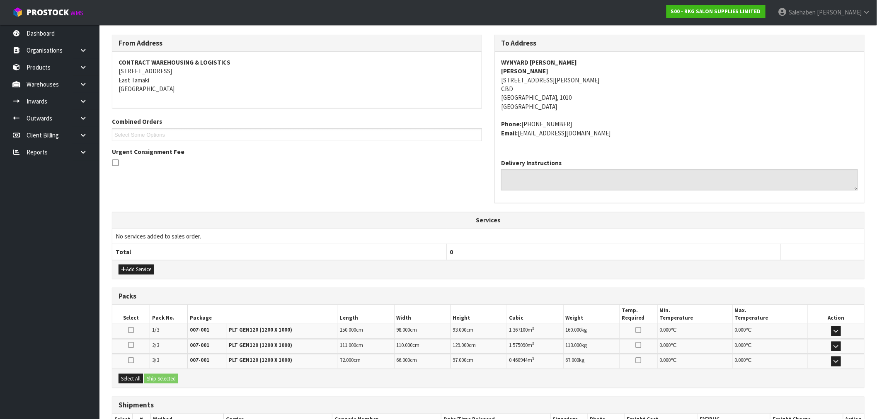
scroll to position [157, 0]
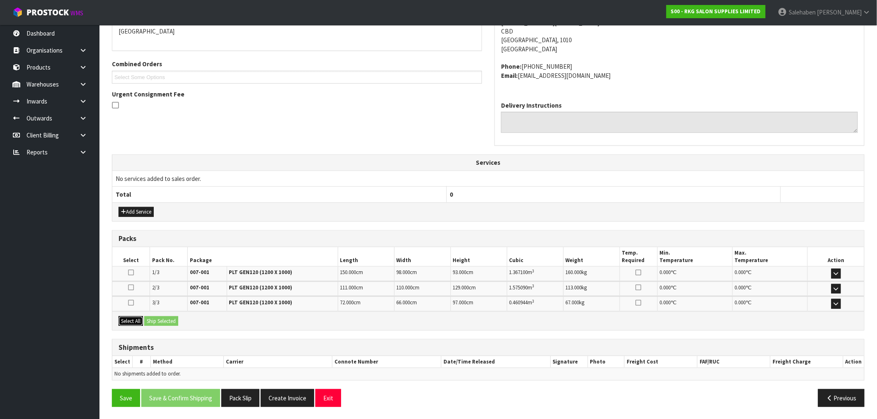
click at [135, 322] on button "Select All" at bounding box center [131, 322] width 24 height 10
click at [165, 321] on button "Ship Selected" at bounding box center [161, 322] width 34 height 10
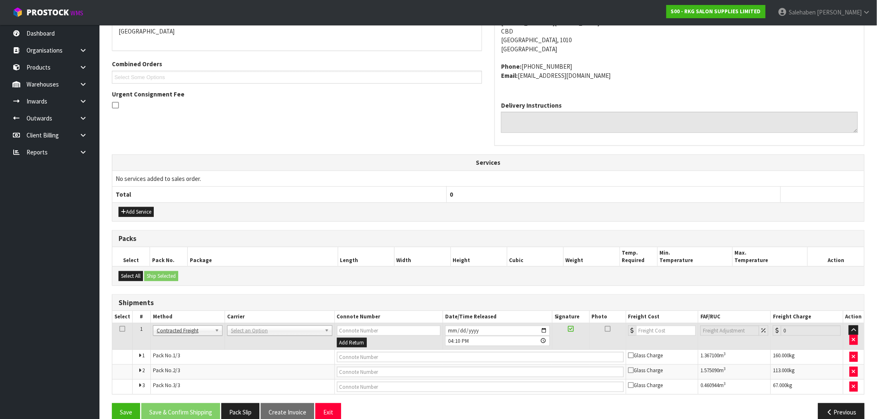
scroll to position [172, 0]
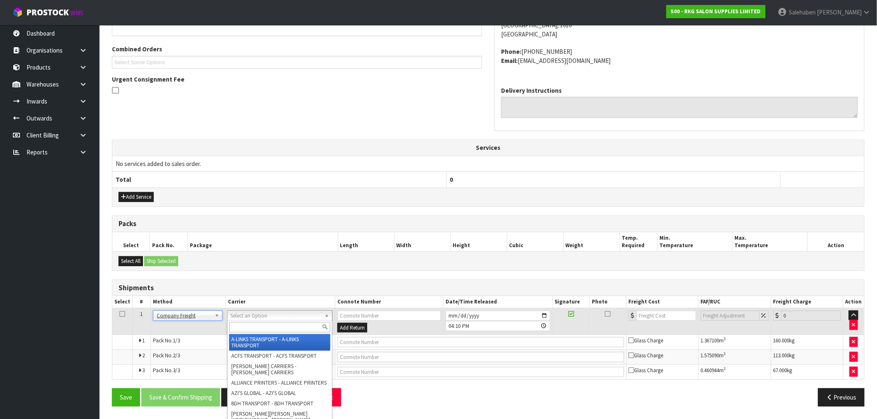
click at [248, 326] on input "text" at bounding box center [279, 327] width 101 height 10
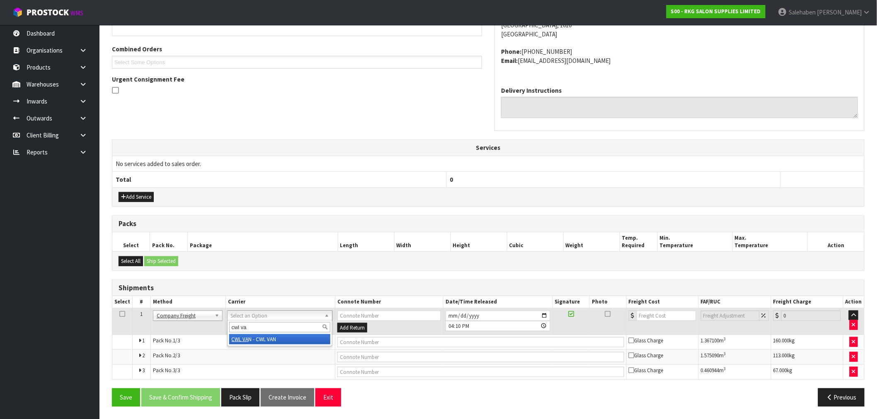
type input "cwl va"
drag, startPoint x: 254, startPoint y: 337, endPoint x: 274, endPoint y: 340, distance: 20.6
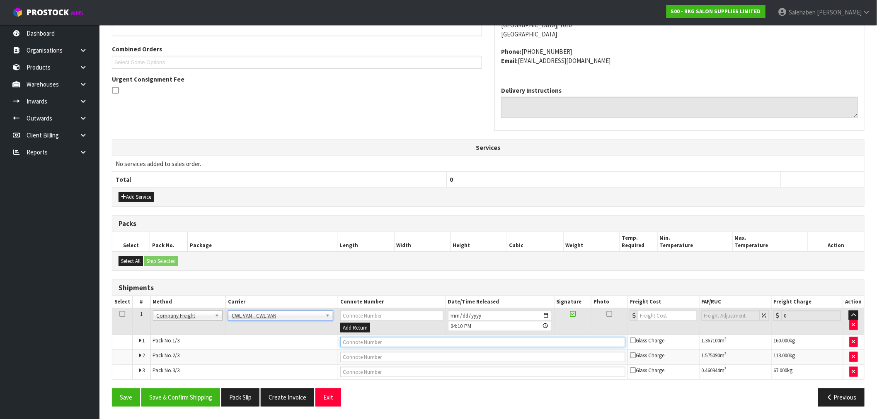
click at [360, 341] on input "text" at bounding box center [482, 342] width 285 height 10
type input "CWL VAN DELIVERY"
click at [547, 313] on input "[DATE]" at bounding box center [500, 316] width 104 height 10
type input "2025-10-17"
click at [189, 395] on button "Save & Confirm Shipping" at bounding box center [180, 398] width 79 height 18
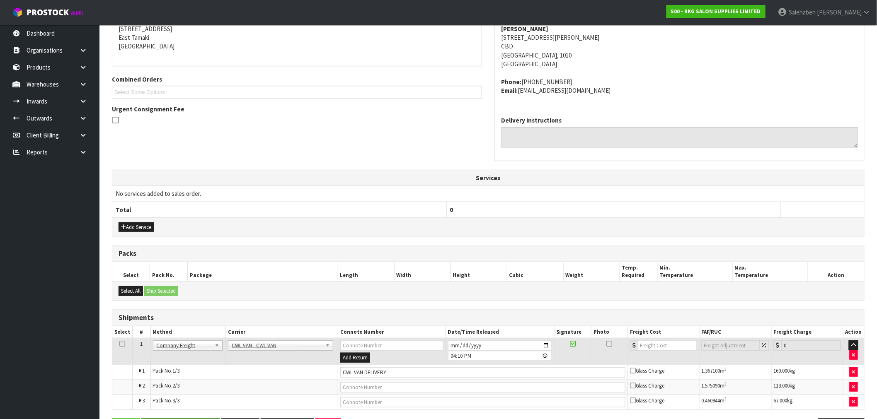
scroll to position [0, 0]
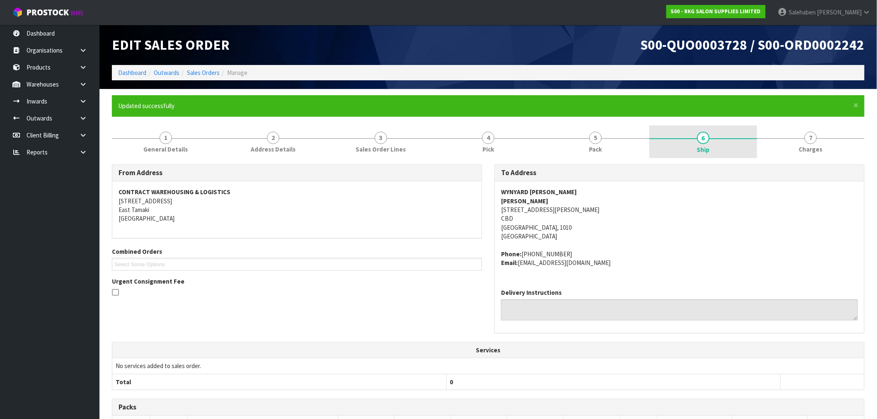
click at [706, 145] on span "Ship" at bounding box center [703, 149] width 13 height 9
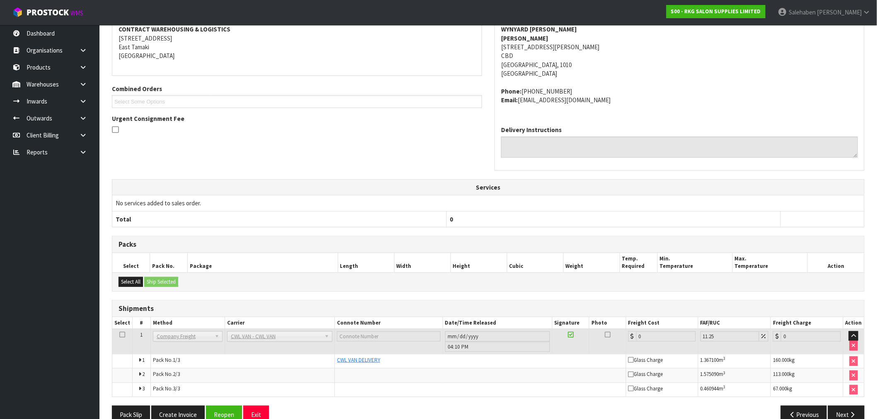
scroll to position [181, 0]
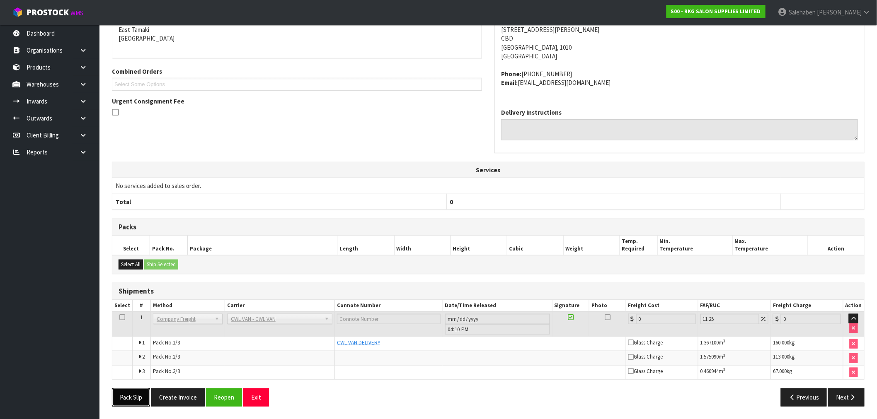
click at [139, 399] on button "Pack Slip" at bounding box center [131, 398] width 38 height 18
click at [83, 152] on icon at bounding box center [83, 152] width 8 height 6
click at [37, 184] on link "CWL" at bounding box center [49, 186] width 99 height 17
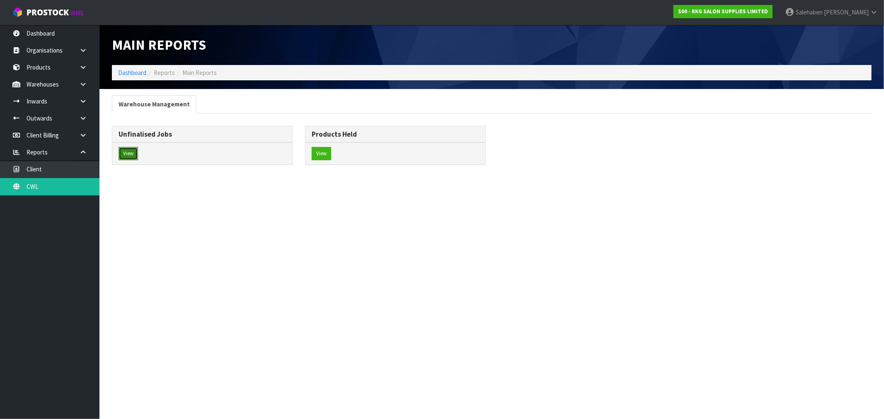
click at [133, 155] on button "View" at bounding box center [128, 153] width 19 height 13
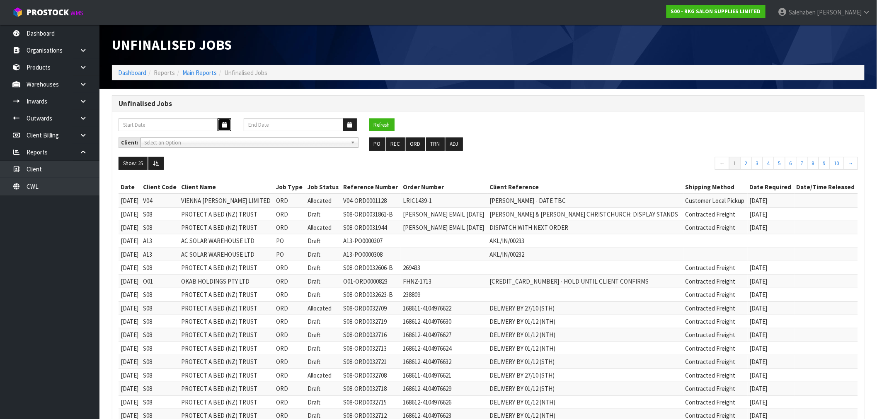
click at [220, 126] on button "button" at bounding box center [225, 125] width 14 height 13
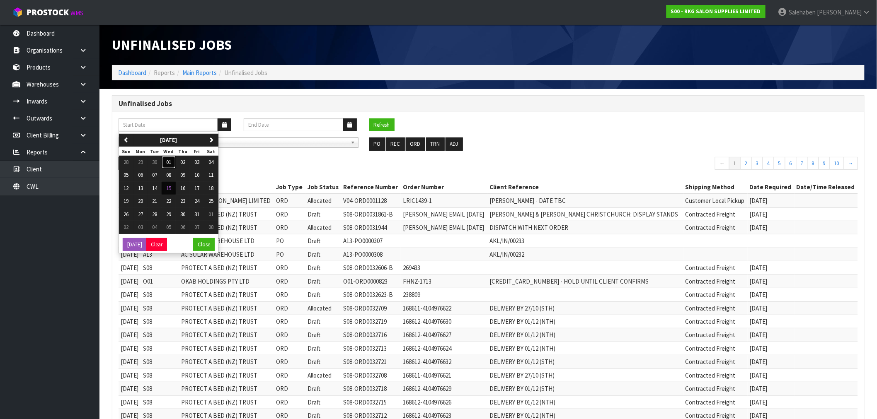
click at [169, 162] on span "01" at bounding box center [168, 162] width 5 height 7
type input "01/10/2025"
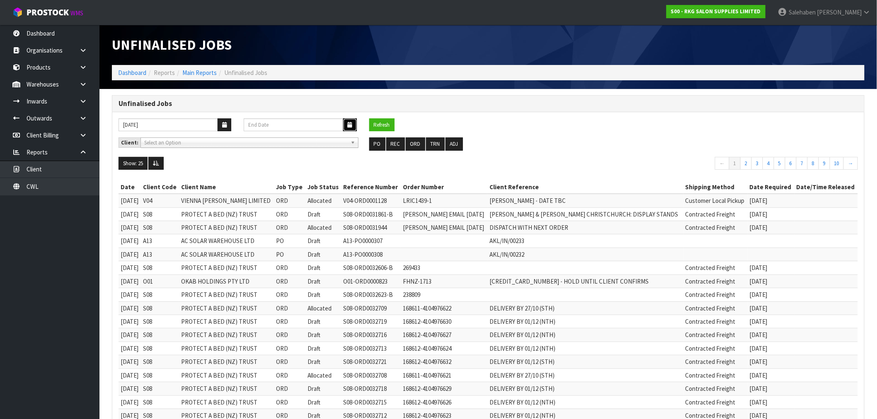
click at [349, 123] on icon "button" at bounding box center [350, 124] width 5 height 5
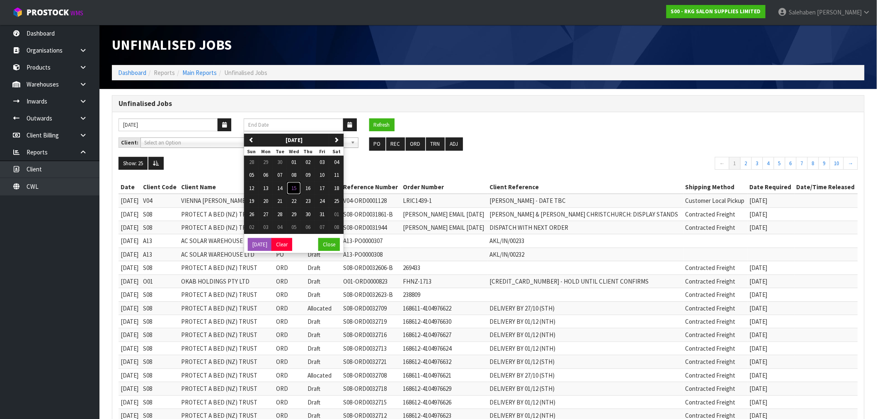
click at [295, 185] on span "15" at bounding box center [293, 188] width 5 height 7
type input "[DATE]"
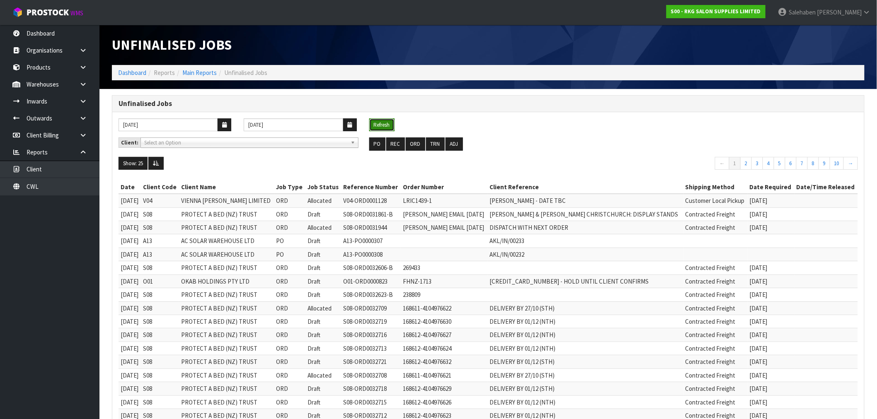
click at [379, 123] on button "Refresh" at bounding box center [381, 125] width 25 height 13
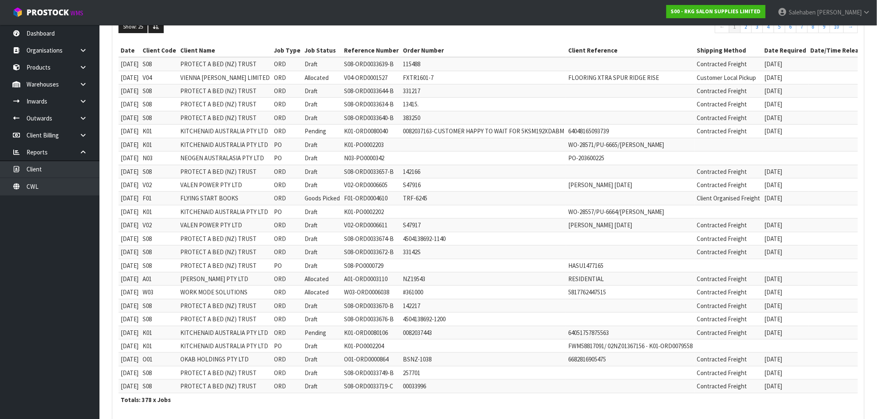
scroll to position [177, 0]
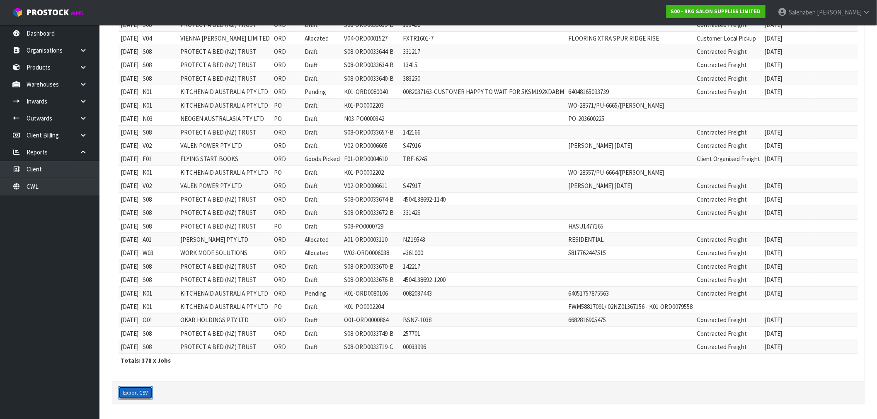
click at [137, 390] on button "Export CSV" at bounding box center [136, 393] width 34 height 13
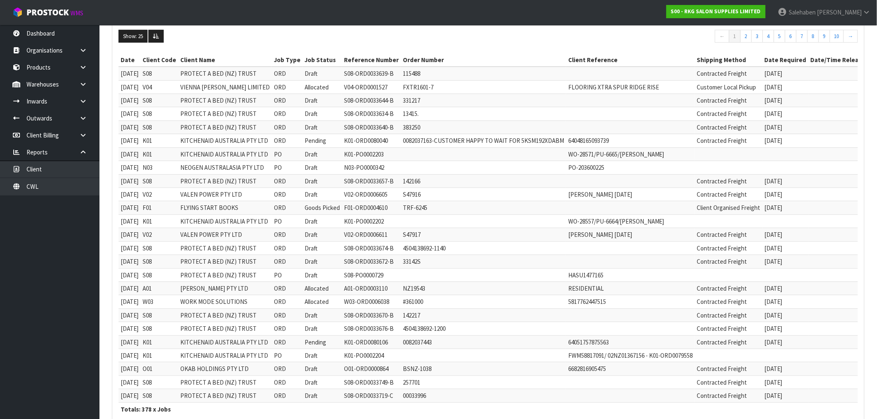
scroll to position [0, 0]
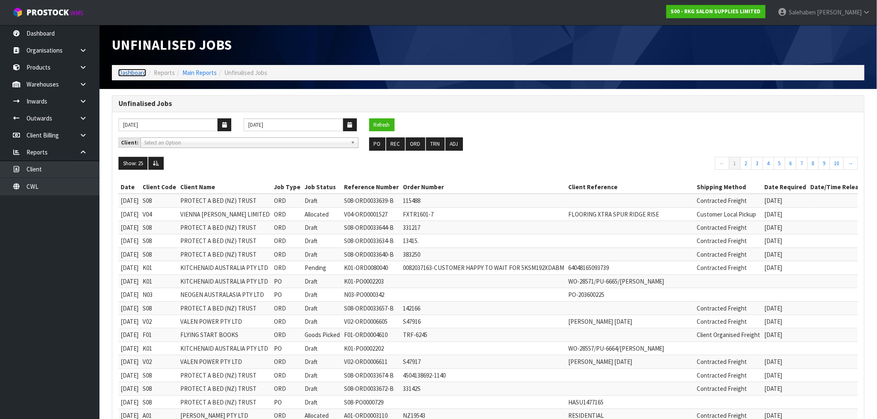
click at [128, 73] on link "Dashboard" at bounding box center [132, 73] width 28 height 8
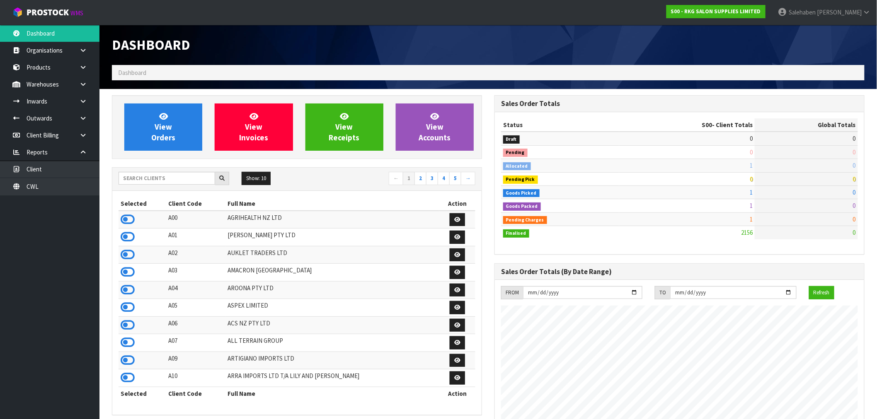
scroll to position [628, 382]
click at [135, 179] on input "text" at bounding box center [167, 178] width 97 height 13
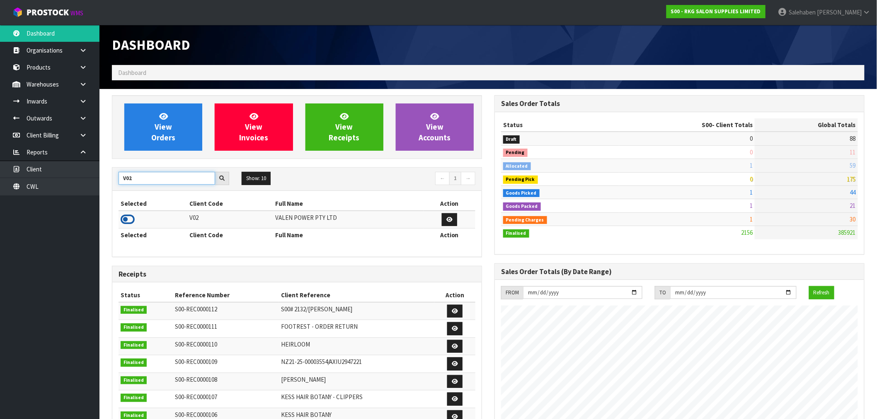
type input "V02"
click at [125, 224] on icon at bounding box center [128, 219] width 14 height 12
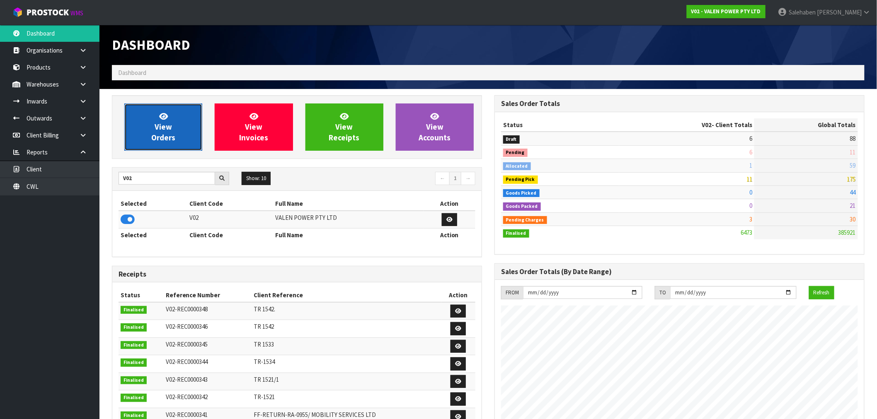
click at [168, 132] on link "View Orders" at bounding box center [163, 127] width 78 height 47
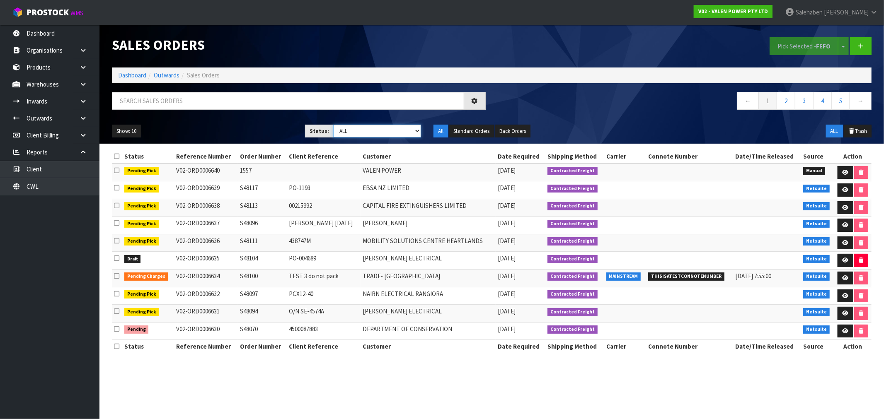
click at [353, 129] on select "Draft Pending Allocated Pending Pick Goods Picked Goods Packed Pending Charges …" at bounding box center [377, 131] width 88 height 13
select select "string:3"
click at [333, 125] on select "Draft Pending Allocated Pending Pick Goods Picked Goods Packed Pending Charges …" at bounding box center [377, 131] width 88 height 13
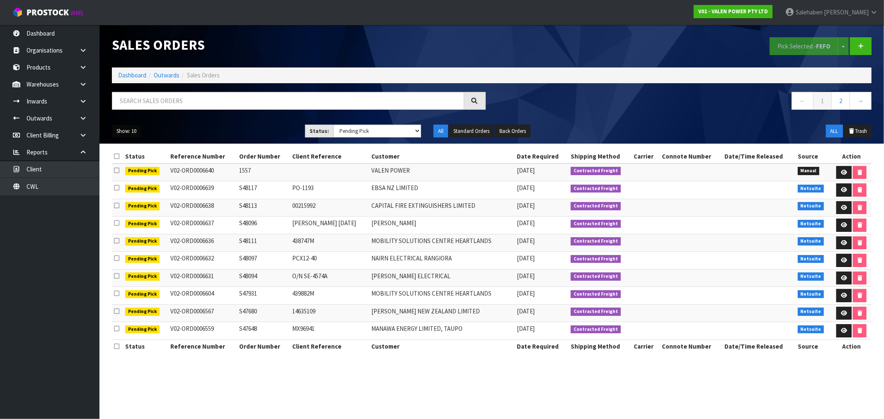
click at [122, 130] on button "Show: 10" at bounding box center [126, 131] width 29 height 13
click at [122, 183] on link "50" at bounding box center [144, 180] width 65 height 11
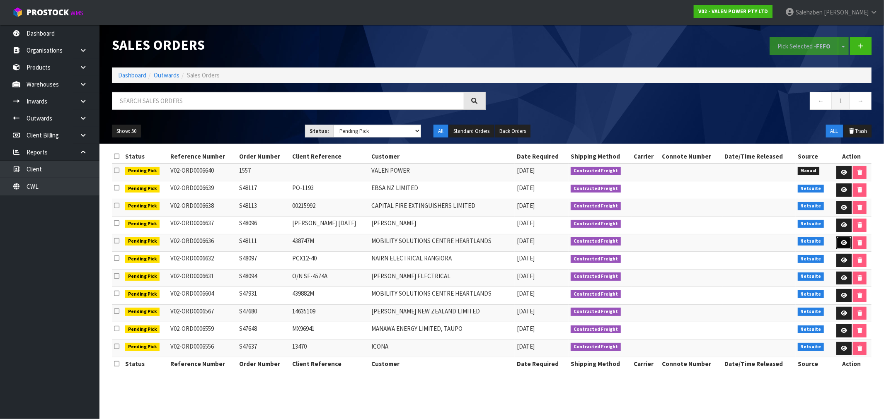
click at [841, 242] on icon at bounding box center [844, 242] width 6 height 5
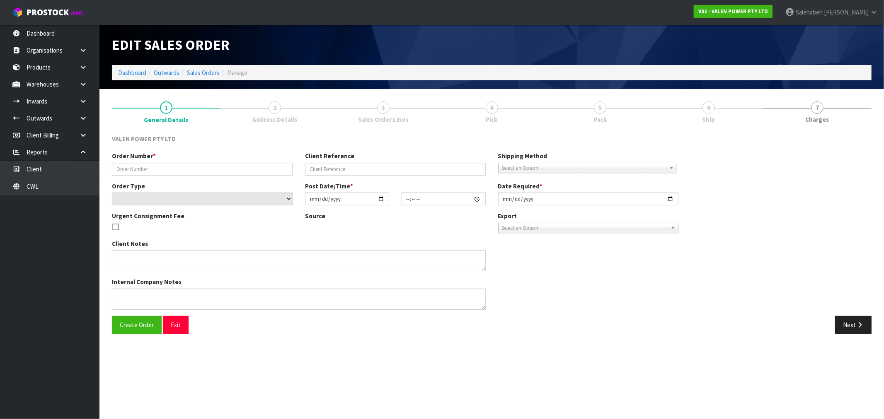
type input "S48111"
type input "438747M"
select select "number:0"
type input "[DATE]"
type input "10:15:08.000"
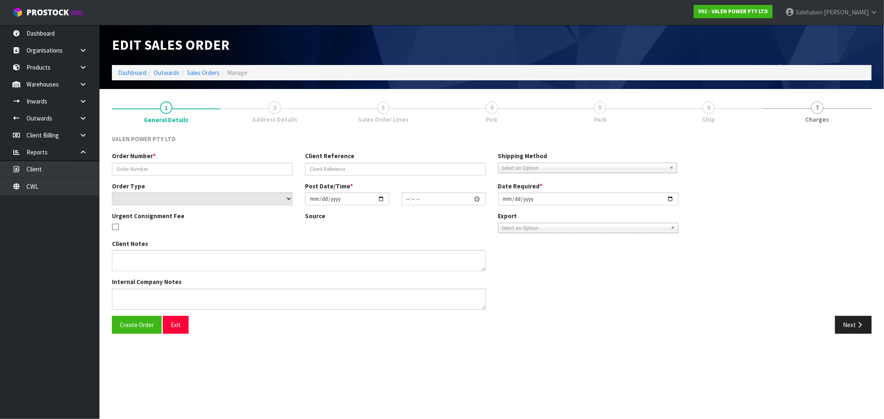
type input "[DATE]"
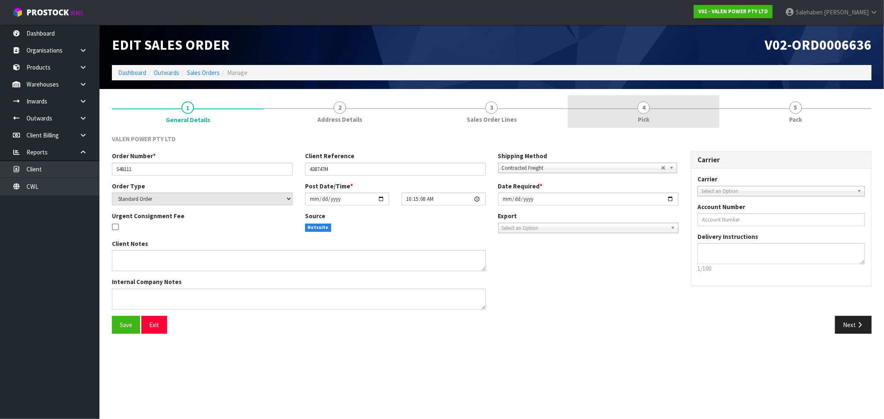
click at [641, 114] on link "4 Pick" at bounding box center [644, 111] width 152 height 33
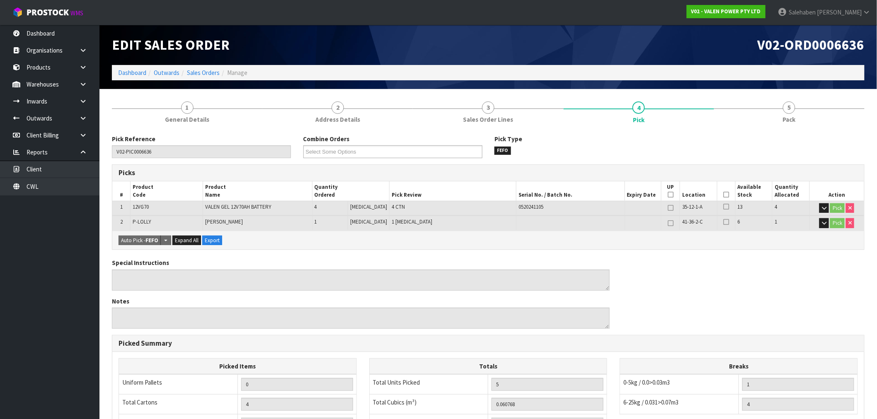
click at [723, 195] on icon at bounding box center [726, 195] width 6 height 0
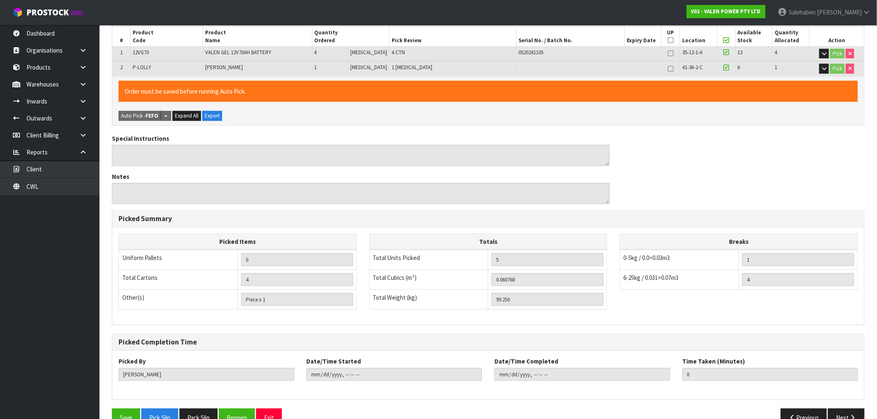
scroll to position [174, 0]
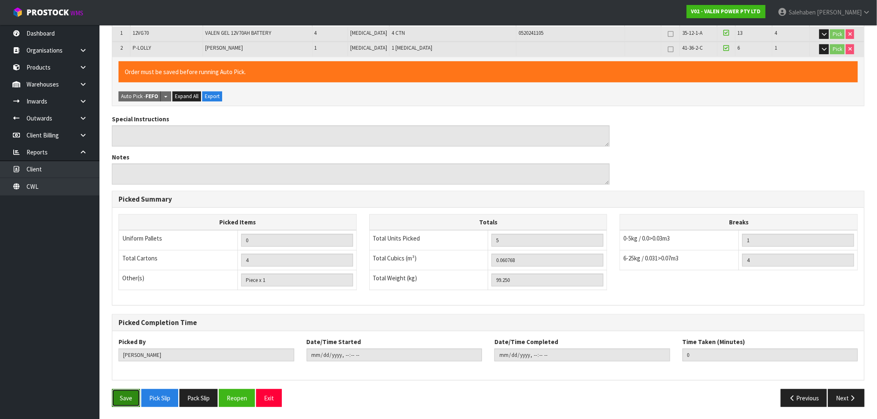
click at [119, 400] on button "Save" at bounding box center [126, 398] width 28 height 18
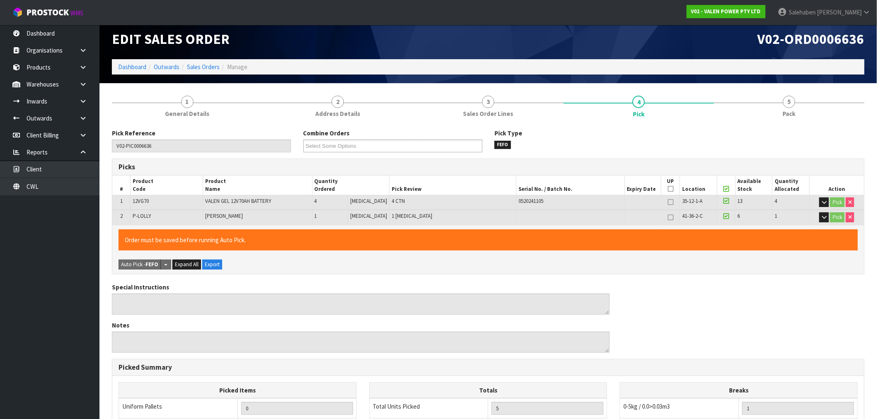
scroll to position [0, 0]
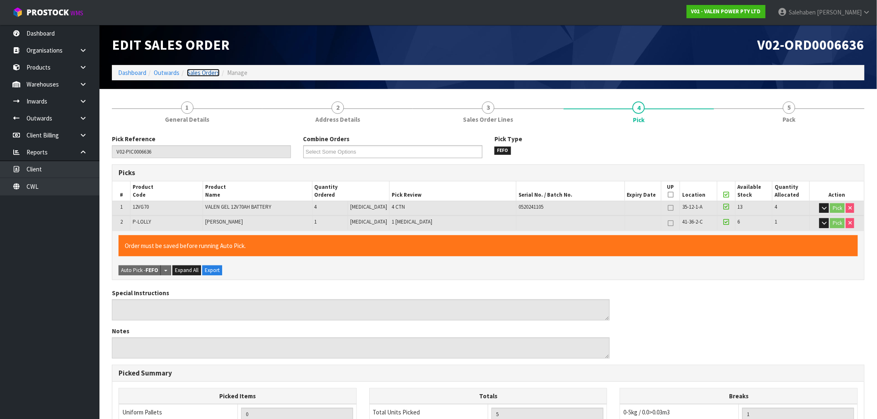
click at [201, 72] on link "Sales Orders" at bounding box center [203, 73] width 33 height 8
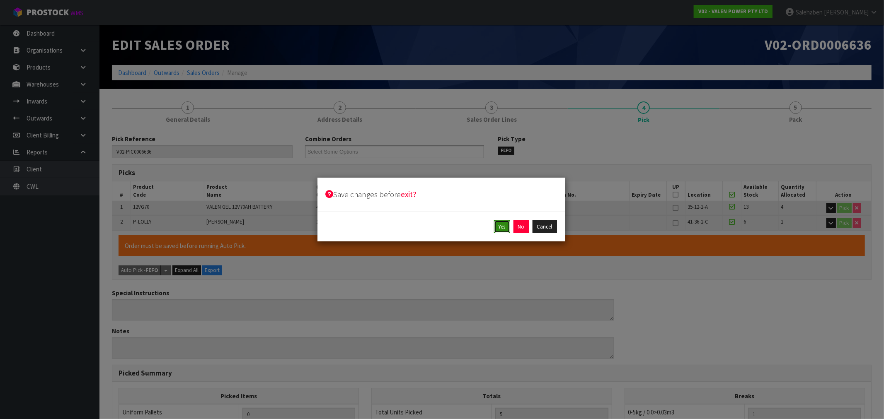
click at [506, 224] on button "Yes" at bounding box center [502, 226] width 16 height 13
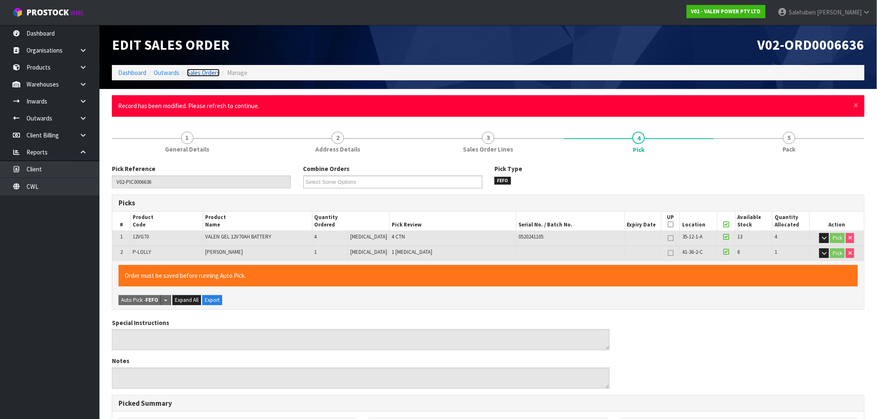
click at [203, 75] on link "Sales Orders" at bounding box center [203, 73] width 33 height 8
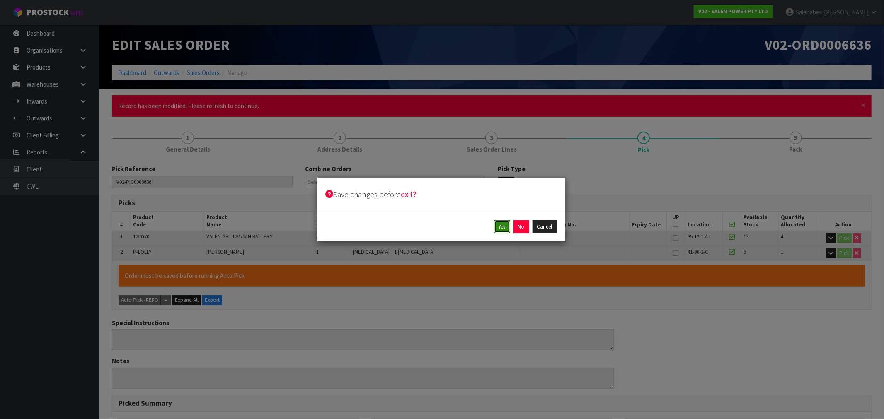
click at [503, 226] on button "Yes" at bounding box center [502, 226] width 16 height 13
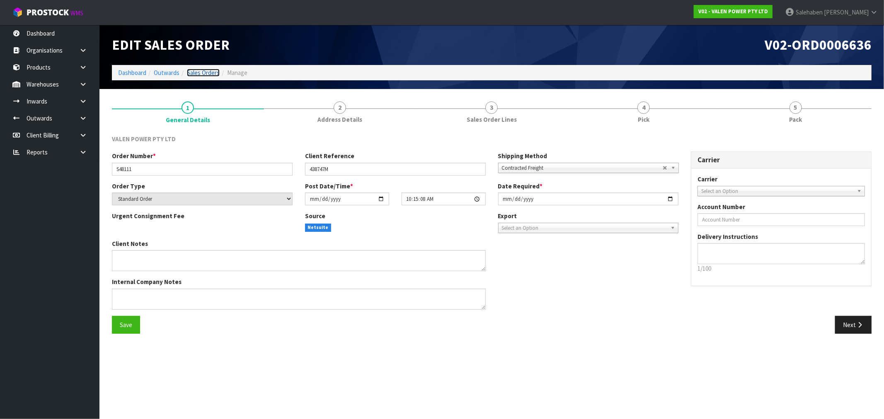
click at [204, 71] on link "Sales Orders" at bounding box center [203, 73] width 33 height 8
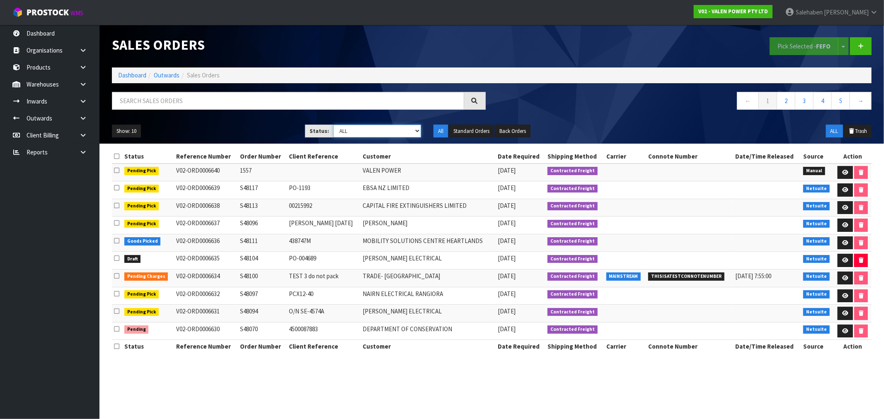
click at [349, 129] on select "Draft Pending Allocated Pending Pick Goods Picked Goods Packed Pending Charges …" at bounding box center [377, 131] width 88 height 13
select select "string:3"
click at [333, 125] on select "Draft Pending Allocated Pending Pick Goods Picked Goods Packed Pending Charges …" at bounding box center [377, 131] width 88 height 13
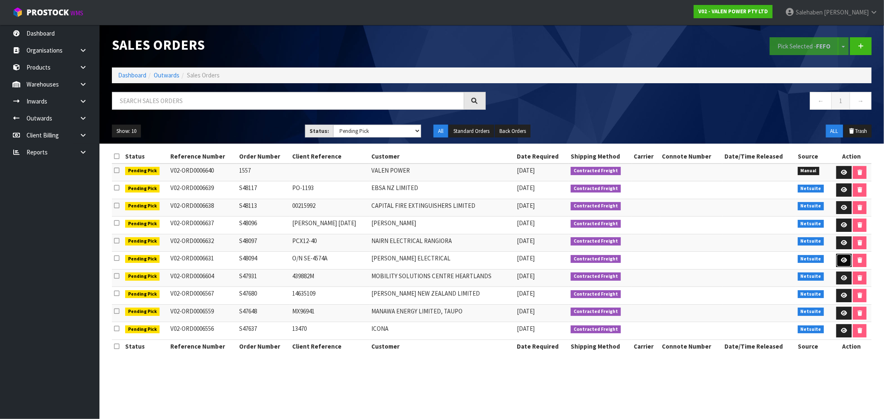
click at [843, 259] on icon at bounding box center [844, 260] width 6 height 5
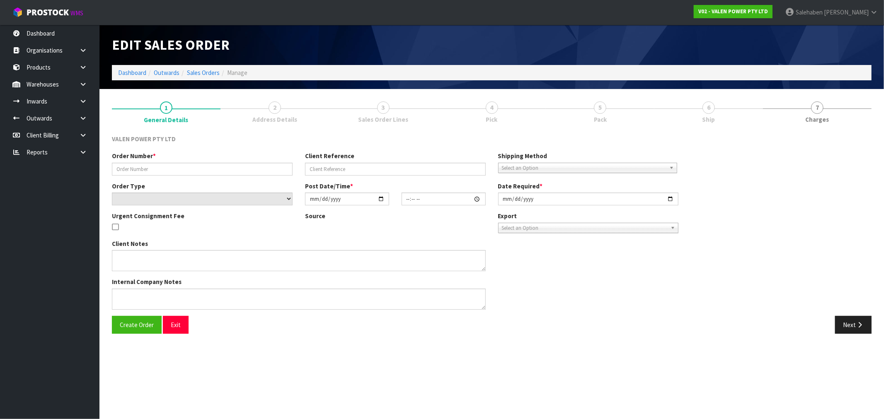
type input "S48094"
type input "O/N SE-4574A"
select select "number:0"
type input "2025-10-14"
type input "14:00:13.000"
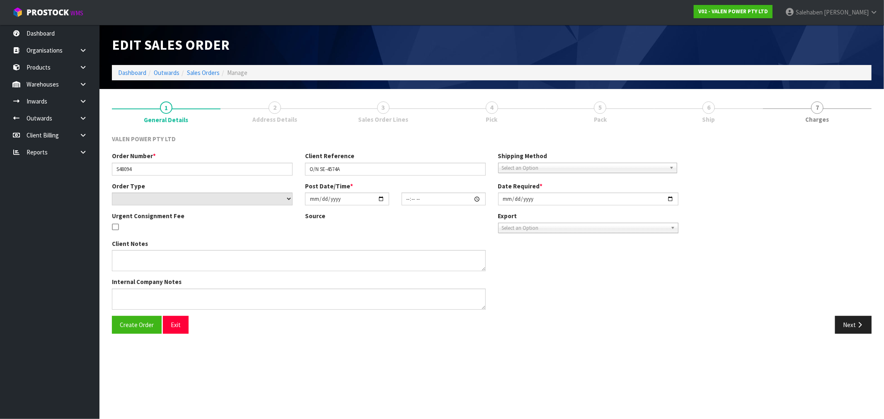
type input "[DATE]"
type textarea "AVOID USING PBT SHIPPING IF POSSIBLE"
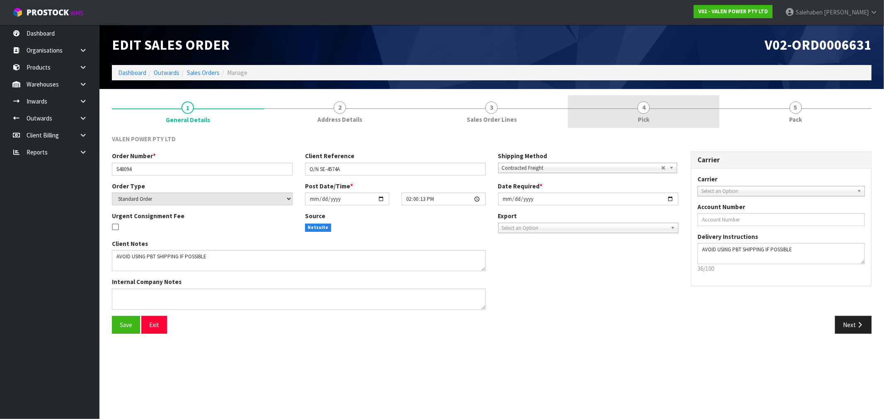
click at [648, 110] on span "4" at bounding box center [643, 108] width 12 height 12
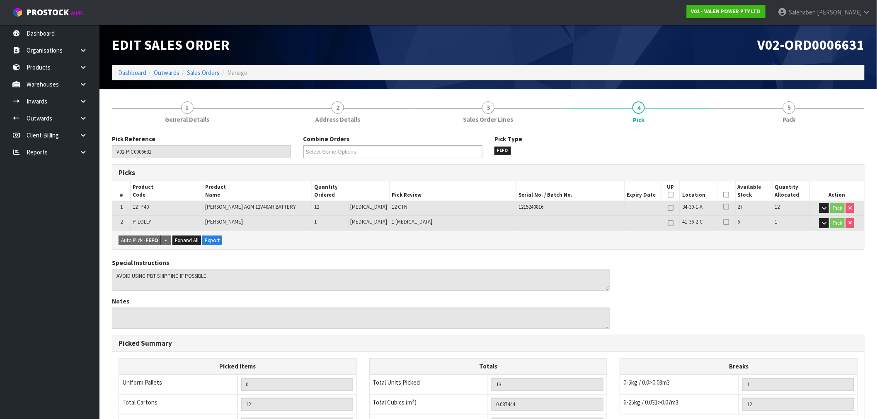
click at [724, 195] on icon at bounding box center [726, 195] width 6 height 0
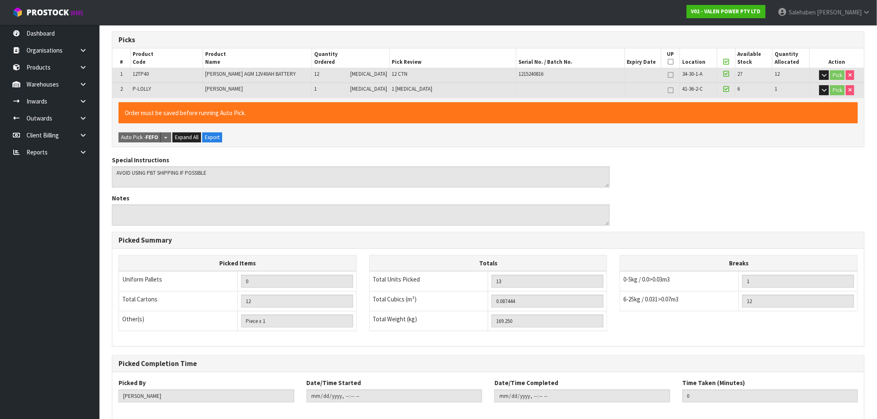
scroll to position [174, 0]
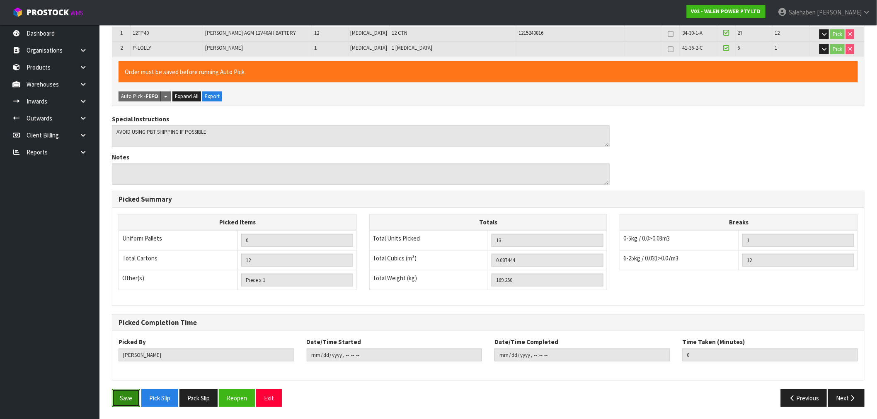
click at [126, 397] on button "Save" at bounding box center [126, 398] width 28 height 18
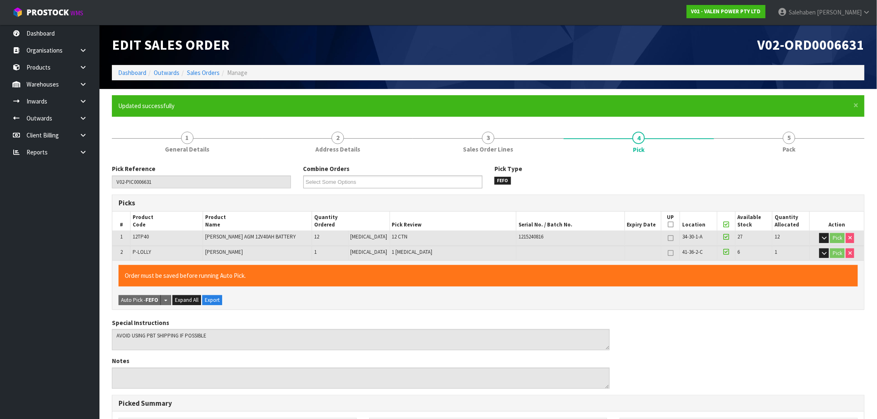
type input "[PERSON_NAME]"
type input "2025-10-15T16:20:43"
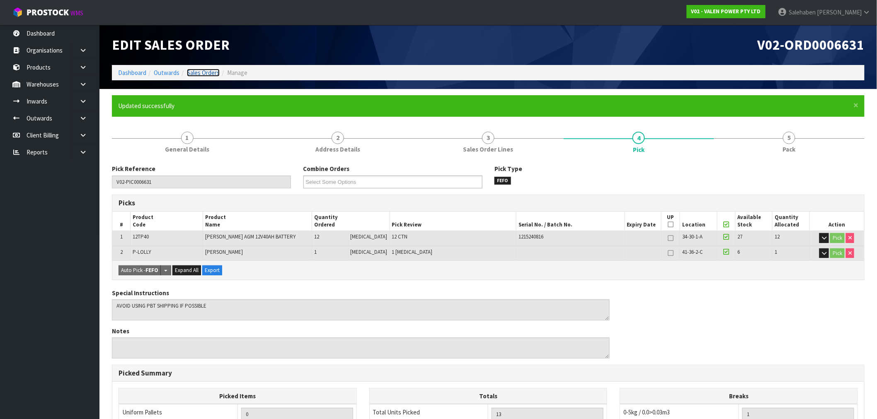
click at [210, 72] on link "Sales Orders" at bounding box center [203, 73] width 33 height 8
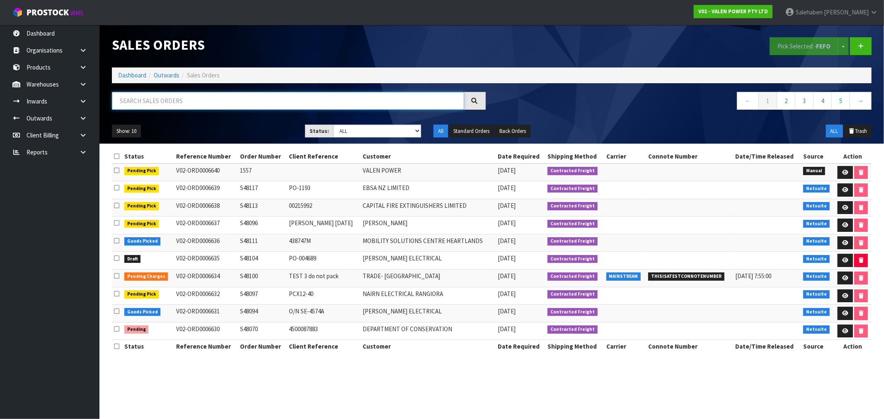
click at [190, 100] on input "text" at bounding box center [288, 101] width 352 height 18
click at [244, 99] on input "text" at bounding box center [288, 101] width 352 height 18
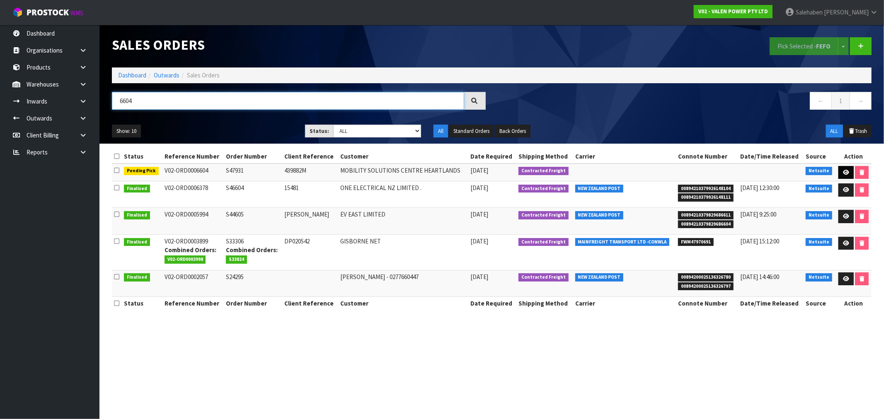
type input "6604"
click at [843, 171] on icon at bounding box center [846, 172] width 6 height 5
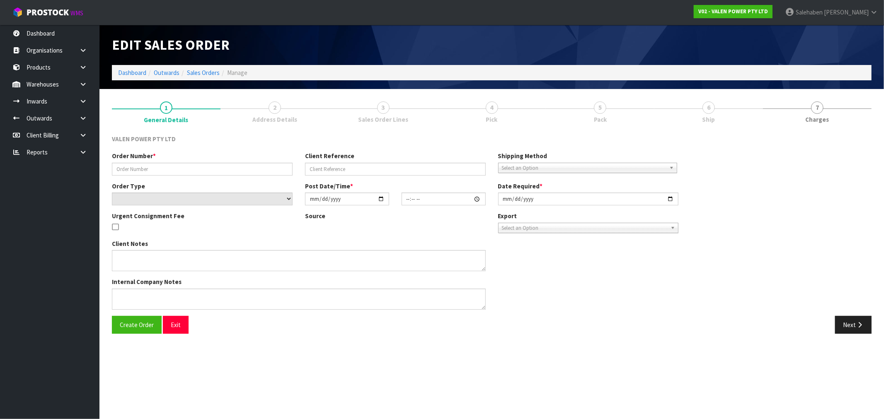
type input "S47931"
type input "439882M"
select select "number:0"
type input "2025-10-02"
type input "14:15:07.000"
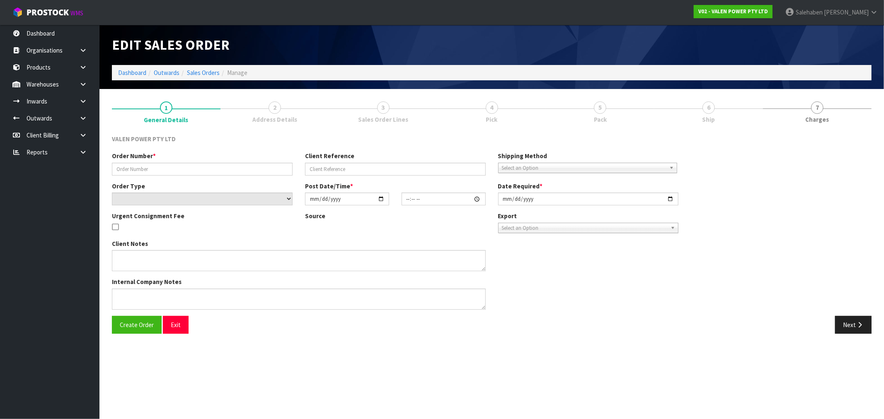
type input "[DATE]"
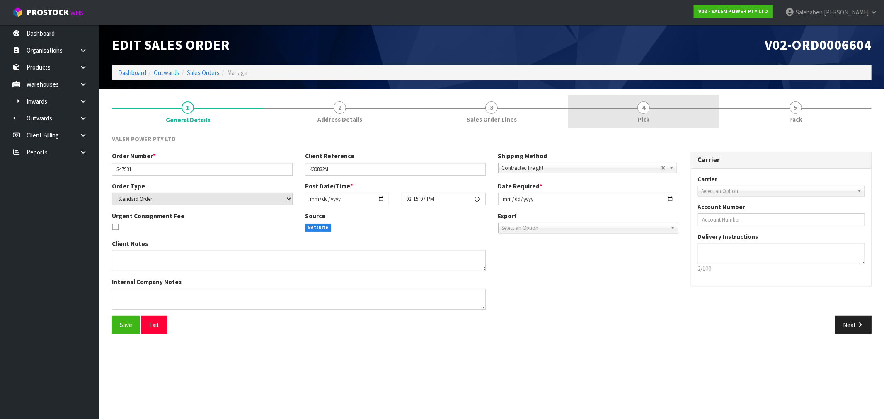
click at [646, 119] on span "Pick" at bounding box center [644, 119] width 12 height 9
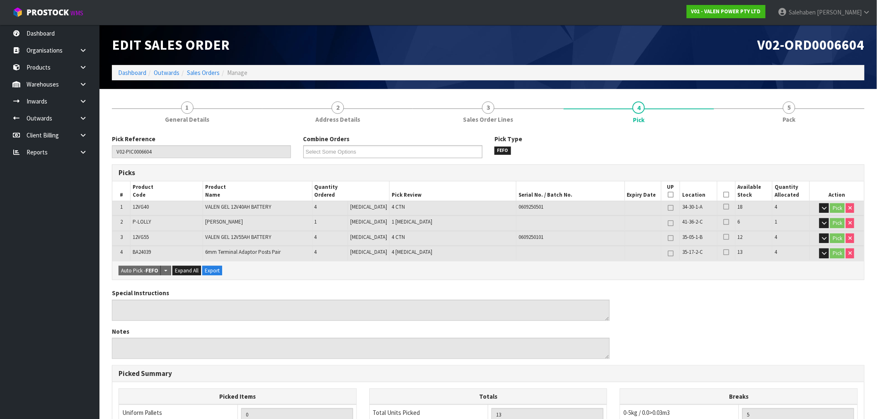
click at [723, 195] on icon at bounding box center [726, 195] width 6 height 0
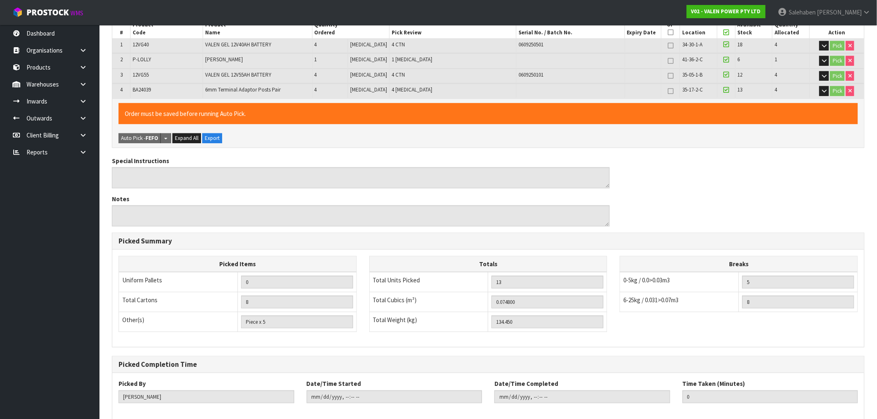
scroll to position [204, 0]
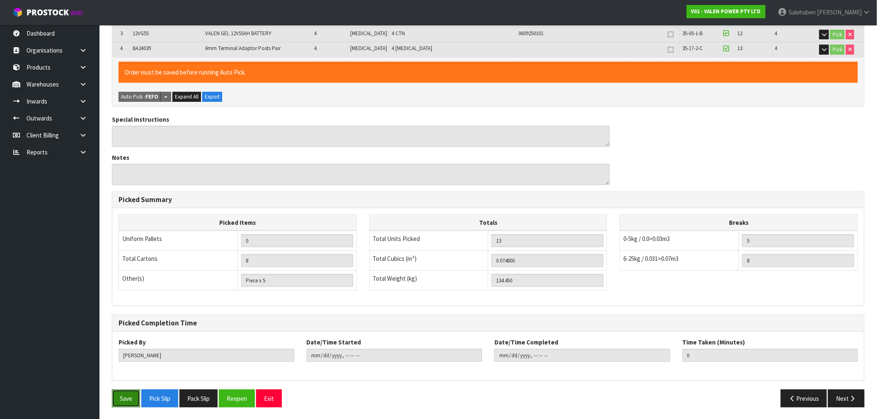
click at [125, 395] on button "Save" at bounding box center [126, 399] width 28 height 18
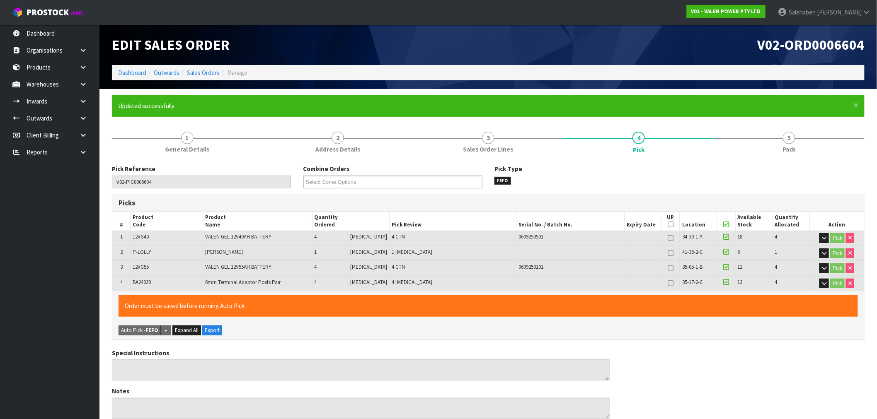
type input "[PERSON_NAME]"
type input "2025-10-15T16:26:22"
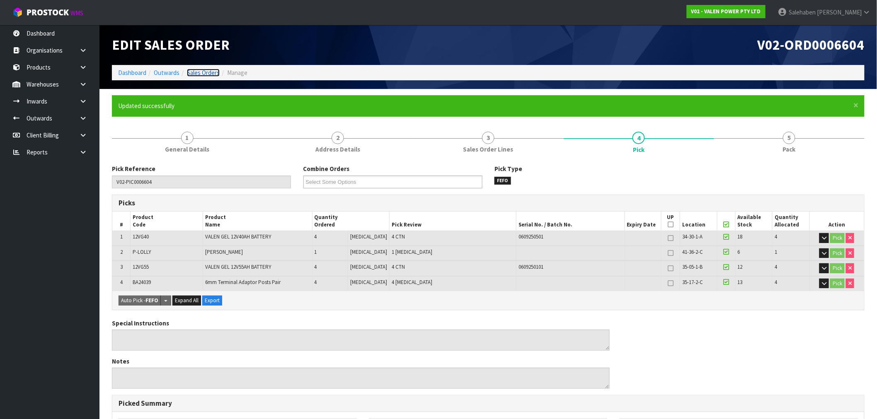
click at [202, 71] on link "Sales Orders" at bounding box center [203, 73] width 33 height 8
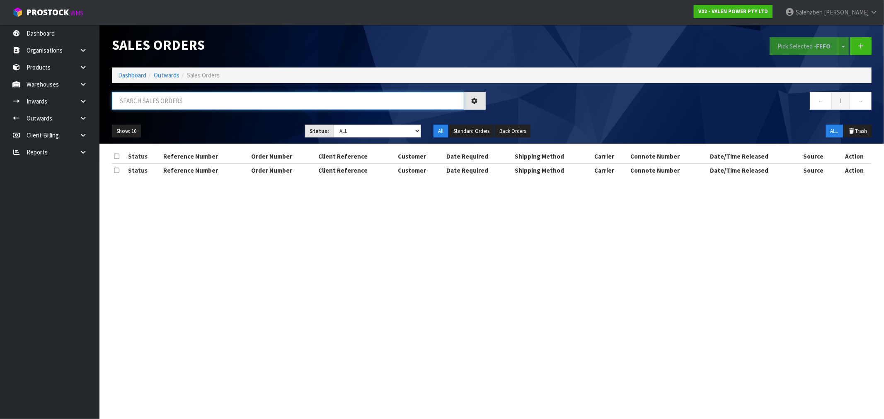
click at [196, 94] on input "text" at bounding box center [288, 101] width 352 height 18
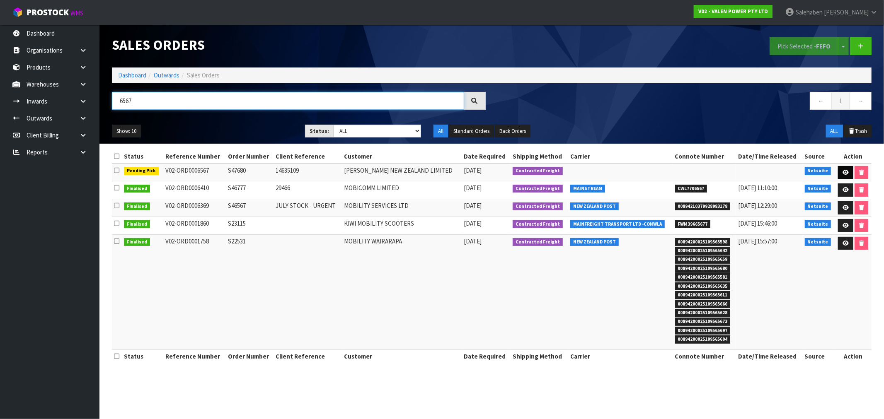
type input "6567"
click at [844, 173] on icon at bounding box center [845, 172] width 6 height 5
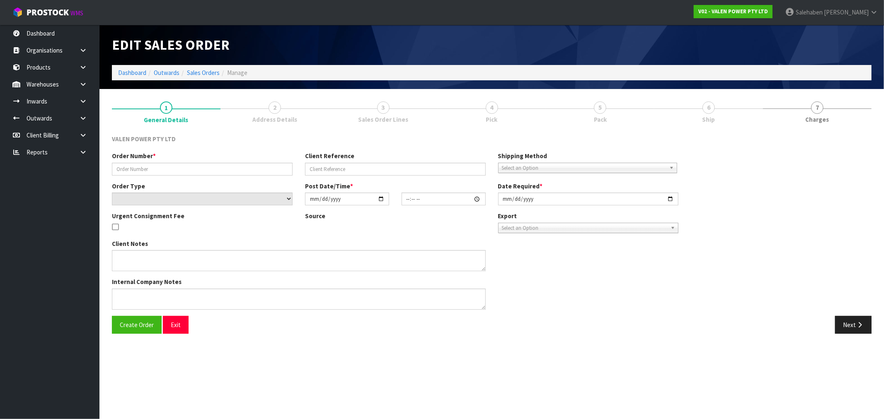
type input "S47680"
type input "14635109"
select select "number:0"
type input "2025-09-11"
type input "18:15:08.000"
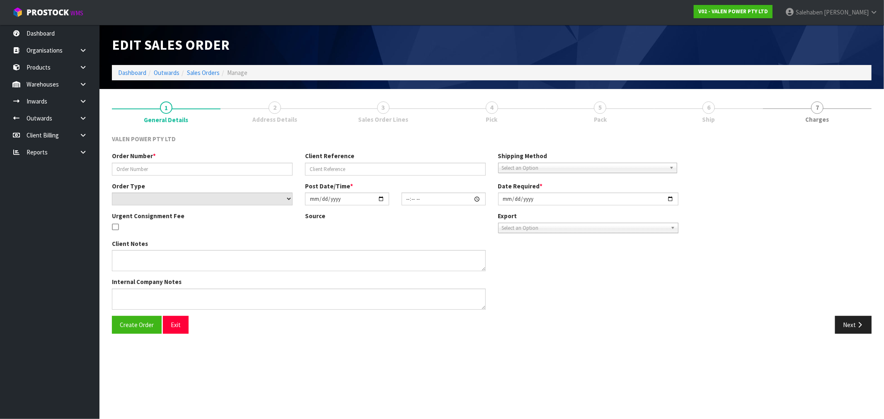
type input "[DATE]"
type textarea "ADDED P-LOLLY"
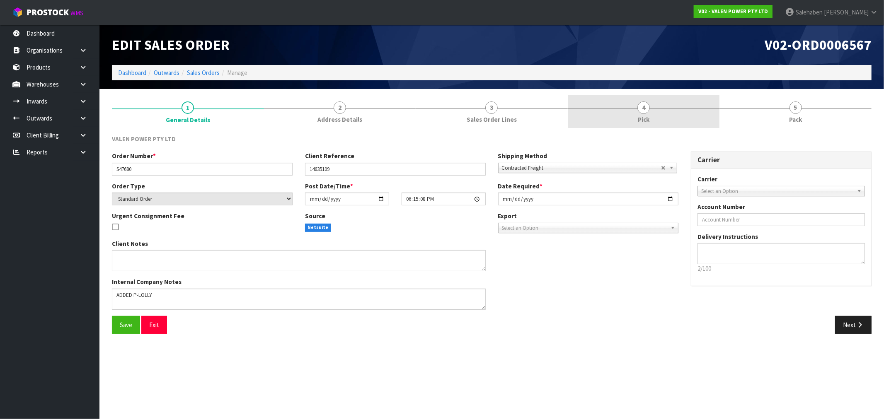
click at [643, 110] on span "4" at bounding box center [643, 108] width 12 height 12
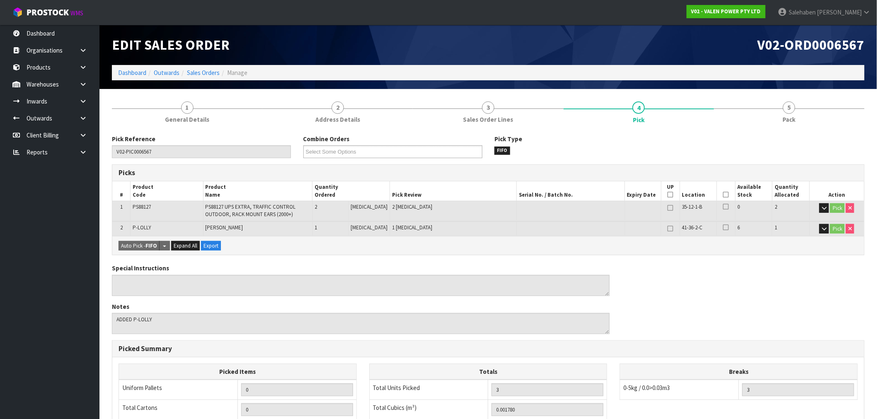
click at [723, 195] on icon at bounding box center [726, 195] width 6 height 0
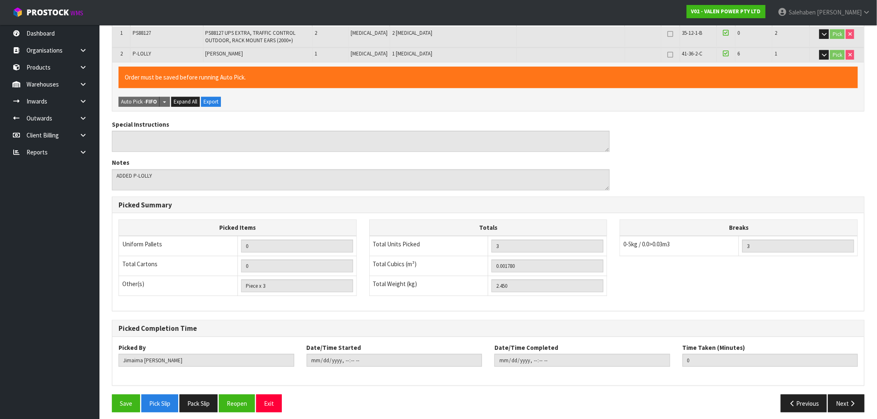
scroll to position [179, 0]
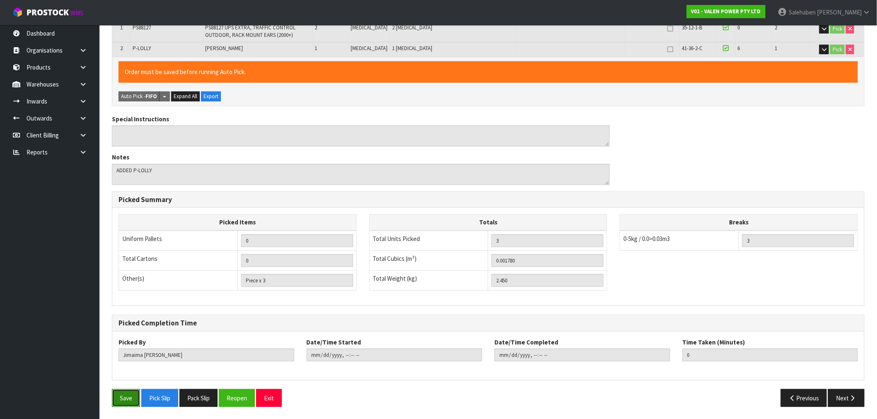
click at [133, 394] on button "Save" at bounding box center [126, 398] width 28 height 18
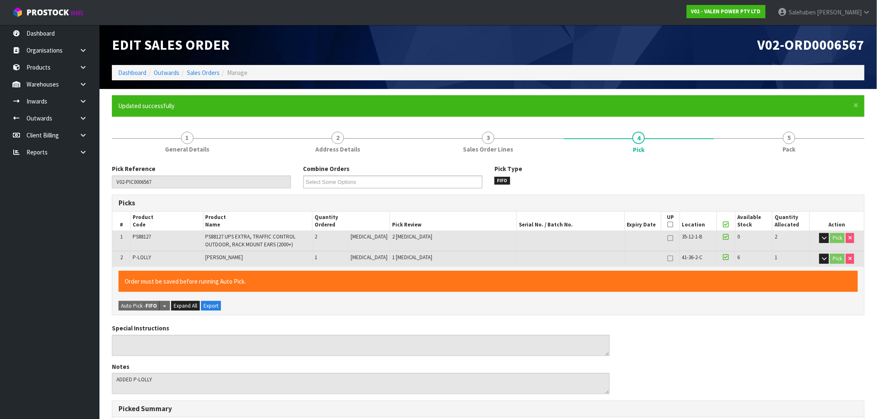
type input "[PERSON_NAME]"
type input "2025-10-15T16:26:57"
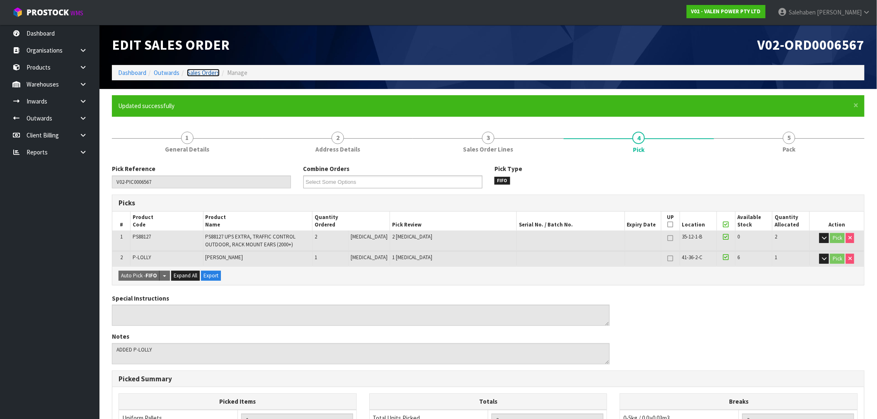
click at [206, 75] on link "Sales Orders" at bounding box center [203, 73] width 33 height 8
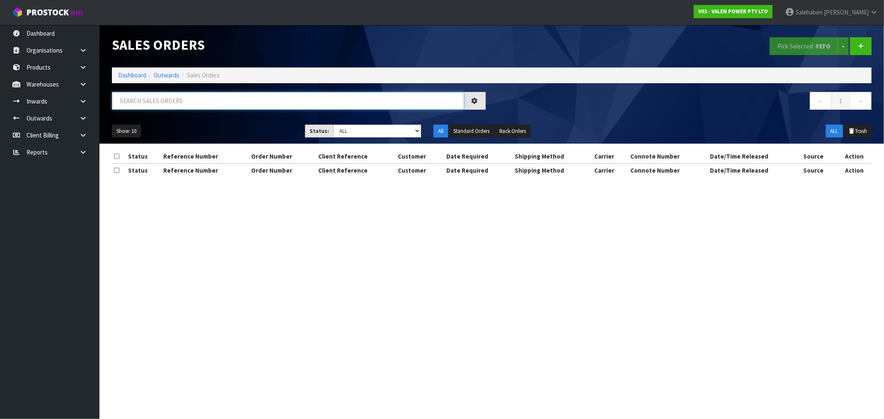
click at [215, 104] on input "text" at bounding box center [288, 101] width 352 height 18
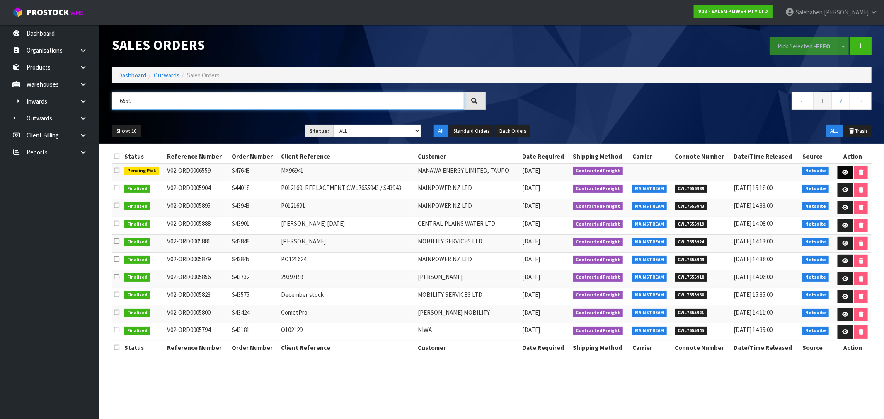
type input "6559"
click at [848, 170] on link at bounding box center [844, 172] width 15 height 13
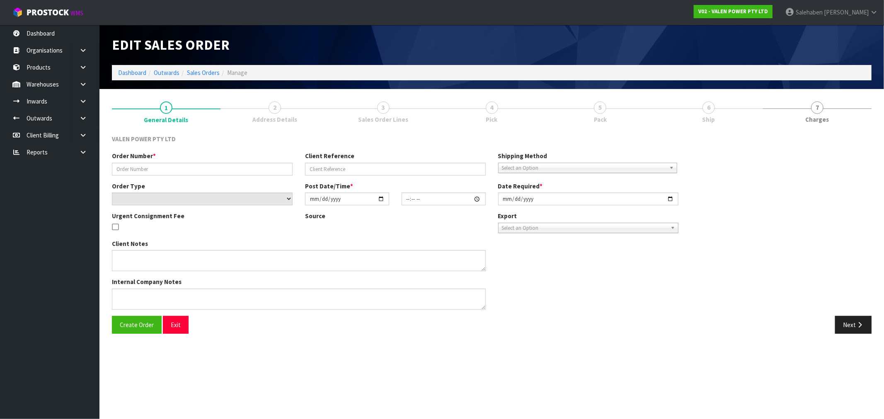
type input "S47648"
type input "MX96941"
select select "number:0"
type input "[DATE]"
type input "17:30:10.000"
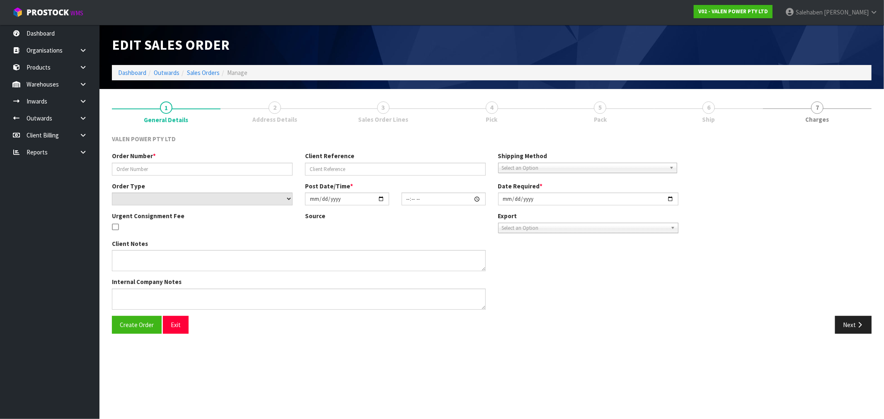
type input "[DATE]"
type textarea "ADDED P-LOLLY"
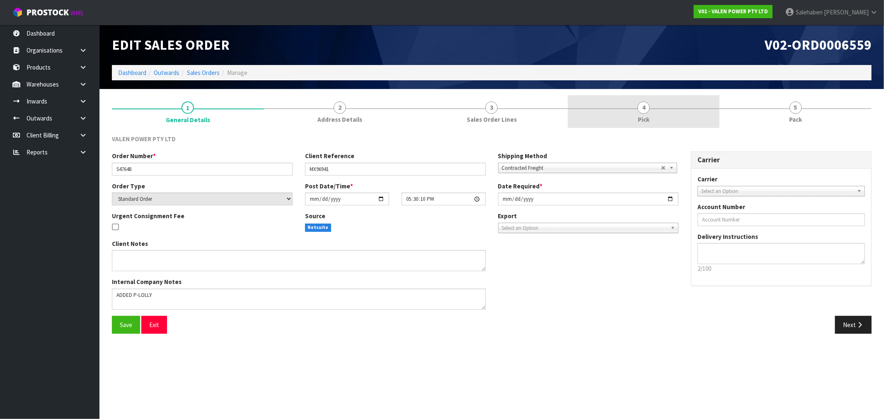
click at [633, 115] on link "4 Pick" at bounding box center [644, 111] width 152 height 33
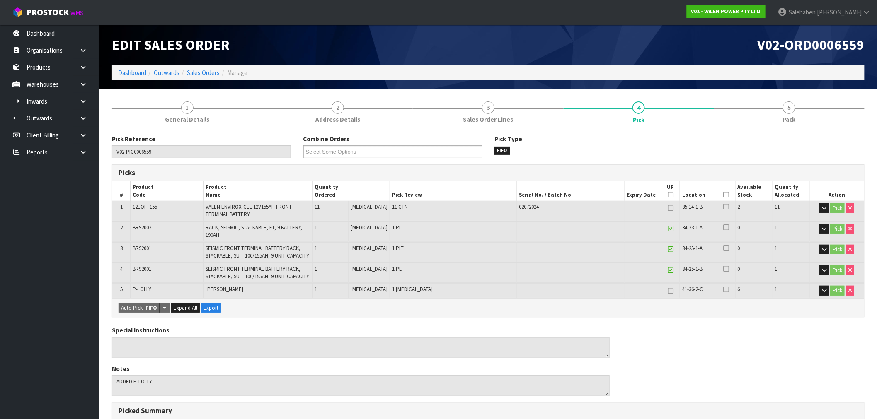
click at [723, 195] on icon at bounding box center [726, 195] width 6 height 0
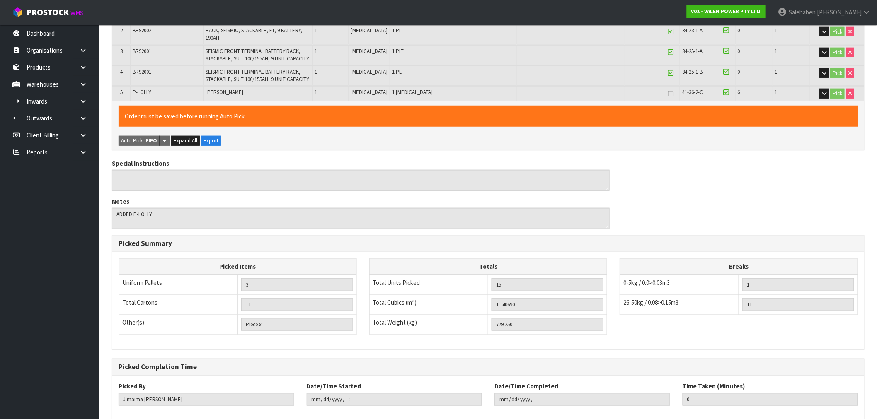
scroll to position [241, 0]
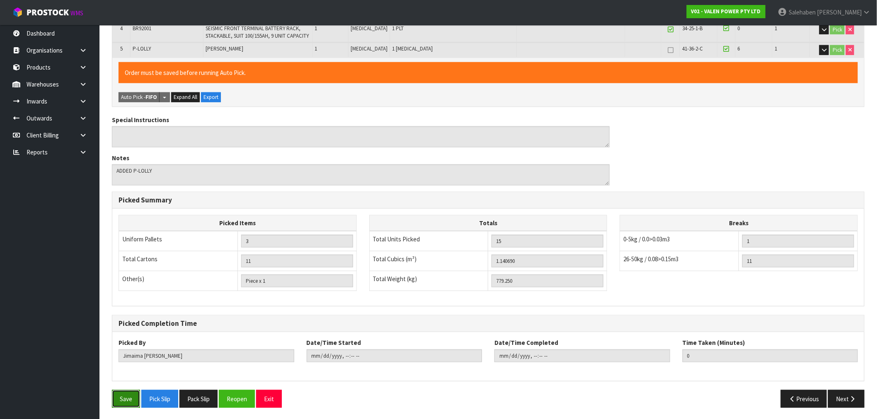
drag, startPoint x: 118, startPoint y: 393, endPoint x: 127, endPoint y: 396, distance: 9.6
click at [119, 394] on button "Save" at bounding box center [126, 399] width 28 height 18
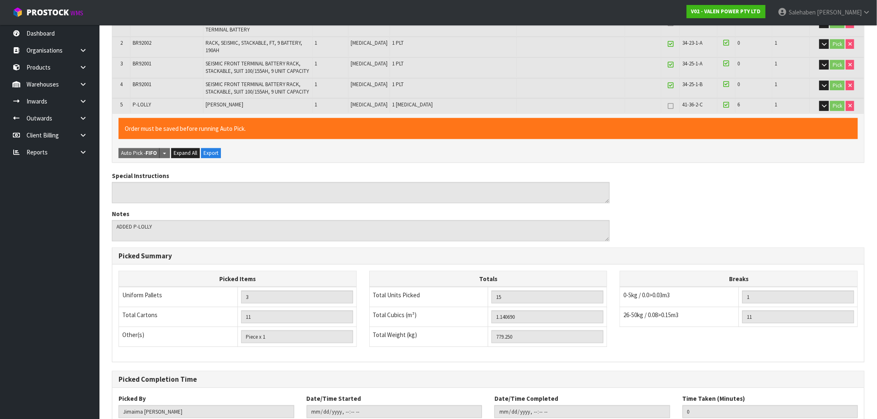
scroll to position [0, 0]
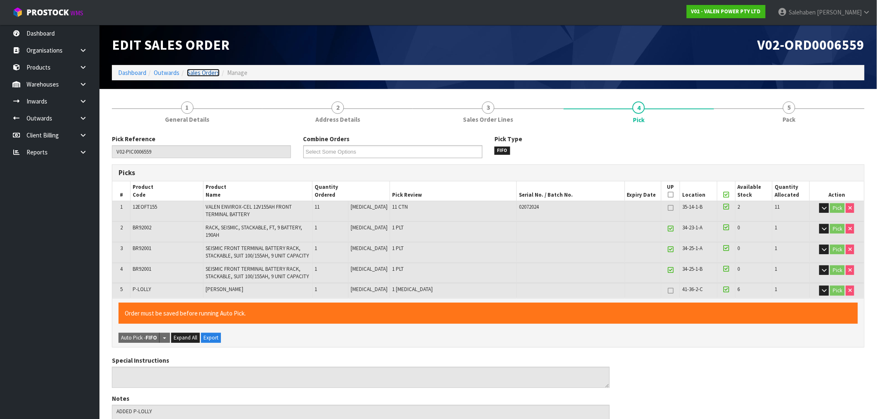
click at [201, 70] on link "Sales Orders" at bounding box center [203, 73] width 33 height 8
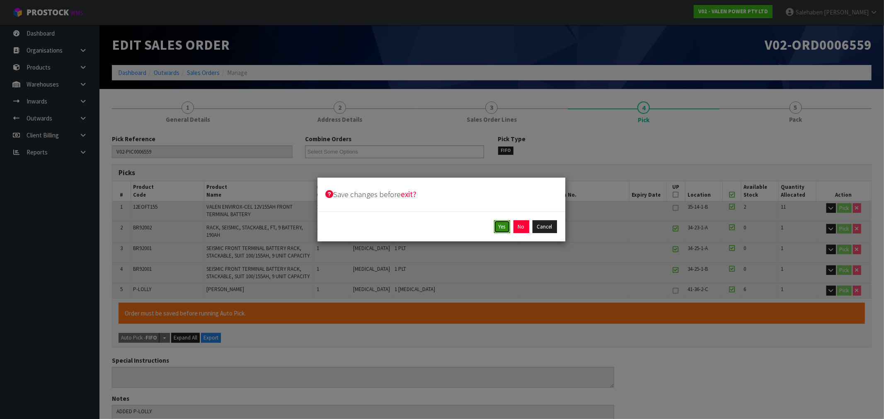
click at [501, 228] on button "Yes" at bounding box center [502, 226] width 16 height 13
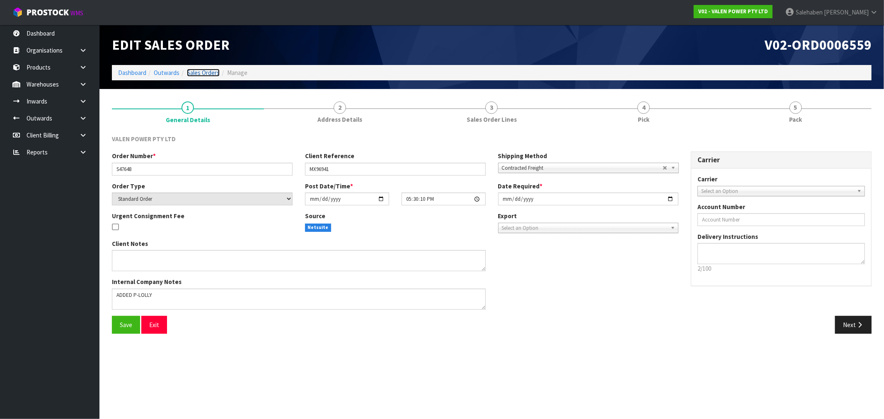
click at [210, 69] on link "Sales Orders" at bounding box center [203, 73] width 33 height 8
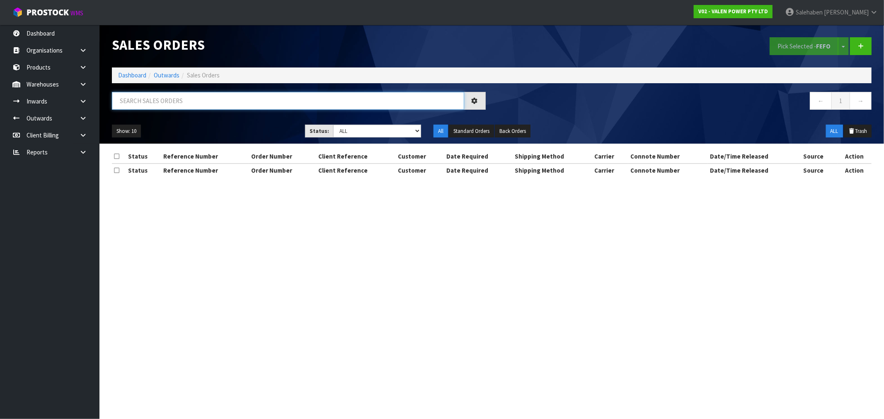
click at [254, 104] on input "text" at bounding box center [288, 101] width 352 height 18
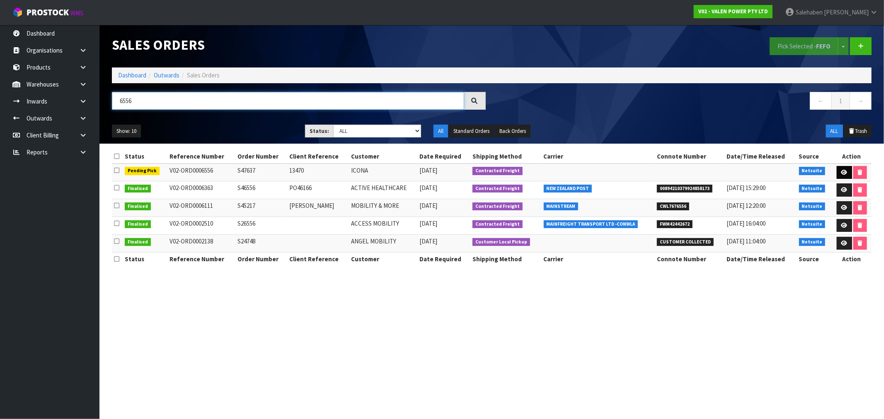
type input "6556"
click at [845, 174] on icon at bounding box center [844, 172] width 6 height 5
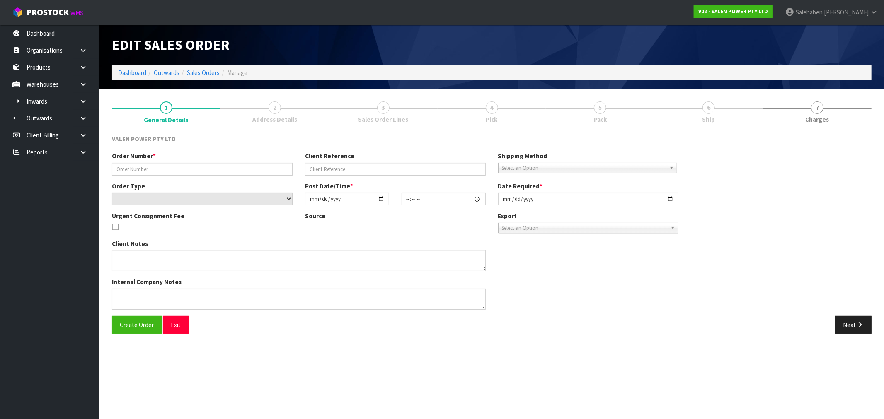
type input "S47637"
type input "13470"
select select "number:0"
type input "[DATE]"
type input "17:00:07.000"
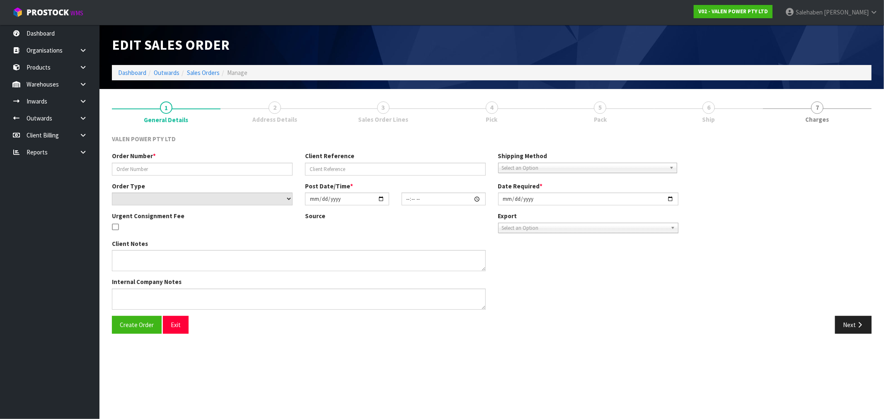
type input "[DATE]"
type textarea "Don't use - R12VX21"
type textarea "ADDED P-LOLLY"
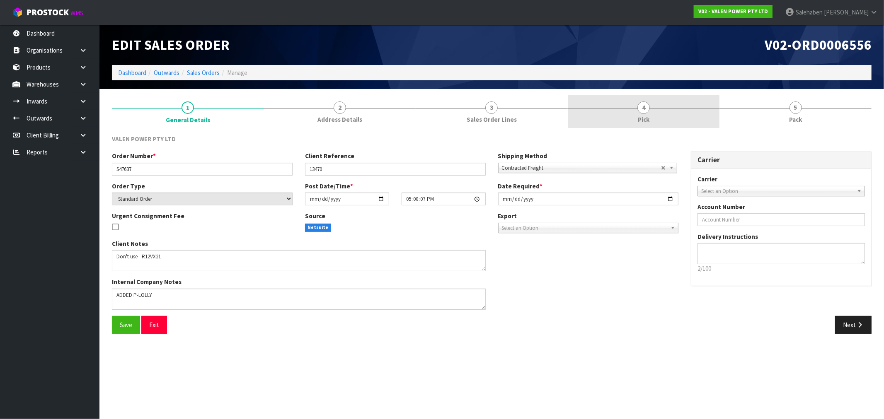
click at [643, 114] on link "4 Pick" at bounding box center [644, 111] width 152 height 33
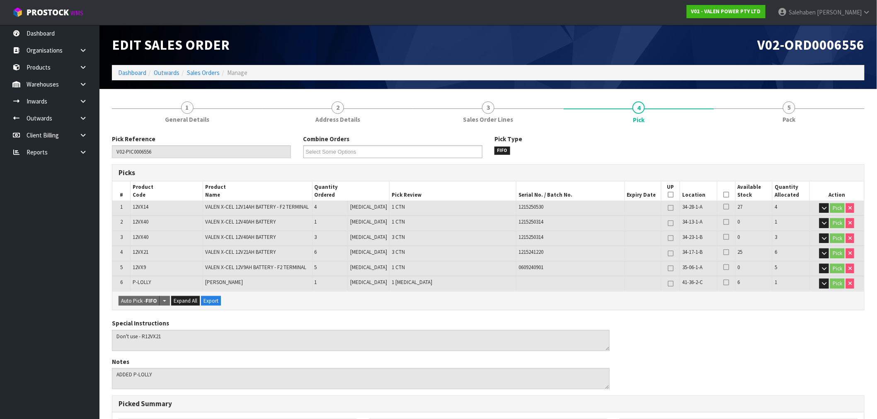
click at [723, 195] on icon at bounding box center [726, 195] width 6 height 0
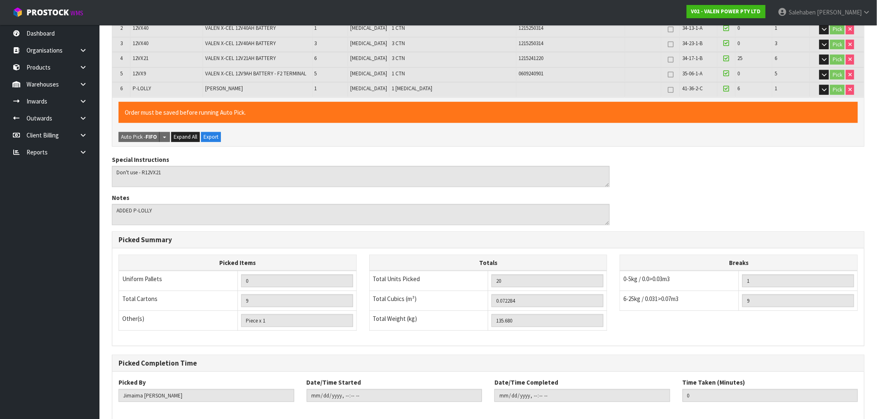
scroll to position [234, 0]
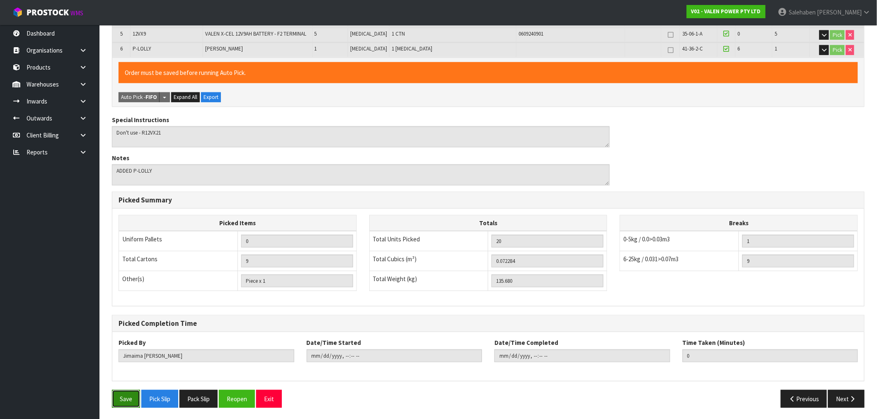
click at [126, 400] on button "Save" at bounding box center [126, 399] width 28 height 18
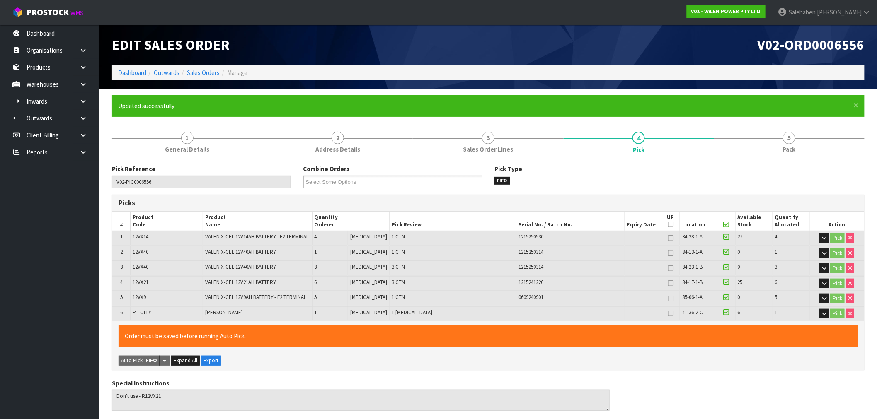
type input "[PERSON_NAME]"
type input "[DATE]T16:27:48"
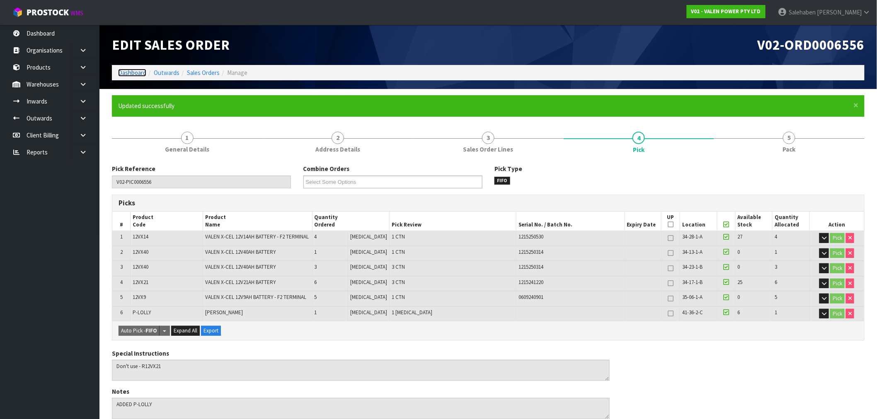
click at [133, 75] on link "Dashboard" at bounding box center [132, 73] width 28 height 8
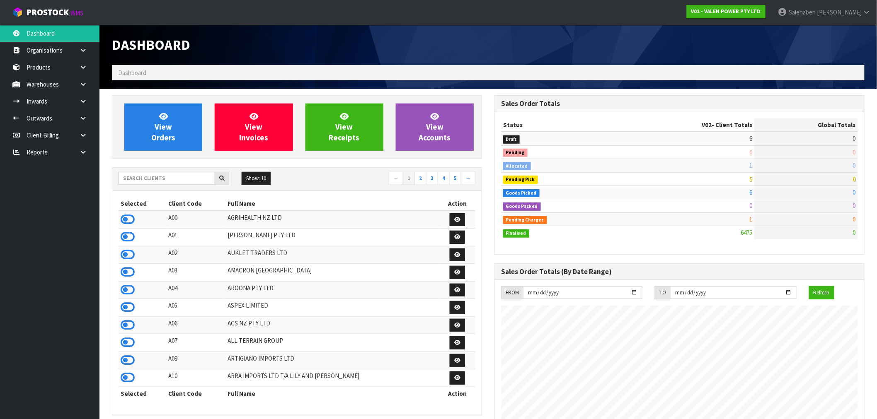
scroll to position [628, 382]
click at [185, 177] on input "text" at bounding box center [167, 178] width 97 height 13
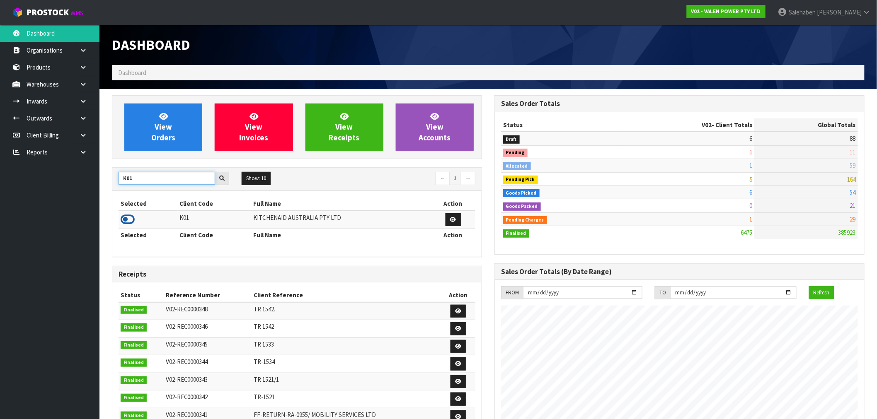
type input "K01"
click at [130, 220] on icon at bounding box center [128, 219] width 14 height 12
